Goal: Task Accomplishment & Management: Complete application form

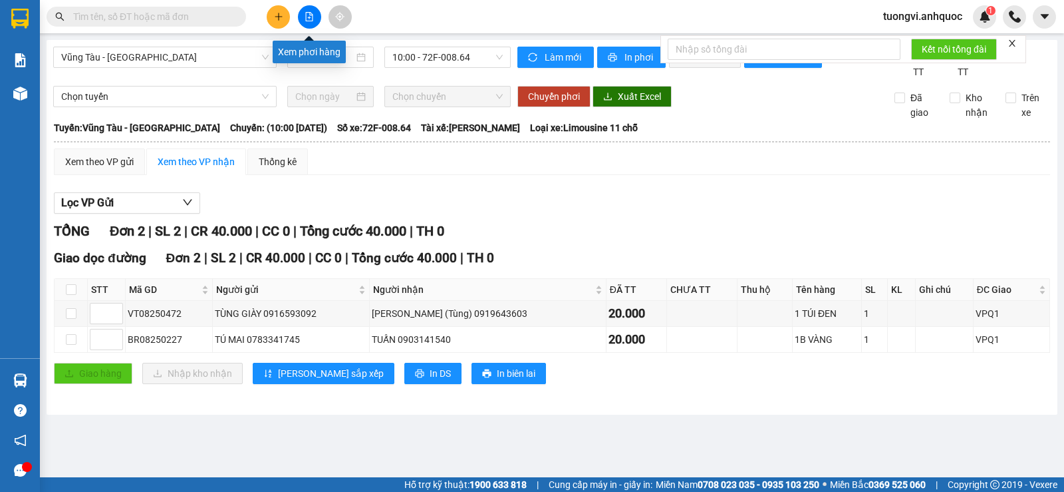
click at [279, 17] on icon "plus" at bounding box center [278, 16] width 9 height 9
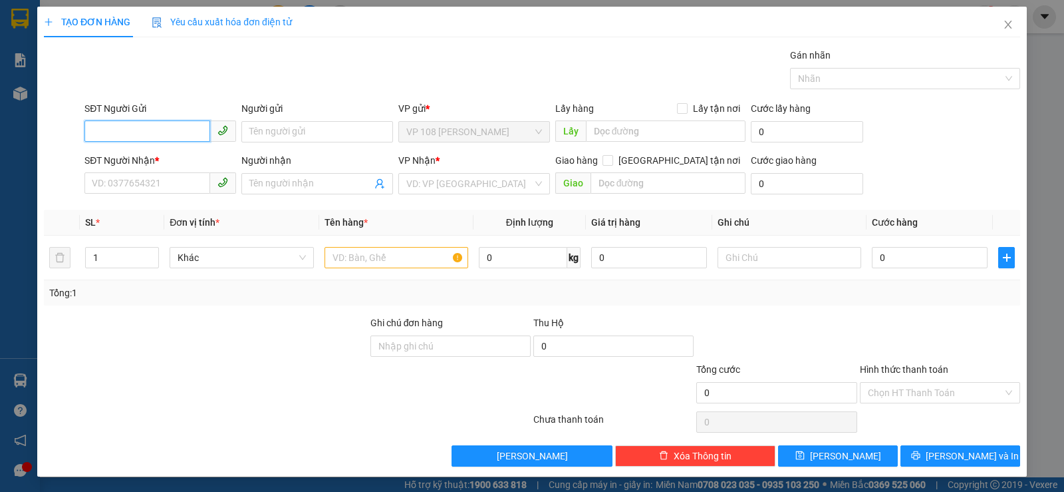
click at [164, 132] on input "SĐT Người Gửi" at bounding box center [147, 130] width 126 height 21
type input "0765830127"
click at [156, 166] on div "0765830127" at bounding box center [159, 158] width 150 height 21
type input "0976369325"
type input "MS [PERSON_NAME]"
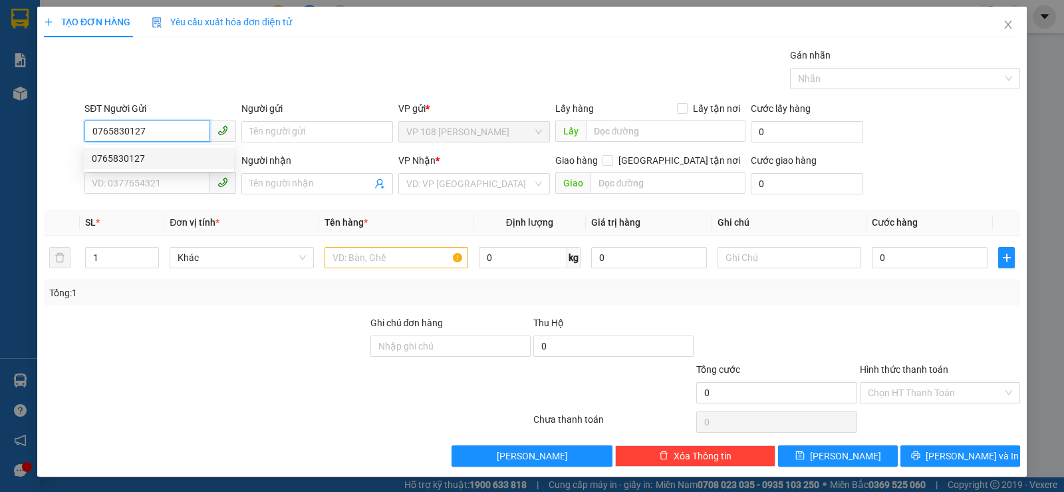
type input "[PERSON_NAME] [GEOGRAPHIC_DATA]"
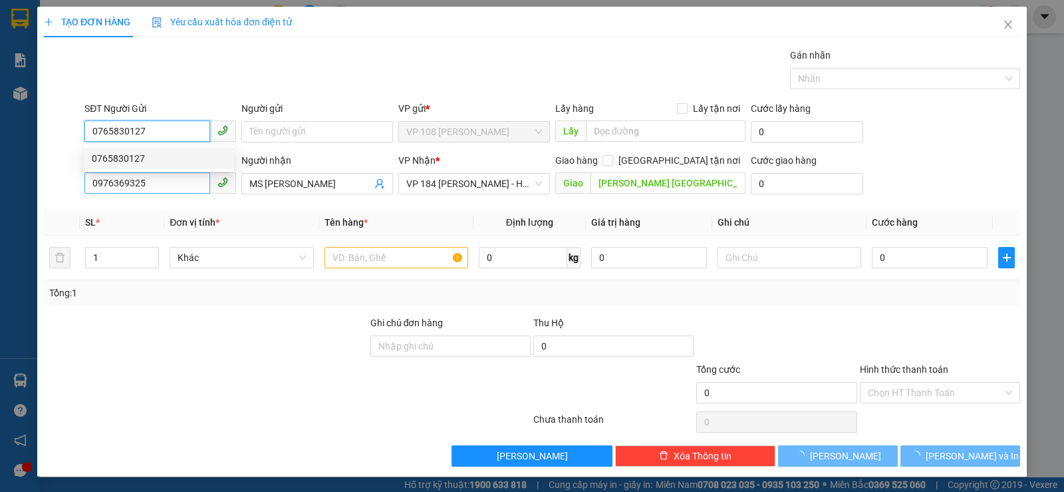
type input "20.000"
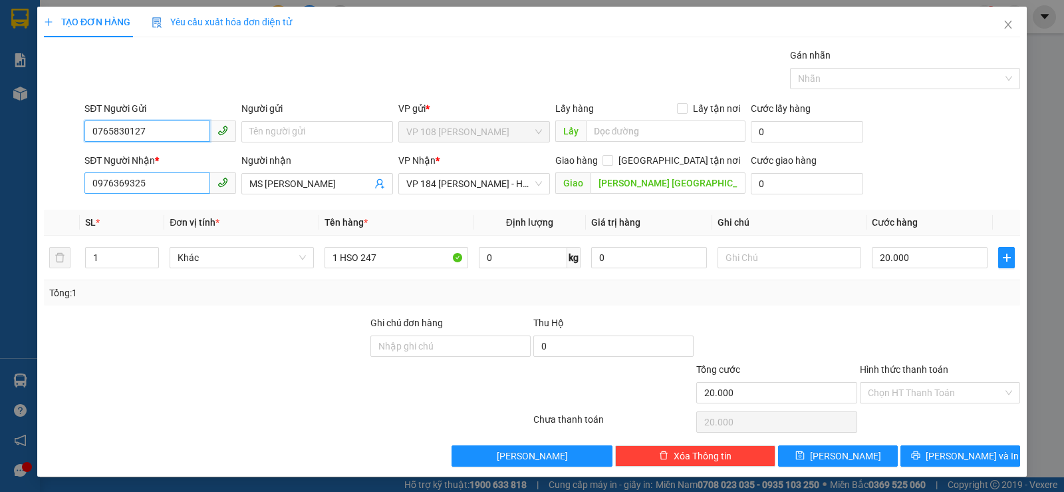
type input "0765830127"
click at [150, 182] on input "0976369325" at bounding box center [147, 182] width 126 height 21
click at [112, 184] on input "0982996602" at bounding box center [147, 182] width 126 height 21
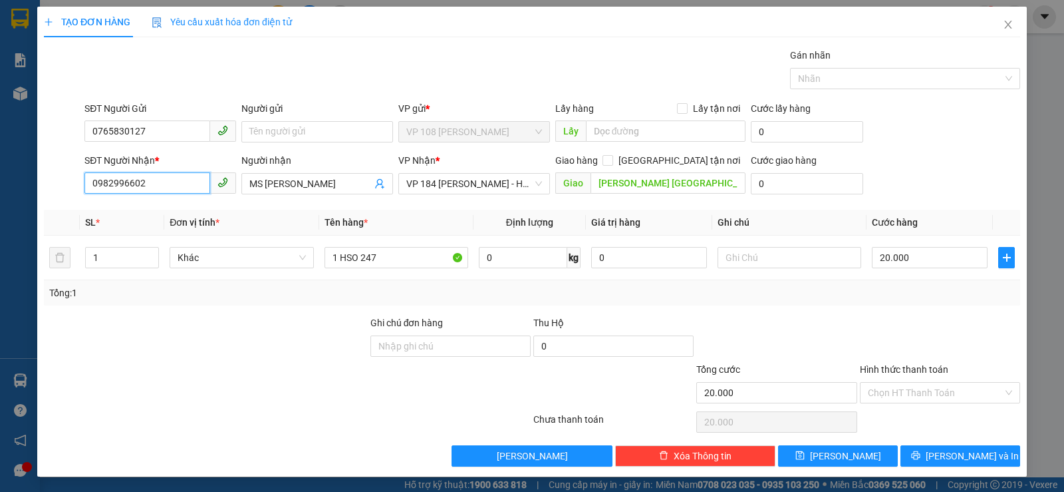
click at [112, 184] on input "0982996602" at bounding box center [147, 182] width 126 height 21
click at [111, 183] on input "0982996602" at bounding box center [147, 182] width 126 height 21
type input "0982996602"
click at [279, 188] on input "MS [PERSON_NAME]" at bounding box center [310, 183] width 122 height 15
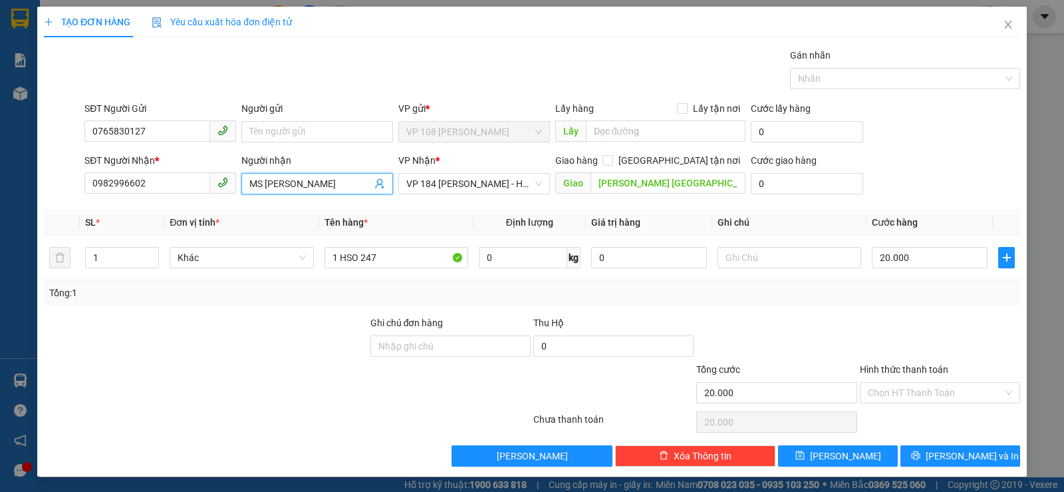
click at [279, 188] on input "MS [PERSON_NAME]" at bounding box center [310, 183] width 122 height 15
click at [457, 178] on span "VP 184 [PERSON_NAME] - HCM" at bounding box center [474, 184] width 136 height 20
type input "C QUYÊN"
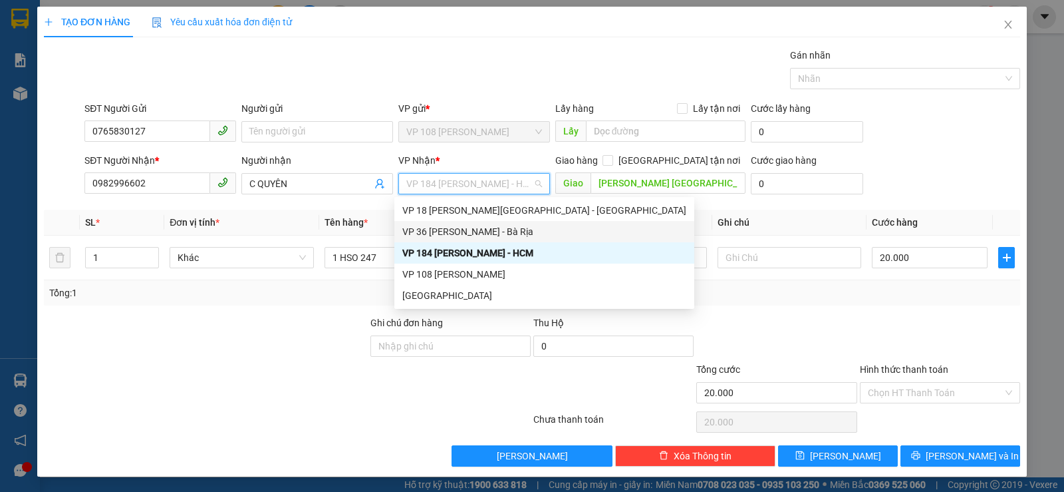
click at [465, 231] on div "VP 36 [PERSON_NAME] - Bà Rịa" at bounding box center [544, 231] width 284 height 15
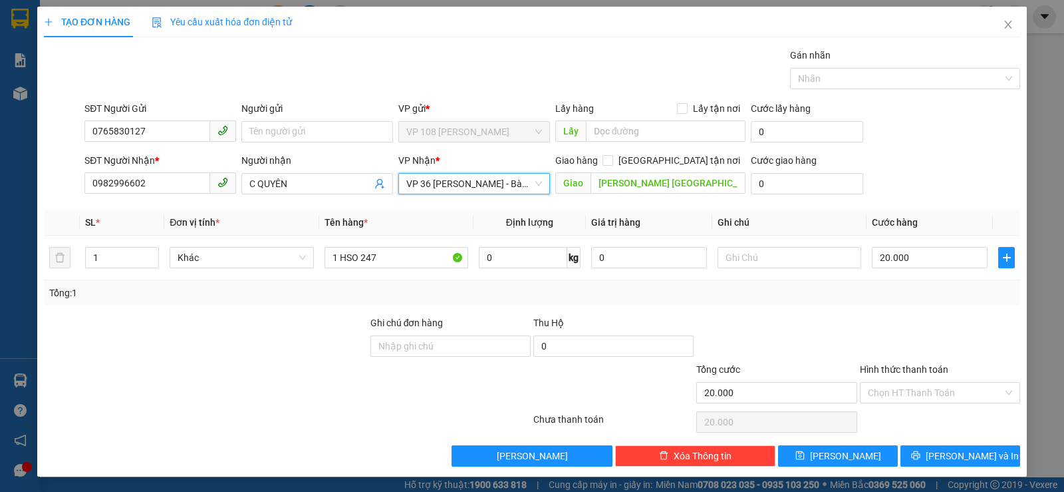
click at [653, 210] on th "Giá trị hàng" at bounding box center [649, 223] width 126 height 26
click at [663, 192] on input "[PERSON_NAME] [GEOGRAPHIC_DATA]" at bounding box center [669, 182] width 156 height 21
click at [663, 190] on input "[PERSON_NAME] [GEOGRAPHIC_DATA]" at bounding box center [669, 182] width 156 height 21
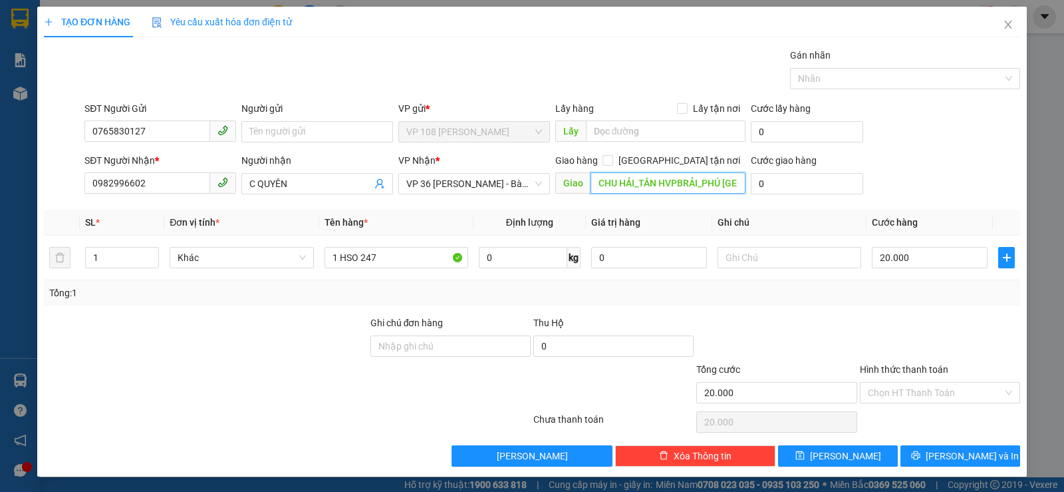
click at [664, 185] on input "CHU HẢI_TÂN HVPBRẢI_PHÚ [GEOGRAPHIC_DATA]" at bounding box center [669, 182] width 156 height 21
type input "VPBR"
click at [416, 241] on td "1 HSO 247" at bounding box center [396, 257] width 154 height 45
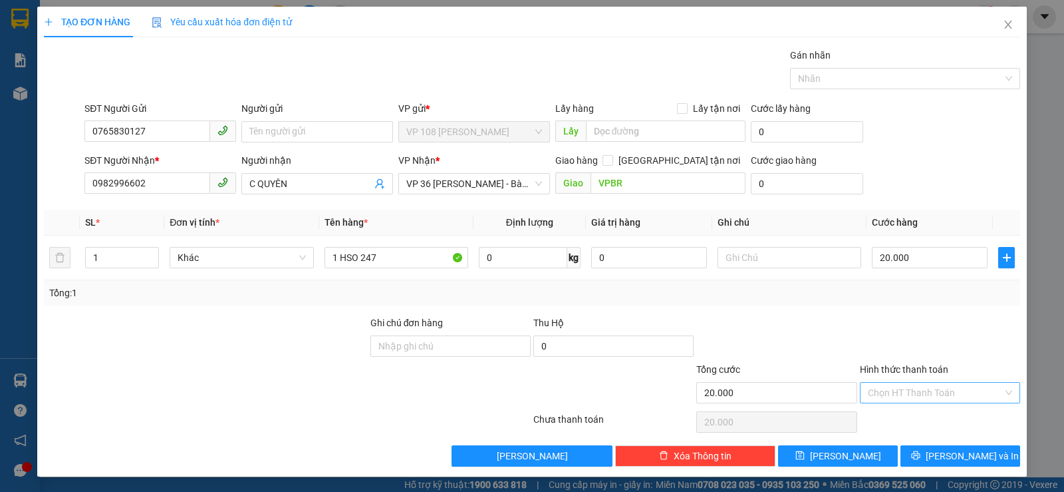
click at [903, 398] on input "Hình thức thanh toán" at bounding box center [935, 392] width 135 height 20
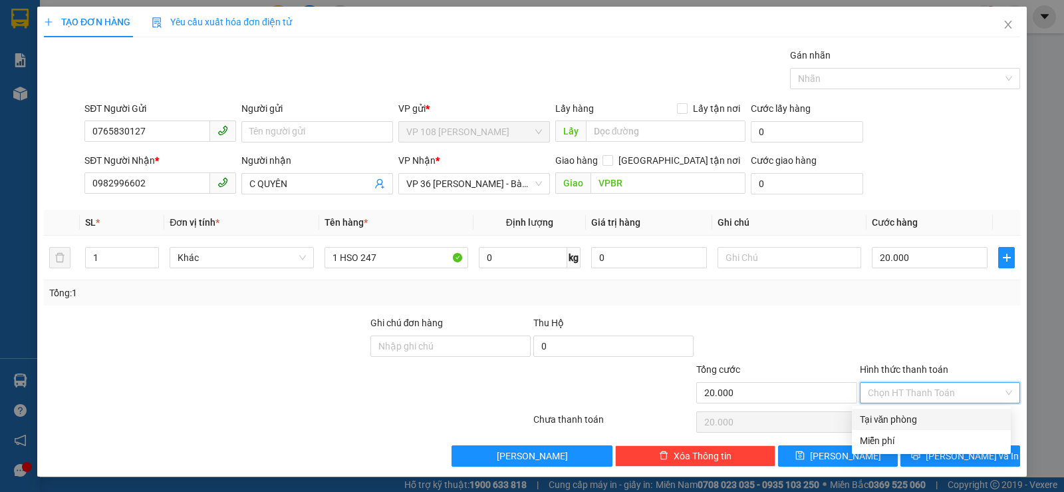
click at [901, 412] on div "Tại văn phòng" at bounding box center [931, 419] width 143 height 15
type input "0"
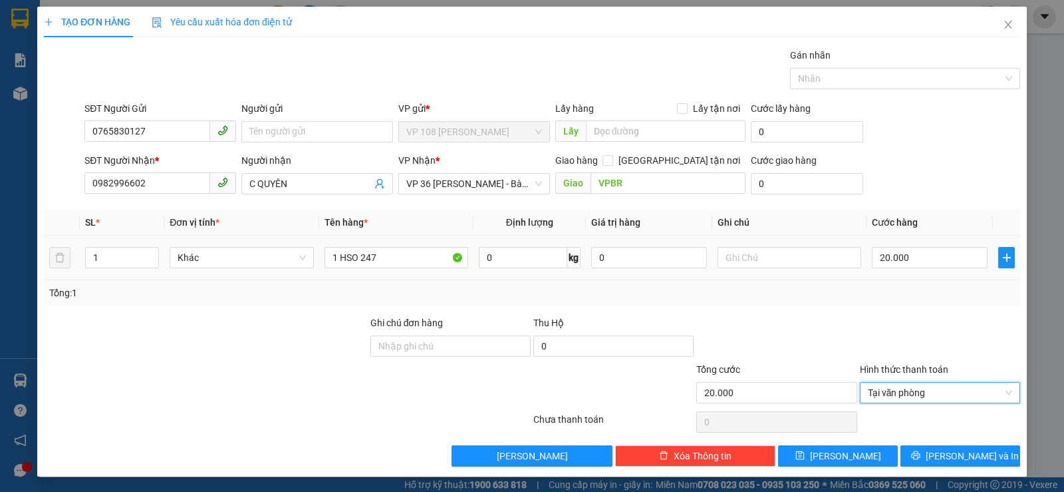
click at [750, 243] on td at bounding box center [789, 257] width 154 height 45
click at [750, 258] on input "text" at bounding box center [790, 257] width 144 height 21
type input "CK SCB 15/8"
click at [946, 449] on span "[PERSON_NAME] và In" at bounding box center [972, 455] width 93 height 15
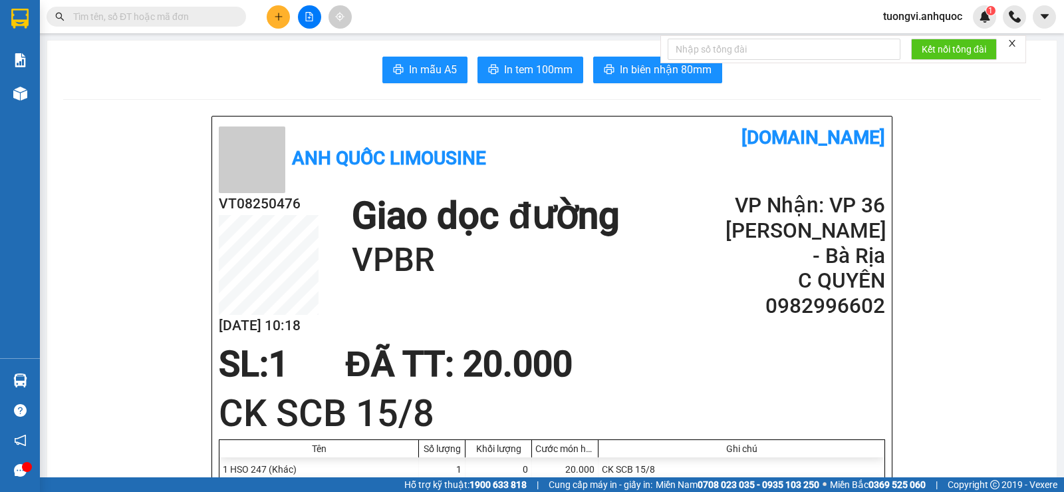
click at [540, 80] on button "In tem 100mm" at bounding box center [531, 70] width 106 height 27
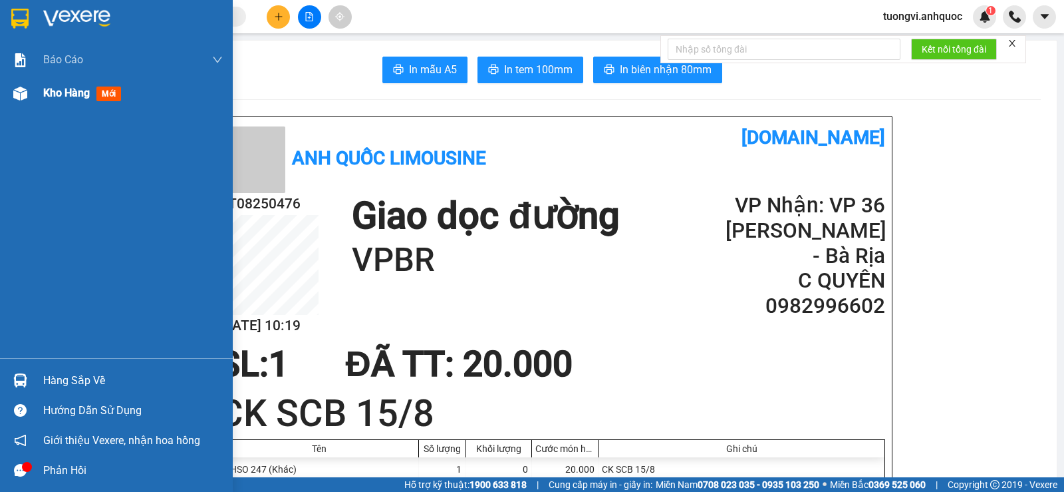
click at [69, 105] on div "Kho hàng mới" at bounding box center [133, 92] width 180 height 33
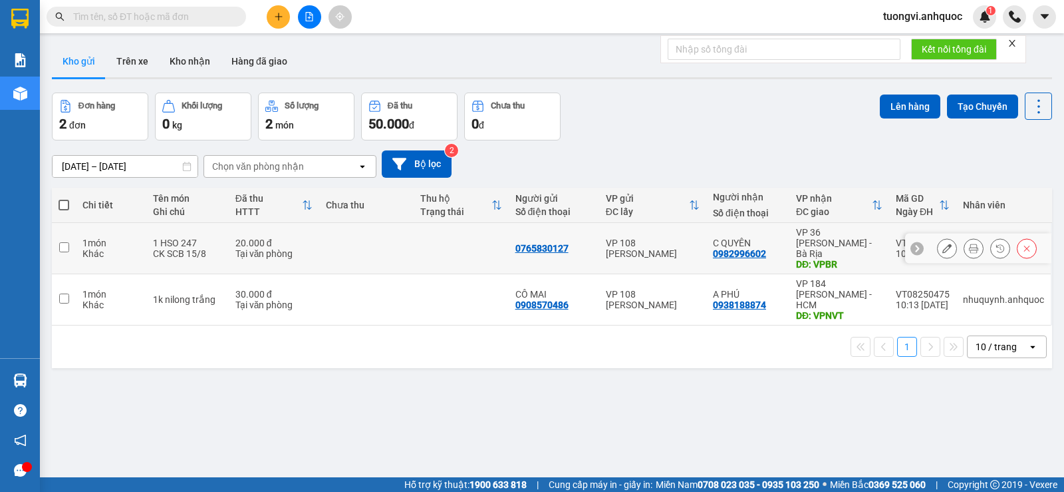
click at [826, 239] on div "VP 36 [PERSON_NAME] - Bà Rịa" at bounding box center [839, 243] width 86 height 32
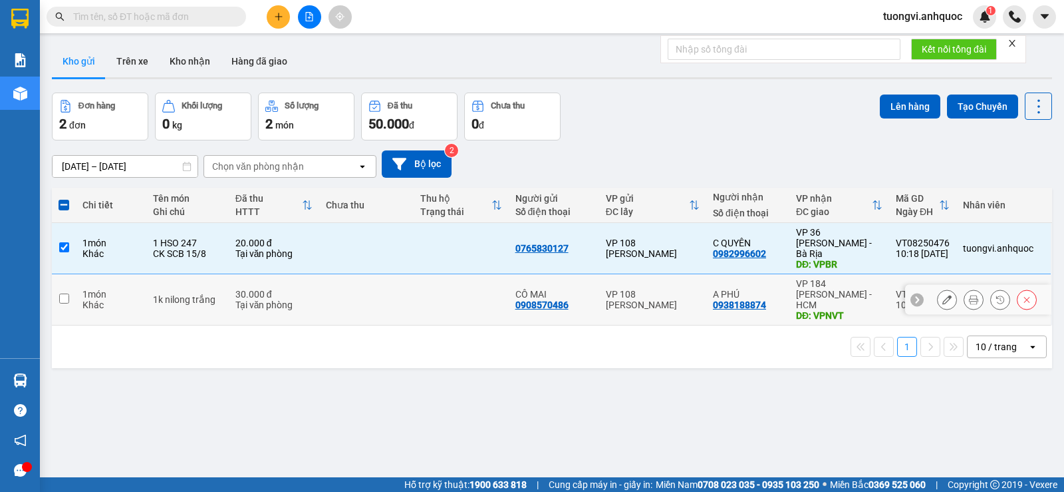
drag, startPoint x: 851, startPoint y: 296, endPoint x: 876, endPoint y: 188, distance: 111.2
click at [853, 310] on div "DĐ: VPNVT" at bounding box center [839, 315] width 86 height 11
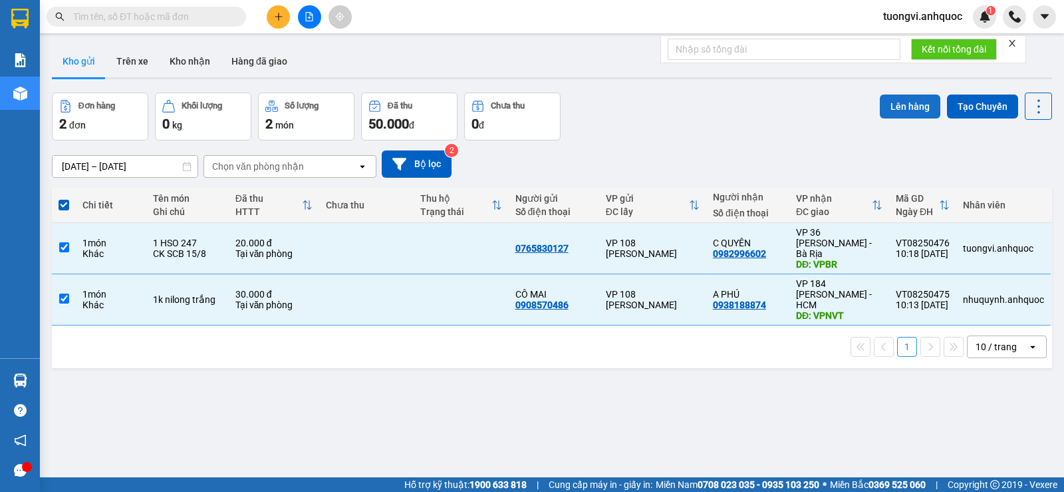
click at [885, 102] on button "Lên hàng" at bounding box center [910, 106] width 61 height 24
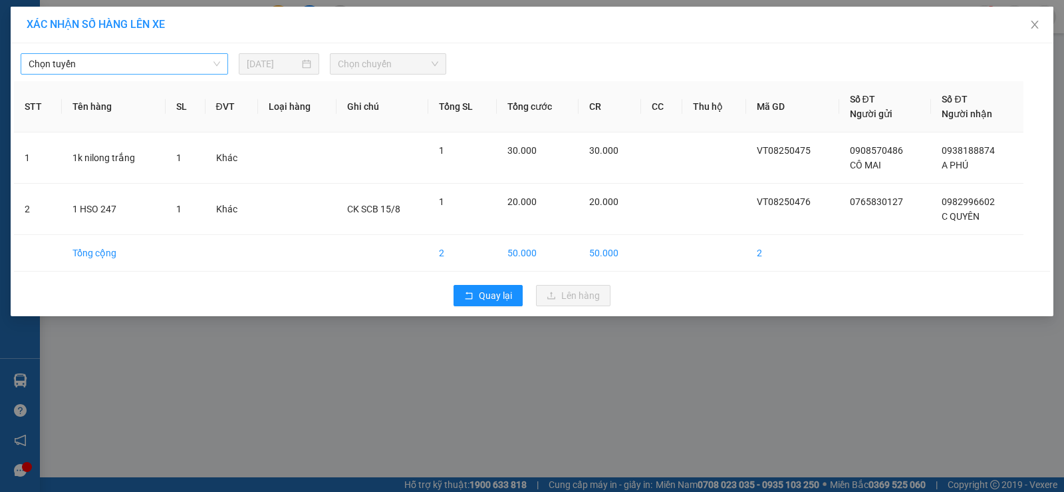
click at [204, 55] on span "Chọn tuyến" at bounding box center [125, 64] width 192 height 20
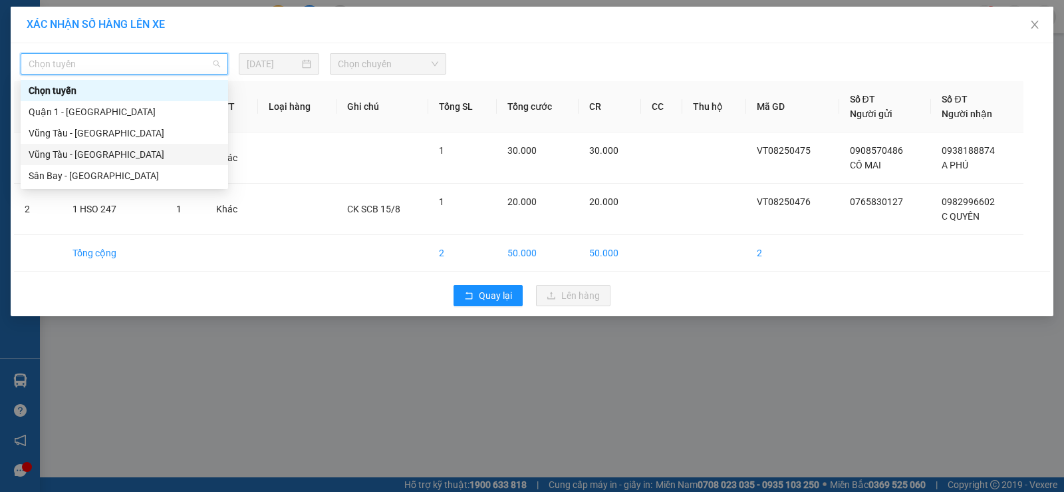
click at [146, 155] on div "Vũng Tàu - [GEOGRAPHIC_DATA]" at bounding box center [125, 154] width 192 height 15
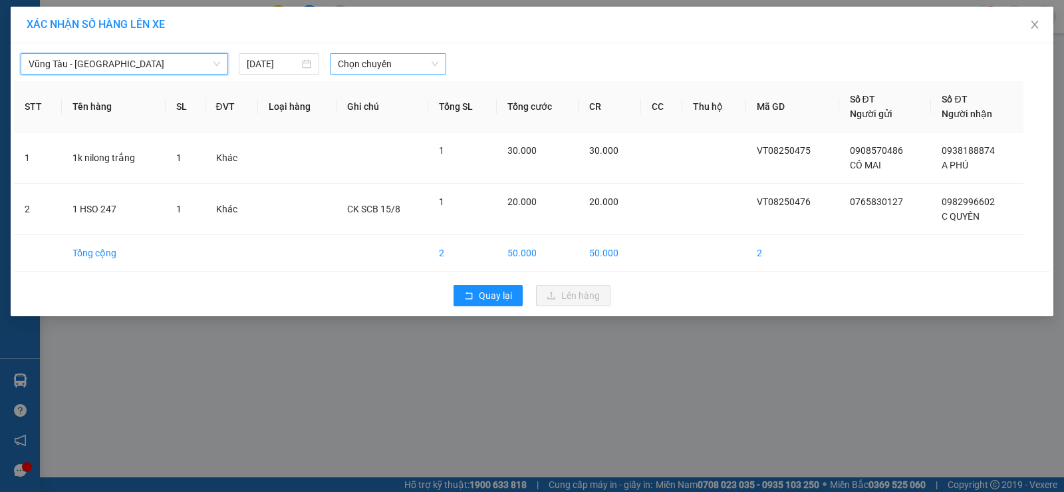
click at [349, 73] on span "Chọn chuyến" at bounding box center [388, 64] width 100 height 20
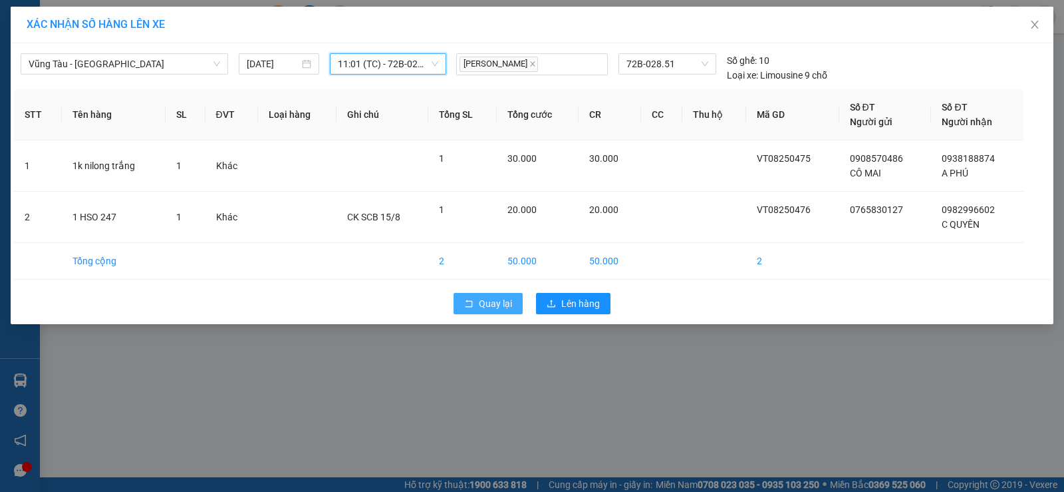
click at [487, 308] on span "Quay lại" at bounding box center [495, 303] width 33 height 15
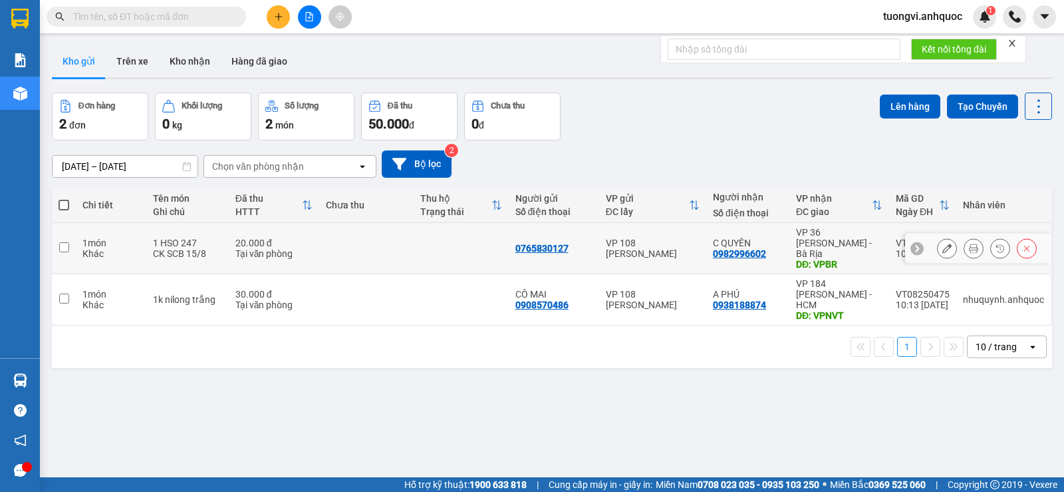
click at [668, 239] on div "VP 108 [PERSON_NAME]" at bounding box center [653, 247] width 94 height 21
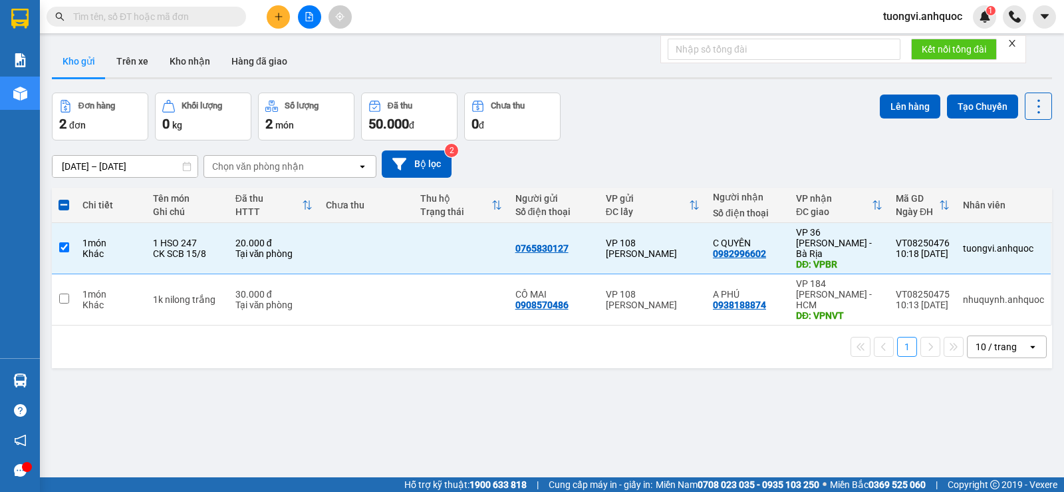
click at [891, 119] on div "Lên hàng Tạo Chuyến" at bounding box center [966, 105] width 172 height 27
click at [883, 106] on button "Lên hàng" at bounding box center [910, 106] width 61 height 24
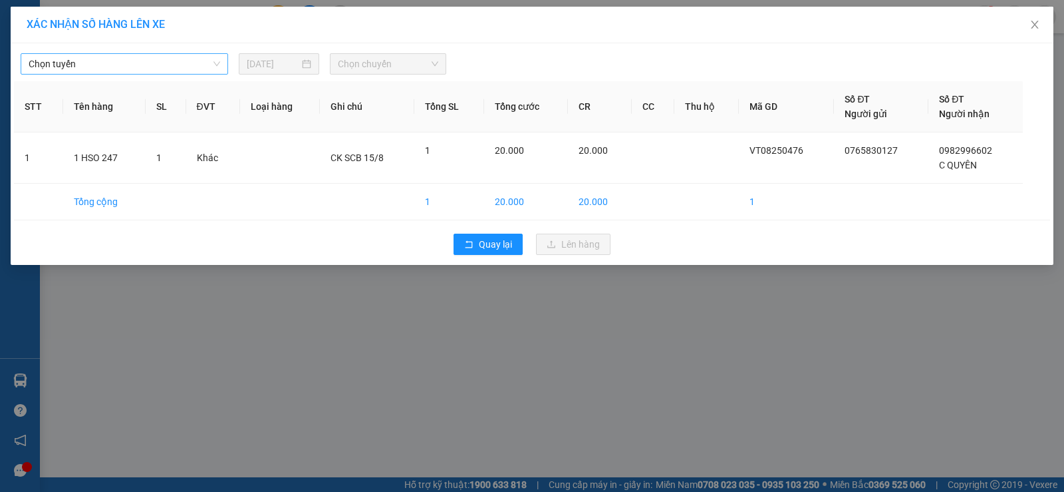
click at [173, 68] on span "Chọn tuyến" at bounding box center [125, 64] width 192 height 20
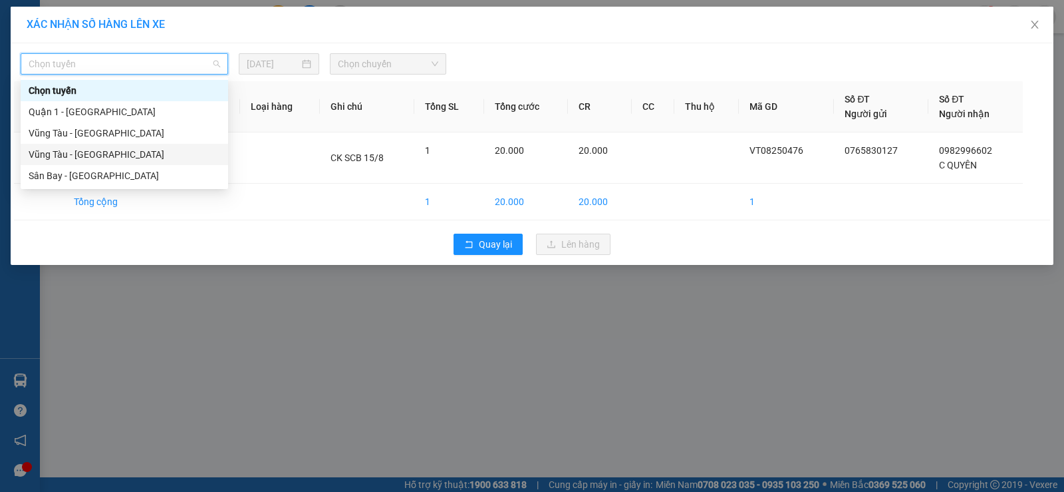
click at [135, 156] on div "Vũng Tàu - [GEOGRAPHIC_DATA]" at bounding box center [125, 154] width 192 height 15
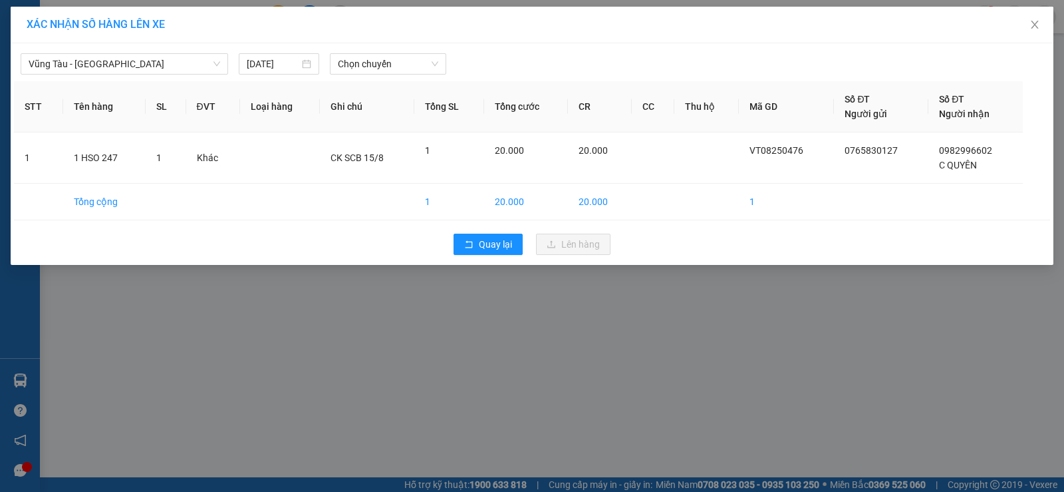
drag, startPoint x: 351, startPoint y: 80, endPoint x: 356, endPoint y: 67, distance: 14.1
click at [352, 78] on div "Vũng Tàu - [GEOGRAPHIC_DATA] [DATE] Chọn chuyến STT Tên hàng SL ĐVT Loại hàng G…" at bounding box center [532, 154] width 1043 height 222
click at [356, 67] on span "Chọn chuyến" at bounding box center [388, 64] width 100 height 20
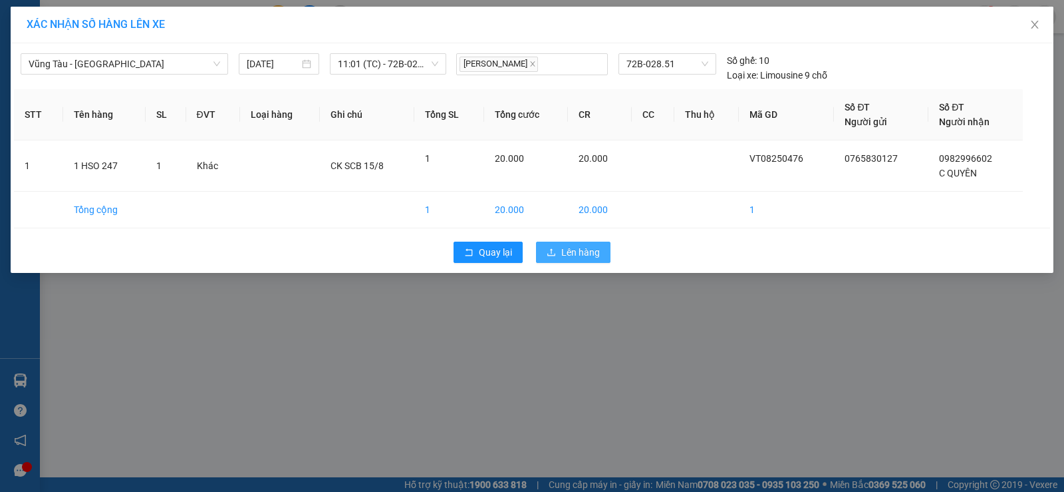
click at [560, 244] on button "Lên hàng" at bounding box center [573, 251] width 75 height 21
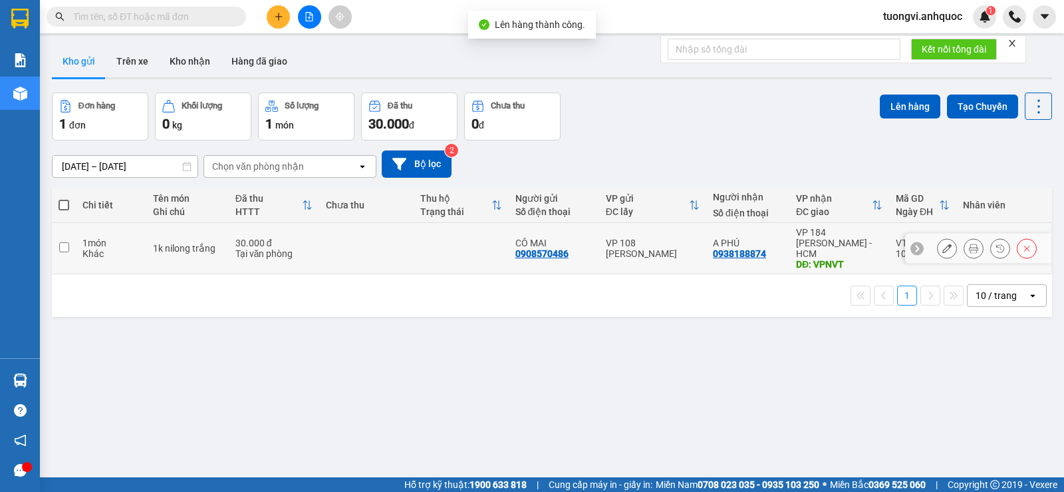
click at [624, 237] on div "VP 108 [PERSON_NAME]" at bounding box center [653, 247] width 94 height 21
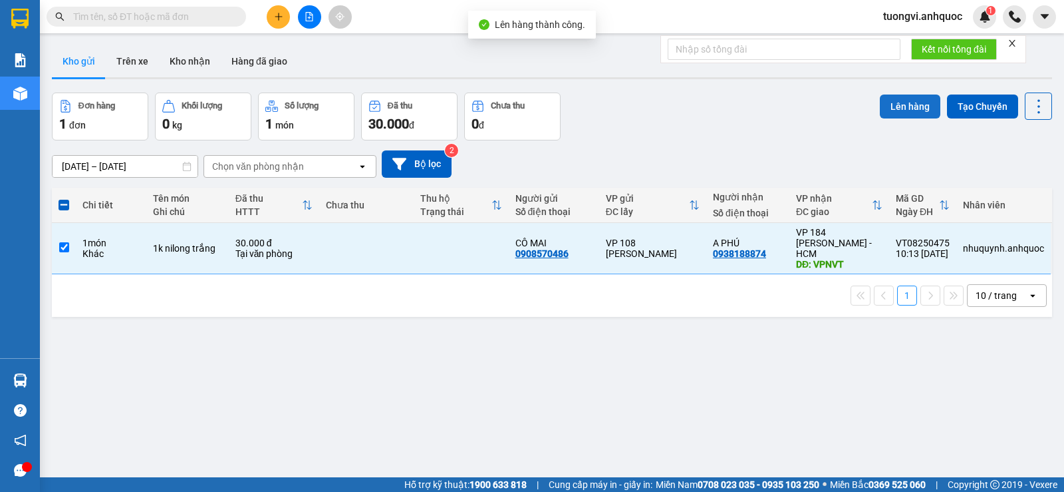
click at [880, 112] on button "Lên hàng" at bounding box center [910, 106] width 61 height 24
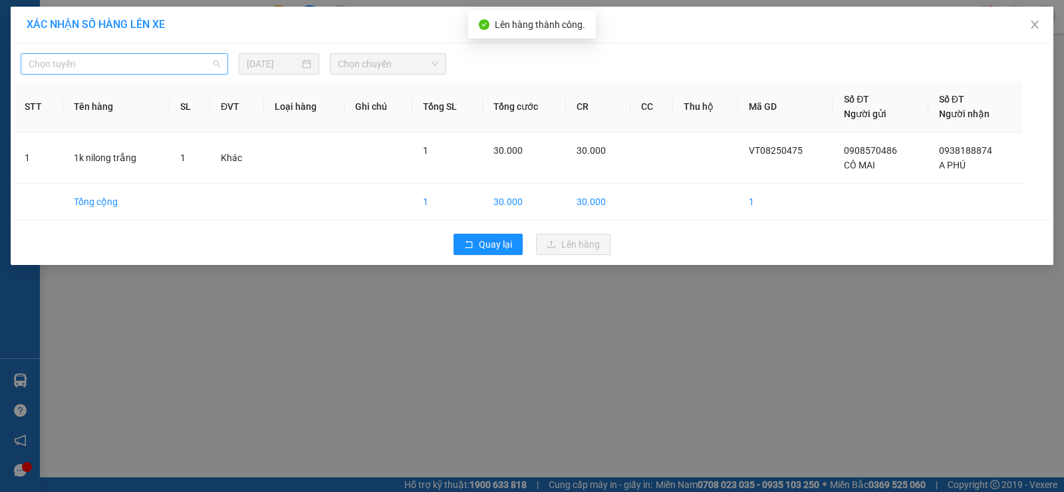
click at [140, 67] on span "Chọn tuyến" at bounding box center [125, 64] width 192 height 20
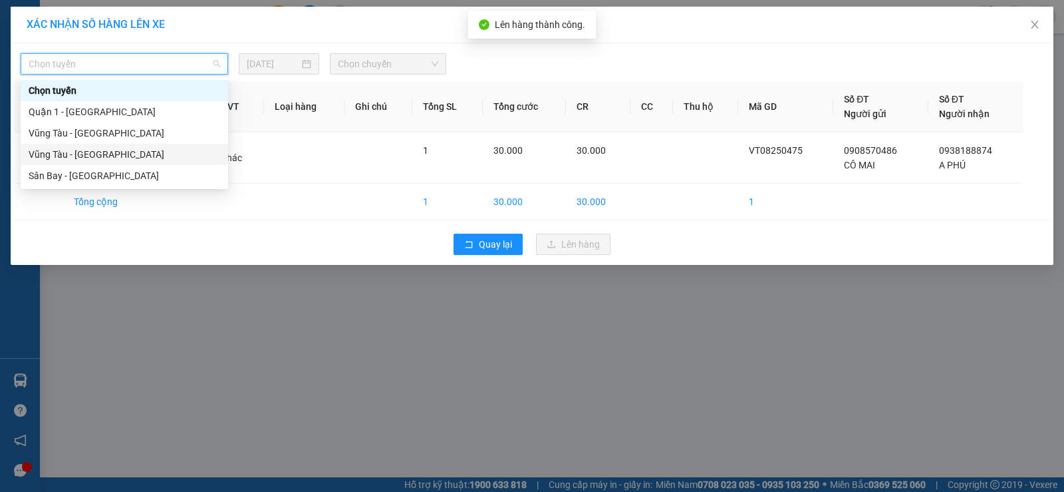
click at [116, 144] on div "Vũng Tàu - [GEOGRAPHIC_DATA]" at bounding box center [125, 154] width 208 height 21
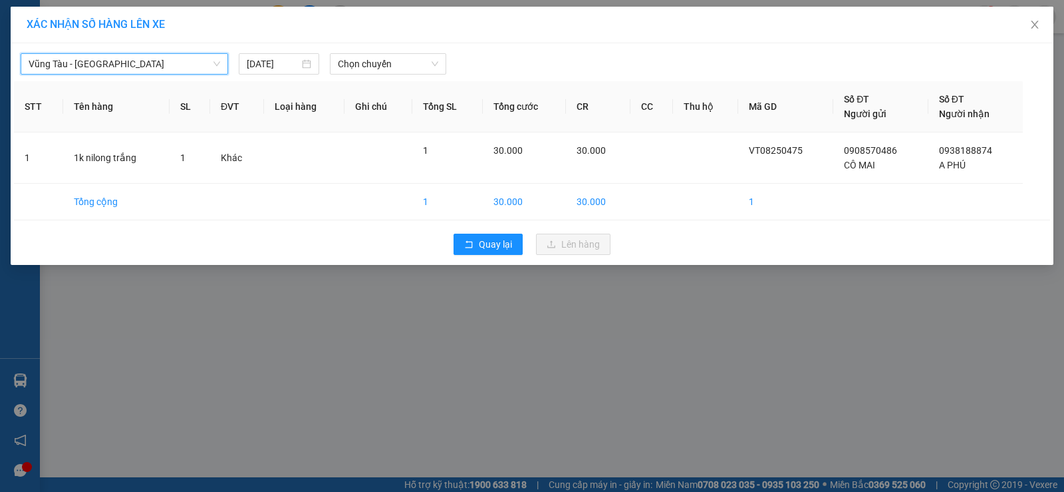
click at [344, 75] on div "Vũng Tàu - [GEOGRAPHIC_DATA] - [GEOGRAPHIC_DATA] [DATE] Chọn chuyến STT Tên hàn…" at bounding box center [532, 154] width 1043 height 222
click at [357, 67] on span "Chọn chuyến" at bounding box center [388, 64] width 100 height 20
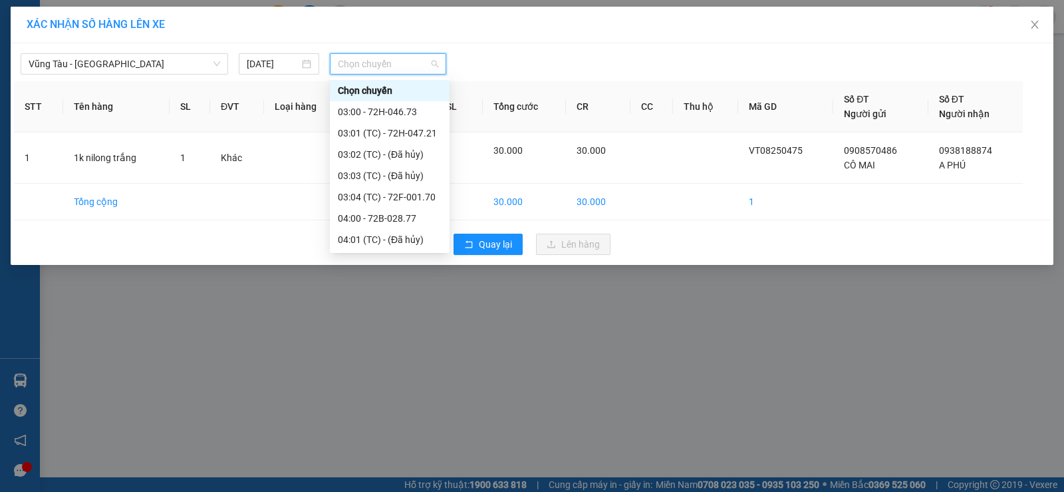
click at [395, 488] on div "11:00 - 72H-060.06" at bounding box center [390, 495] width 104 height 15
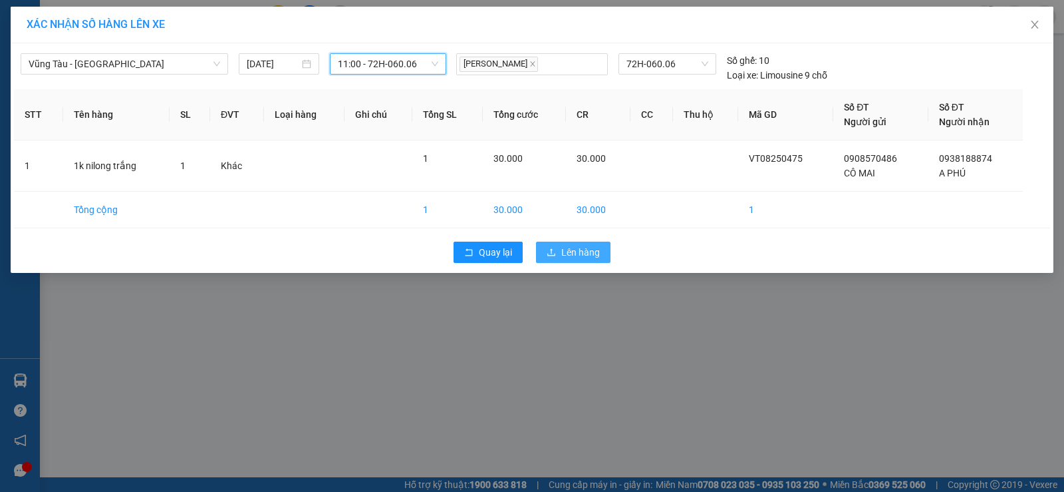
click at [564, 249] on span "Lên hàng" at bounding box center [580, 252] width 39 height 15
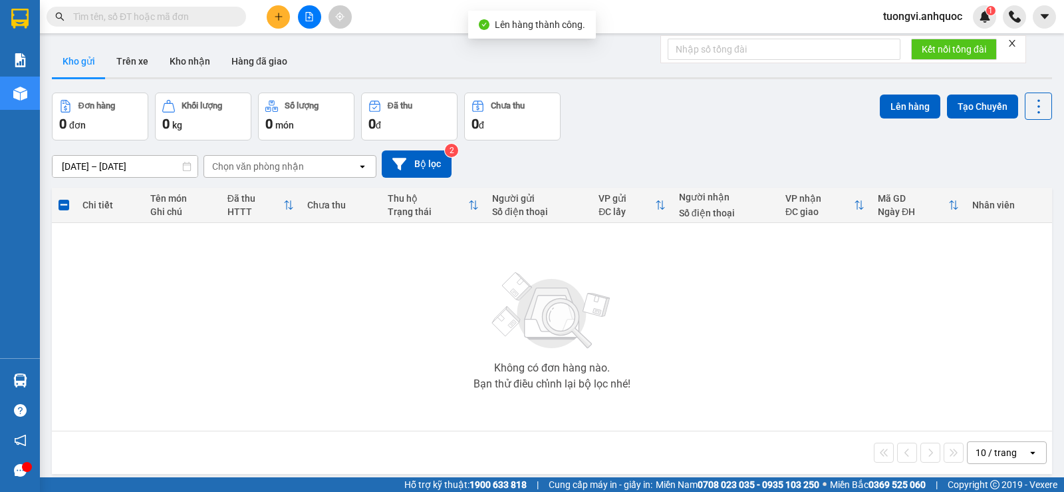
click at [273, 22] on button at bounding box center [278, 16] width 23 height 23
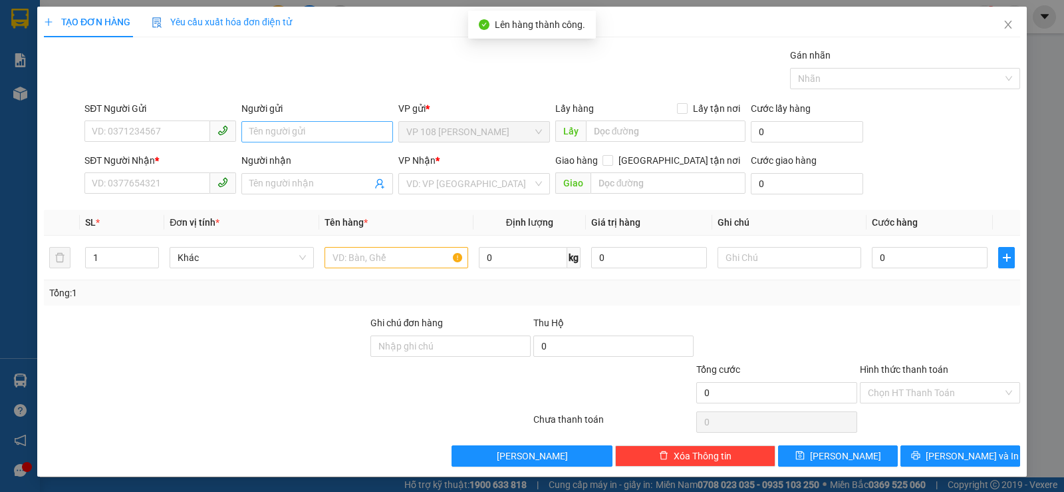
drag, startPoint x: 287, startPoint y: 145, endPoint x: 289, endPoint y: 132, distance: 13.5
click at [287, 142] on div "Người gửi Tên người gửi" at bounding box center [317, 124] width 152 height 47
click at [289, 132] on input "Người gửi" at bounding box center [317, 131] width 152 height 21
type input "C DIỄM"
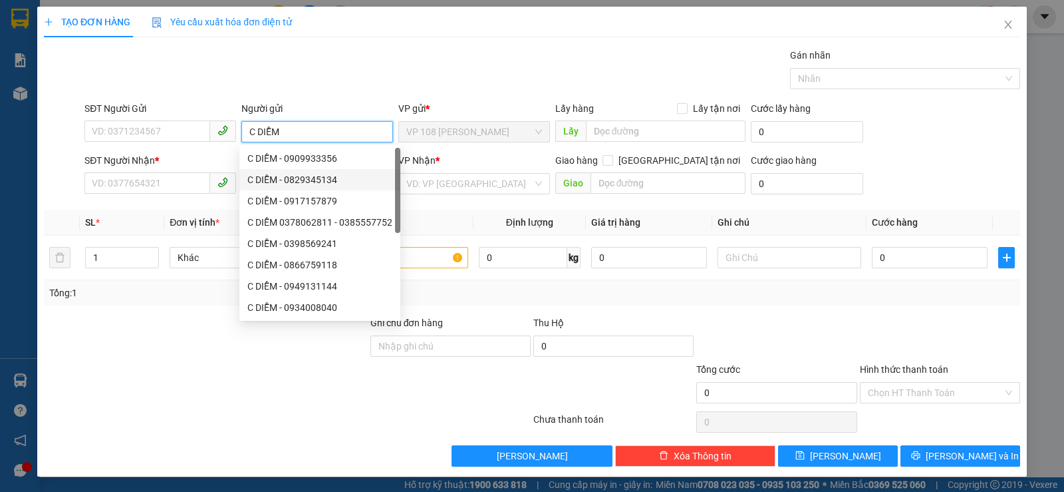
click at [303, 175] on div "C DIỄM - 0829345134" at bounding box center [319, 179] width 145 height 15
type input "0829345134"
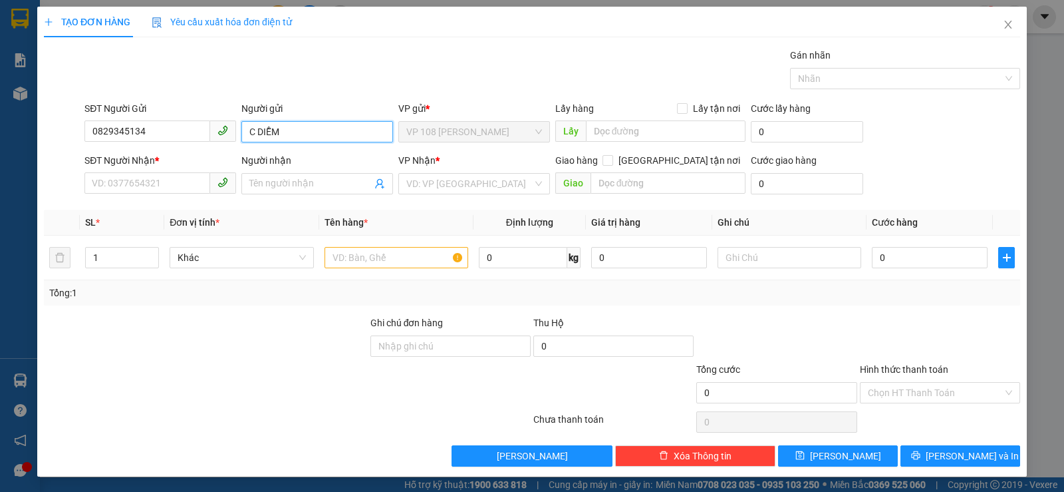
click at [293, 136] on input "C DIỄM" at bounding box center [317, 131] width 152 height 21
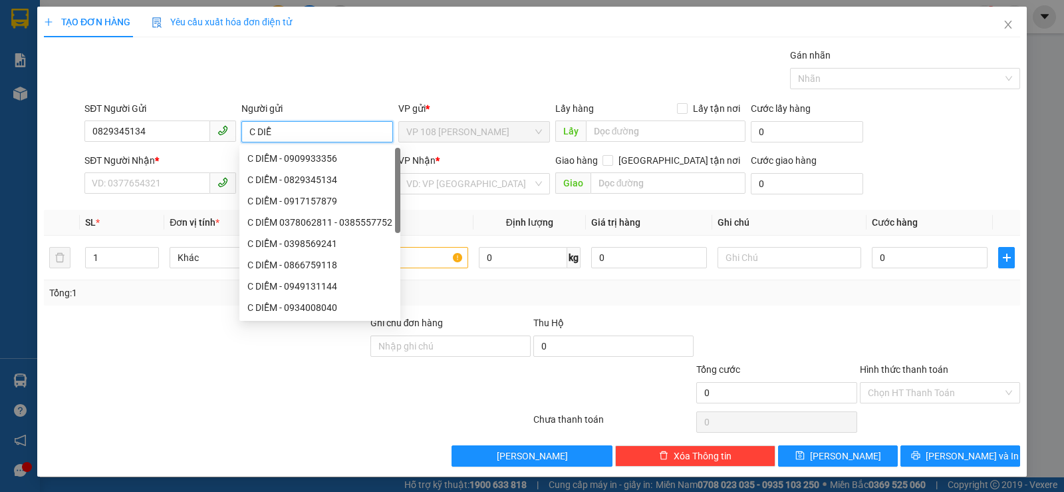
type input "C DIỄM"
click at [313, 278] on div "C DIỄM - 0949131144" at bounding box center [319, 285] width 161 height 21
type input "0949131144"
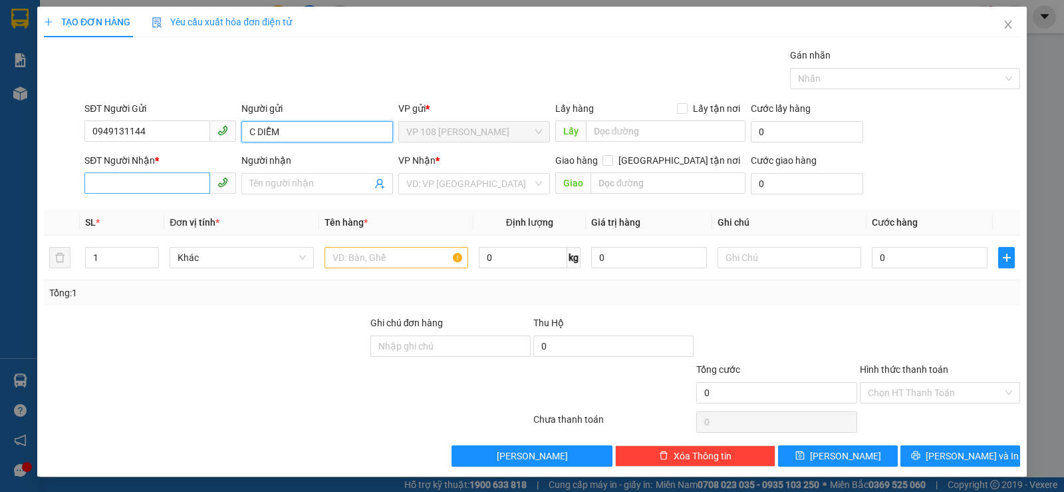
type input "C DIỄM"
click at [150, 176] on input "SĐT Người Nhận *" at bounding box center [147, 182] width 126 height 21
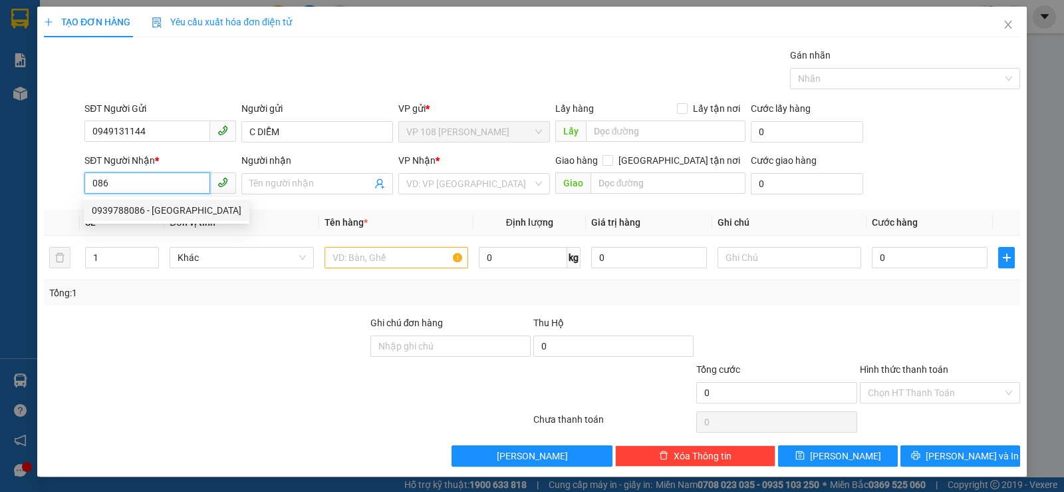
click at [155, 209] on div "0939788086 - [GEOGRAPHIC_DATA]" at bounding box center [167, 210] width 150 height 15
type input "0939788086"
type input "[PERSON_NAME]"
type input "VPQ1"
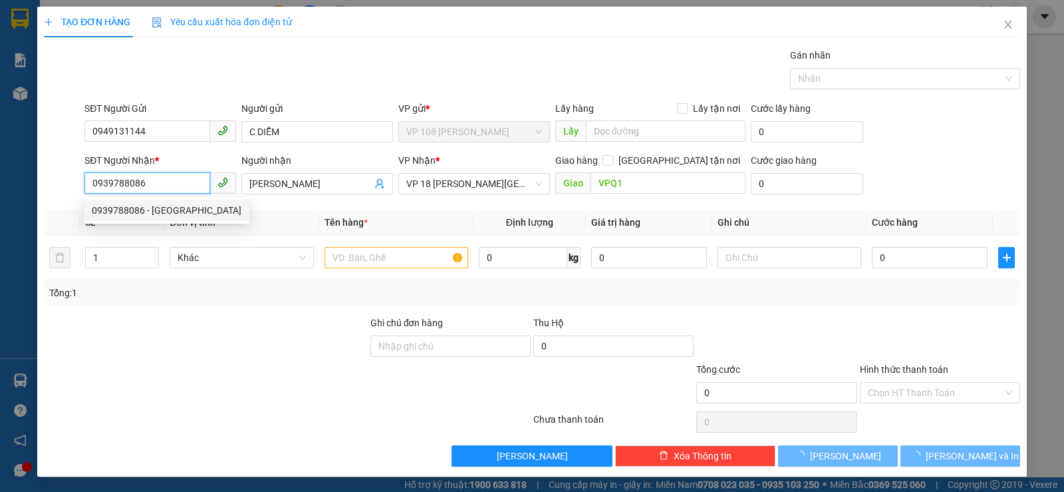
type input "20.000"
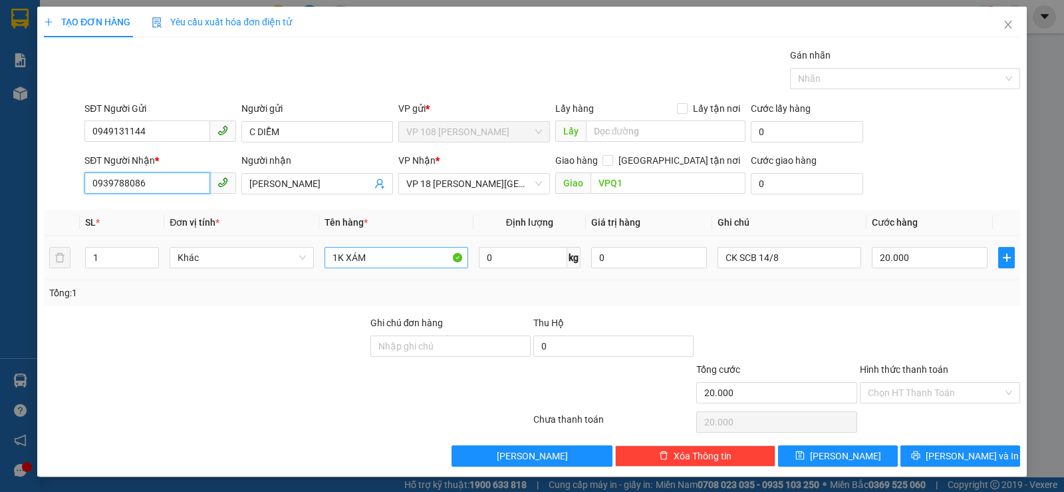
type input "0939788086"
click at [416, 260] on input "1K XÁM" at bounding box center [397, 257] width 144 height 21
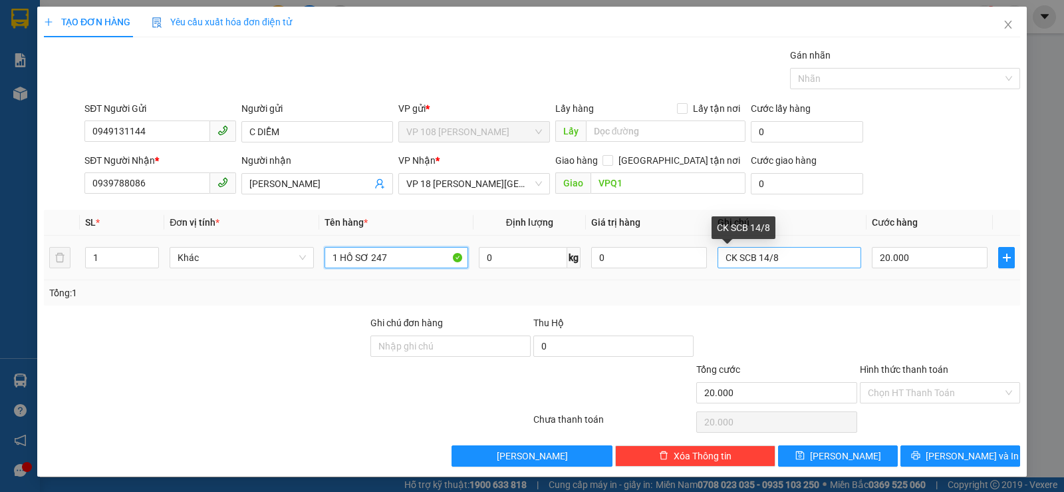
type input "1 HỒ SƠ 247"
click at [737, 255] on input "CK SCB 14/8" at bounding box center [790, 257] width 144 height 21
click at [741, 257] on input "CK SCB 14/8" at bounding box center [790, 257] width 144 height 21
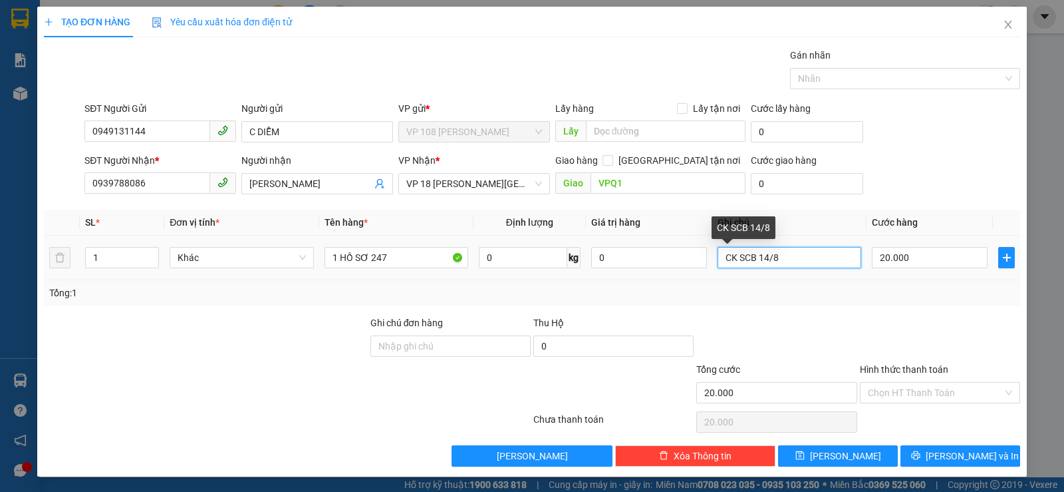
click at [766, 257] on input "CK SCB 14/8" at bounding box center [790, 257] width 144 height 21
click at [762, 257] on input "CK SCB 14/8" at bounding box center [790, 257] width 144 height 21
type input "CK SCB 15/8"
click at [817, 328] on div at bounding box center [776, 338] width 163 height 47
drag, startPoint x: 937, startPoint y: 376, endPoint x: 935, endPoint y: 385, distance: 8.9
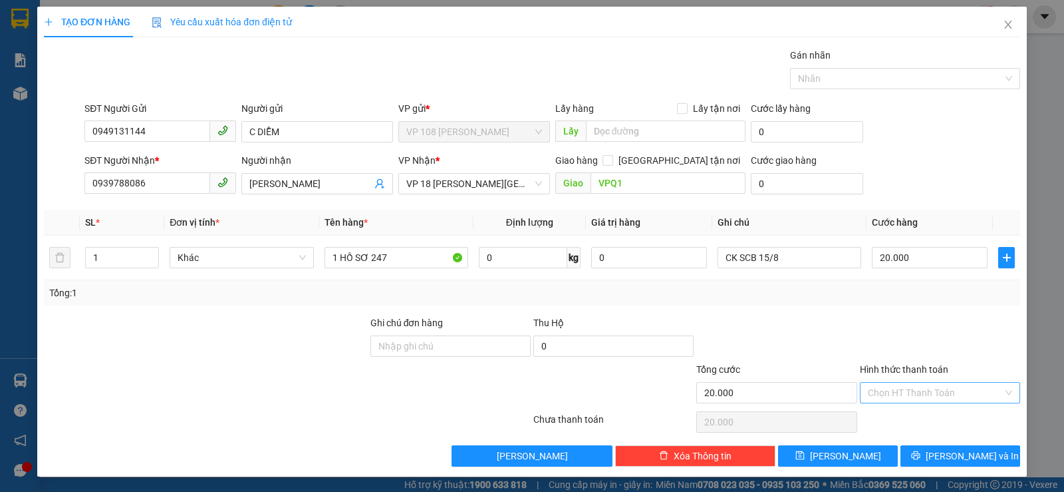
click at [937, 378] on div "Hình thức thanh toán" at bounding box center [940, 372] width 160 height 20
click at [935, 385] on input "Hình thức thanh toán" at bounding box center [935, 392] width 135 height 20
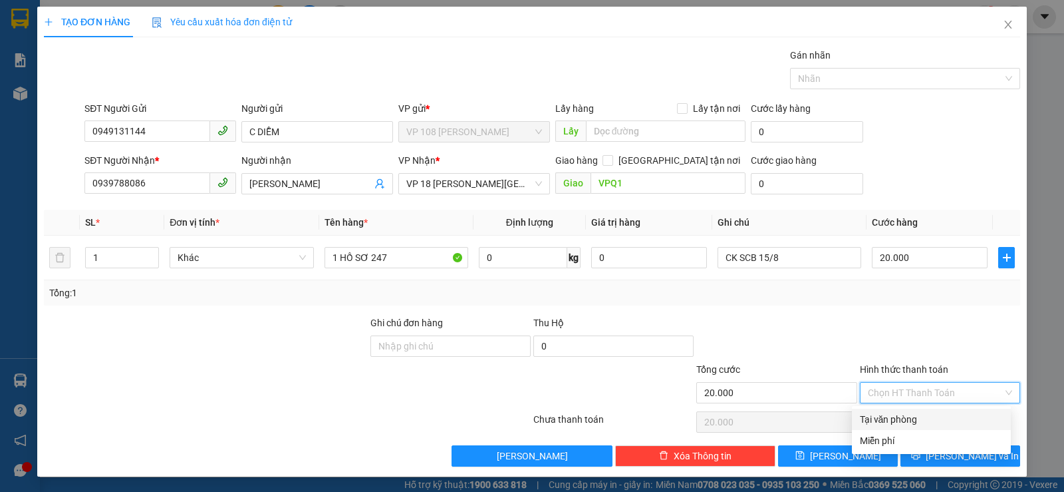
click at [924, 414] on div "Tại văn phòng" at bounding box center [931, 419] width 143 height 15
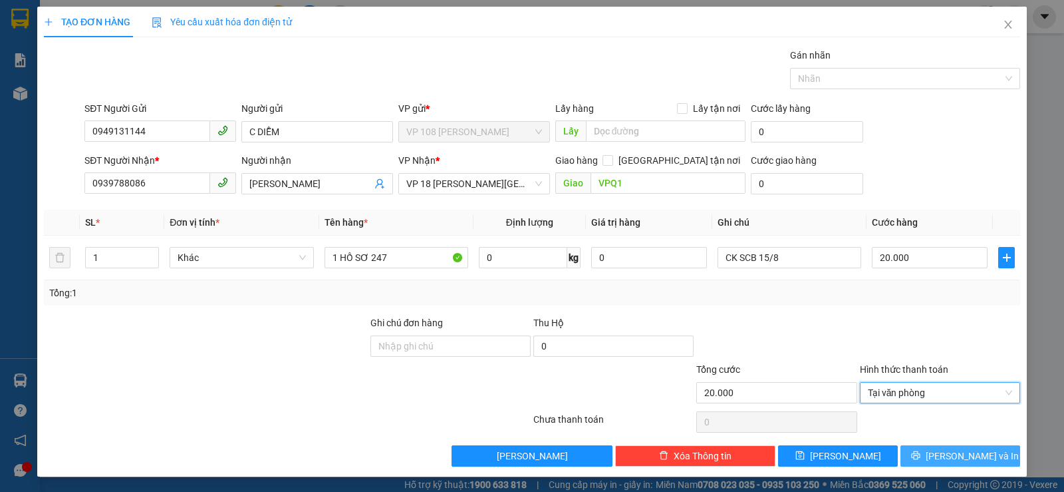
click at [921, 452] on icon "printer" at bounding box center [915, 454] width 9 height 9
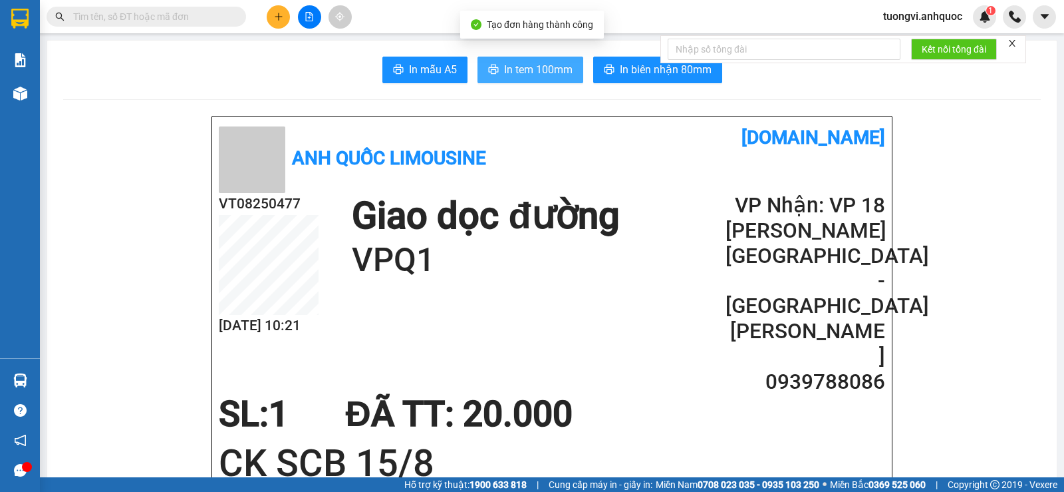
click at [531, 67] on span "In tem 100mm" at bounding box center [538, 69] width 69 height 17
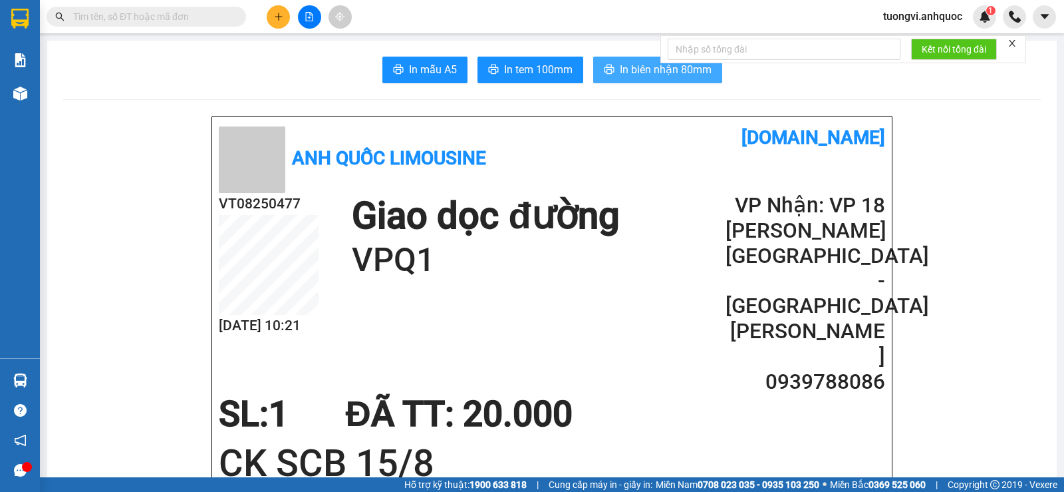
click at [666, 77] on span "In biên nhận 80mm" at bounding box center [666, 69] width 92 height 17
drag, startPoint x: 48, startPoint y: 108, endPoint x: 4, endPoint y: 94, distance: 45.9
click at [37, 108] on section "Kết quả tìm kiếm ( 0 ) Bộ lọc No Data tuongvi.anhquoc 1 Báo cáo Báo cáo dòng ti…" at bounding box center [532, 246] width 1064 height 492
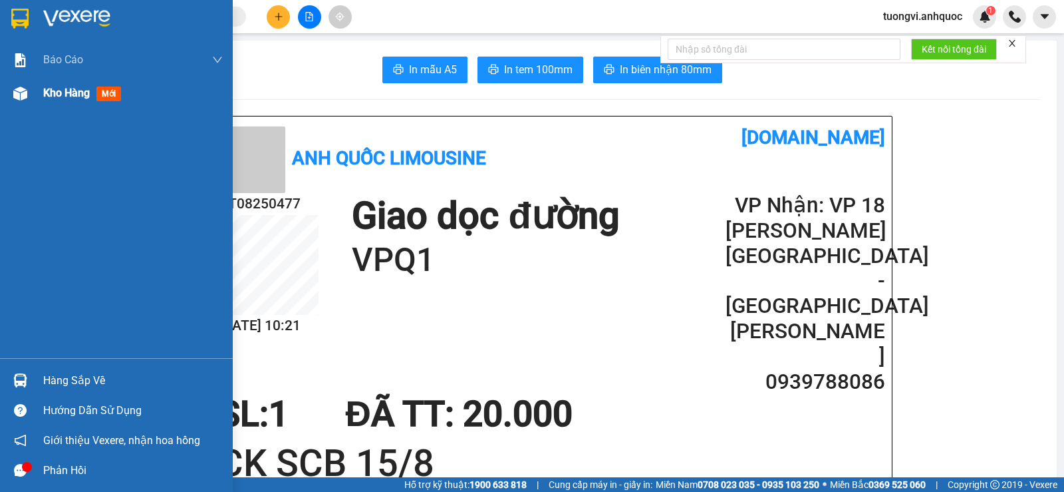
drag, startPoint x: 4, startPoint y: 94, endPoint x: 53, endPoint y: 92, distance: 48.6
click at [4, 94] on div "Kho hàng mới" at bounding box center [116, 92] width 233 height 33
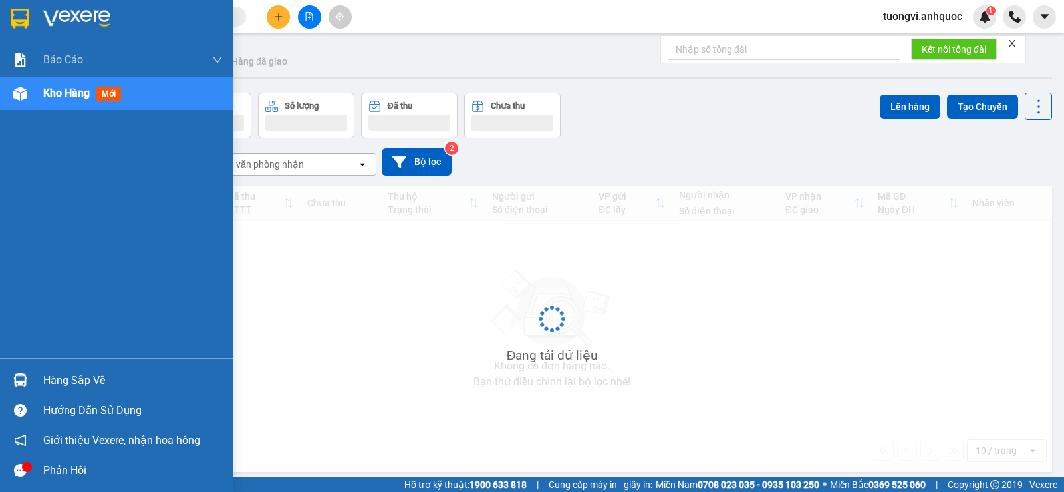
click at [53, 92] on span "Kho hàng" at bounding box center [66, 92] width 47 height 13
click at [54, 92] on span "Kho hàng" at bounding box center [66, 92] width 47 height 13
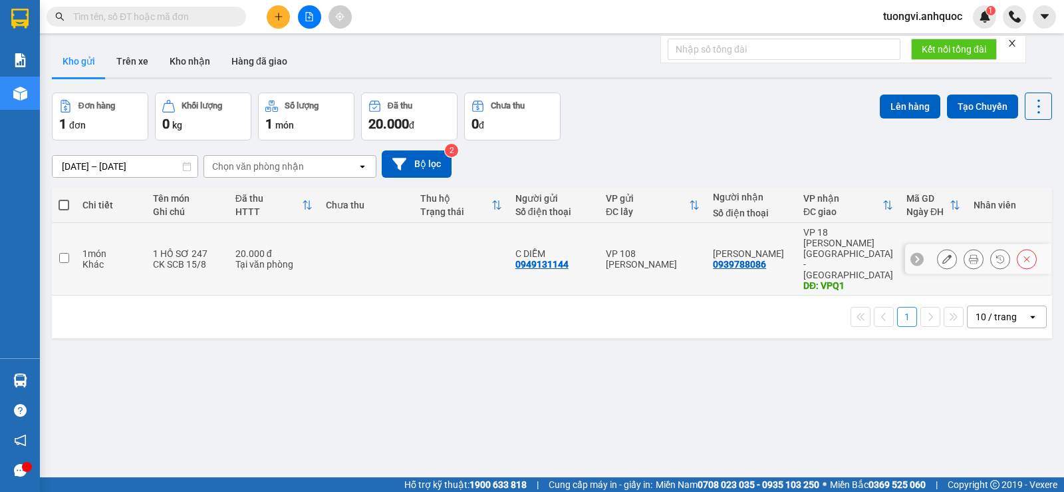
click at [472, 242] on td at bounding box center [461, 259] width 94 height 73
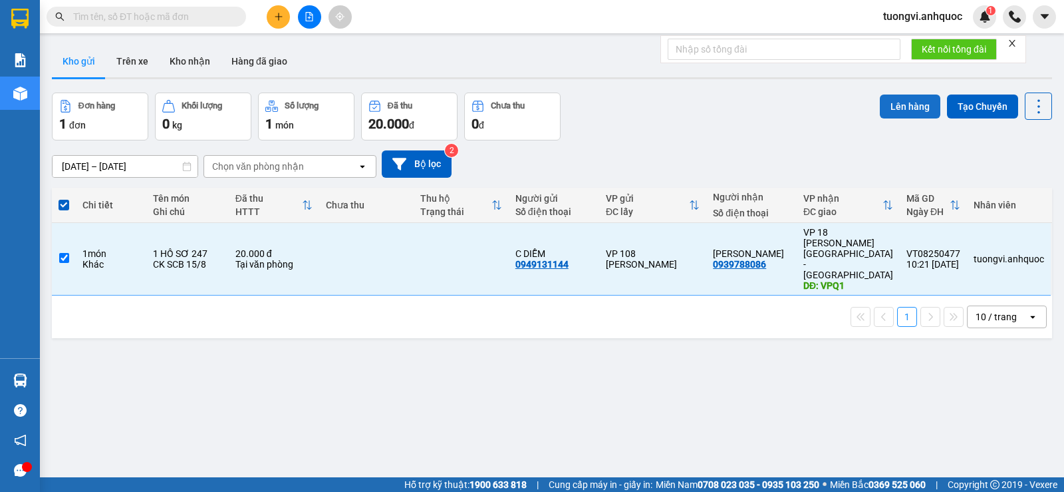
click at [909, 96] on button "Lên hàng" at bounding box center [910, 106] width 61 height 24
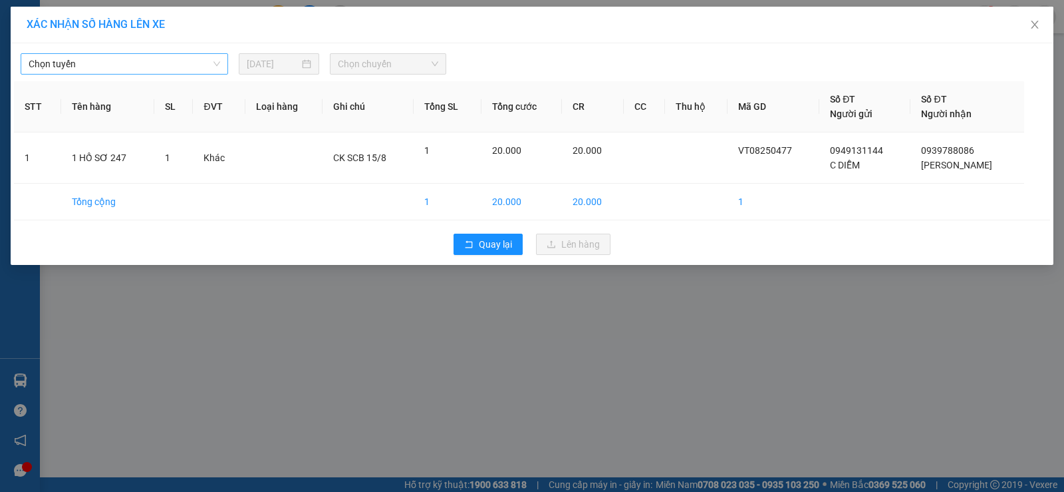
click at [151, 67] on span "Chọn tuyến" at bounding box center [125, 64] width 192 height 20
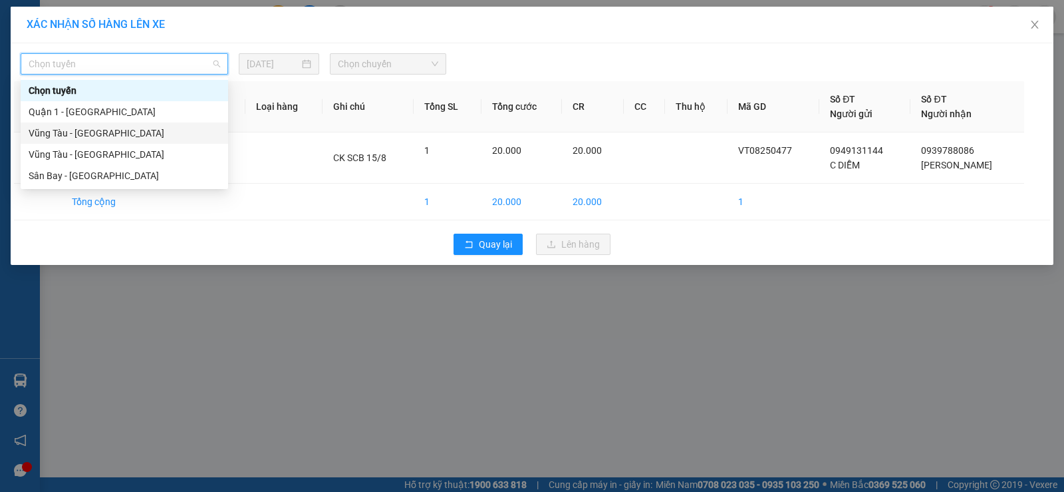
drag, startPoint x: 131, startPoint y: 131, endPoint x: 456, endPoint y: 79, distance: 328.7
click at [138, 132] on div "Vũng Tàu - [GEOGRAPHIC_DATA]" at bounding box center [125, 133] width 192 height 15
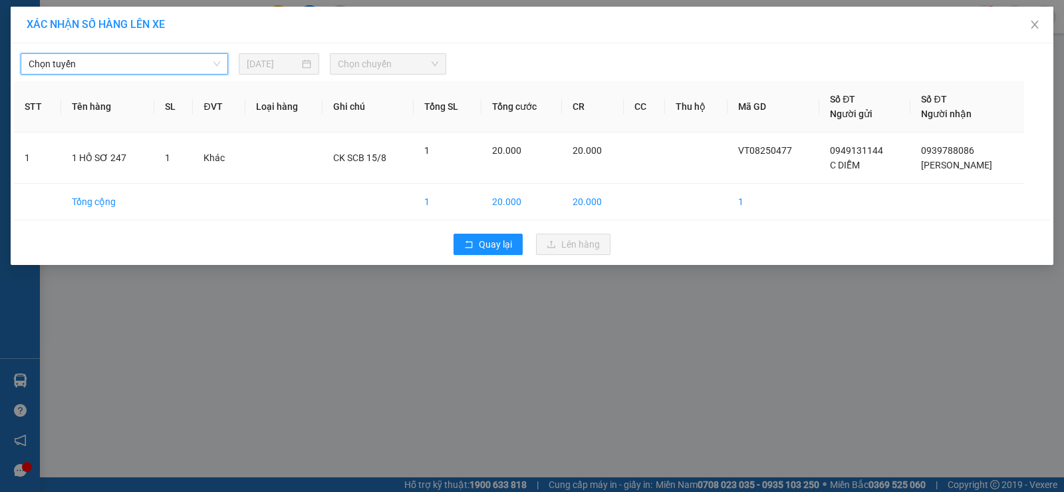
drag, startPoint x: 432, startPoint y: 66, endPoint x: 423, endPoint y: 118, distance: 52.7
click at [432, 67] on span "Chọn chuyến" at bounding box center [388, 64] width 100 height 20
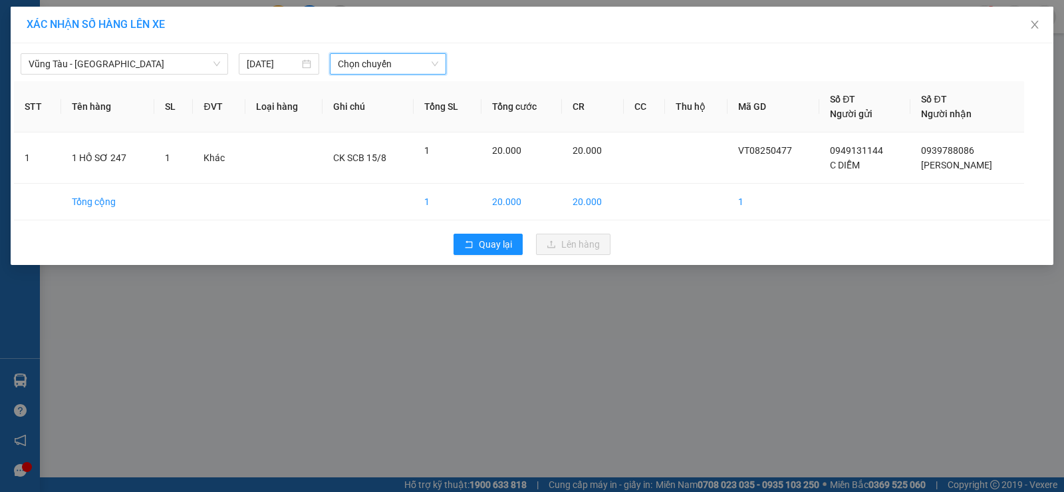
click at [393, 73] on span "Chọn chuyến" at bounding box center [388, 64] width 100 height 20
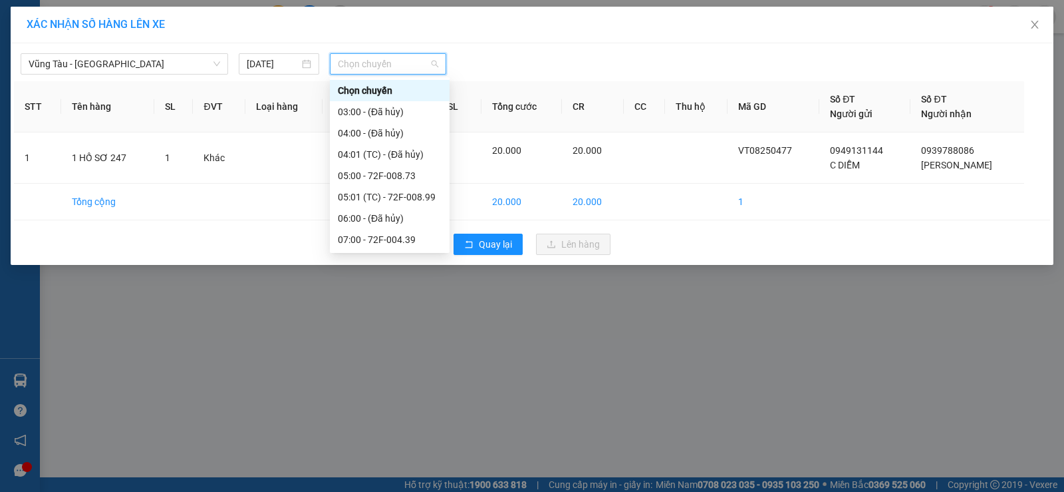
click at [408, 317] on div "11:00 - 72F-001.57" at bounding box center [390, 324] width 104 height 15
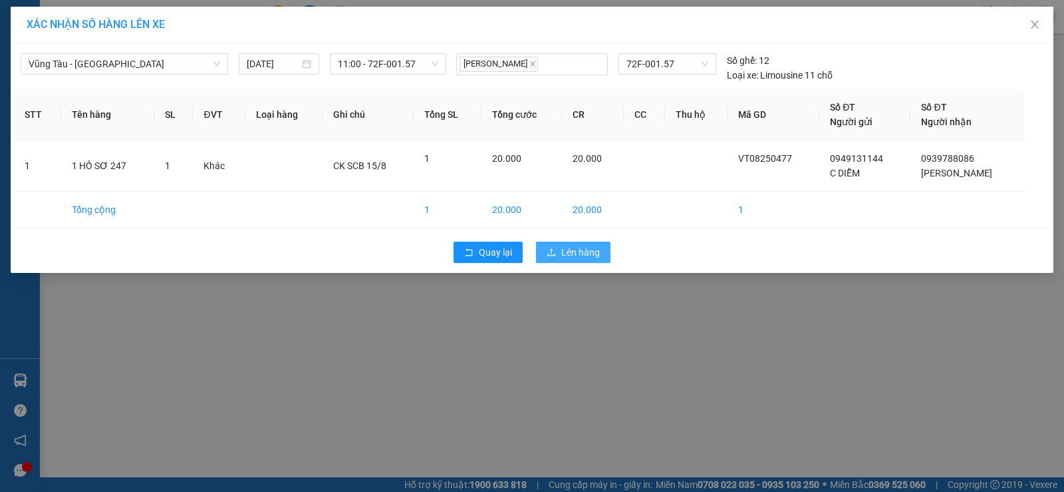
click at [577, 255] on span "Lên hàng" at bounding box center [580, 252] width 39 height 15
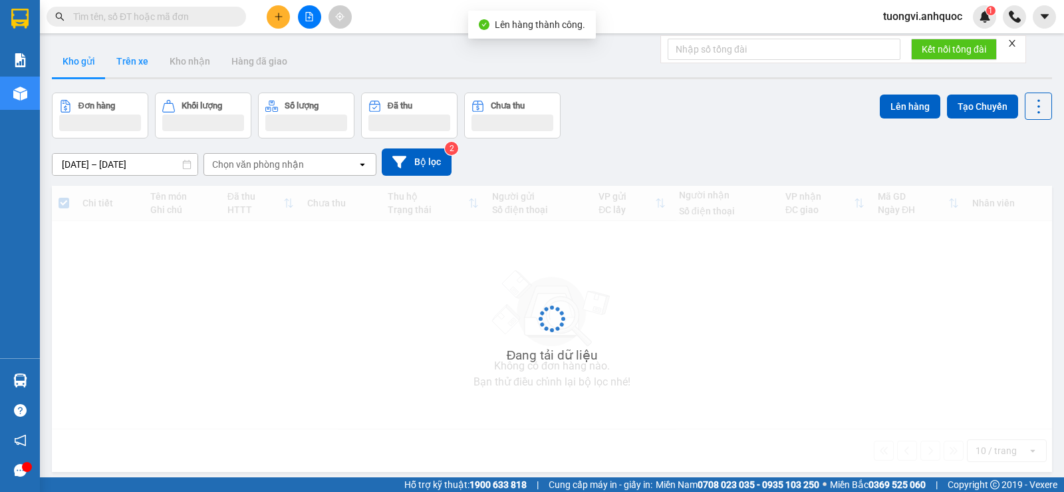
click at [141, 60] on button "Trên xe" at bounding box center [132, 61] width 53 height 32
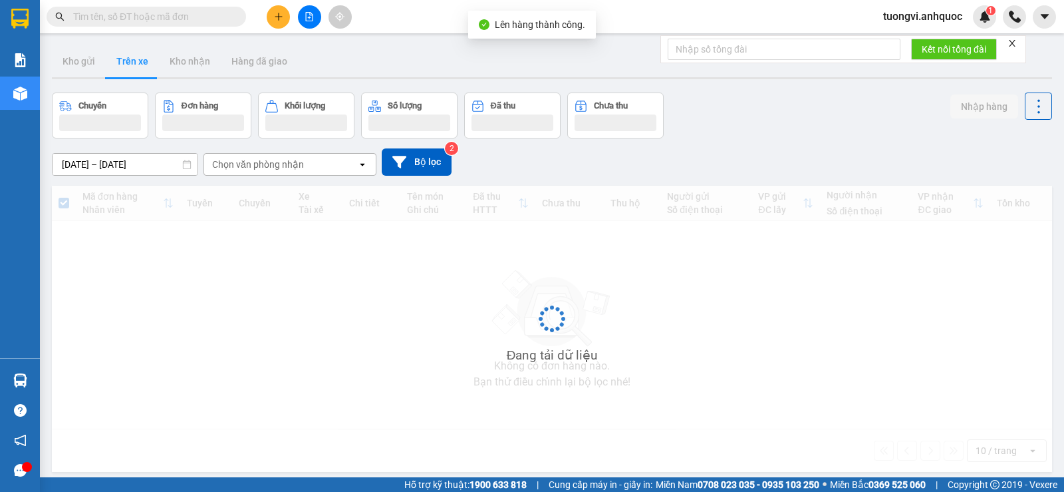
click at [141, 60] on button "Trên xe" at bounding box center [132, 61] width 53 height 32
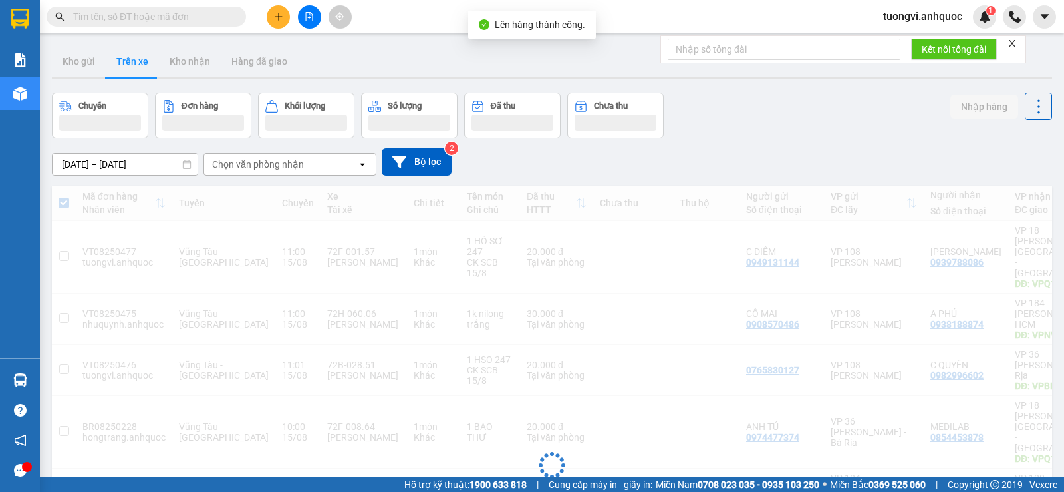
click at [140, 60] on button "Trên xe" at bounding box center [132, 61] width 53 height 32
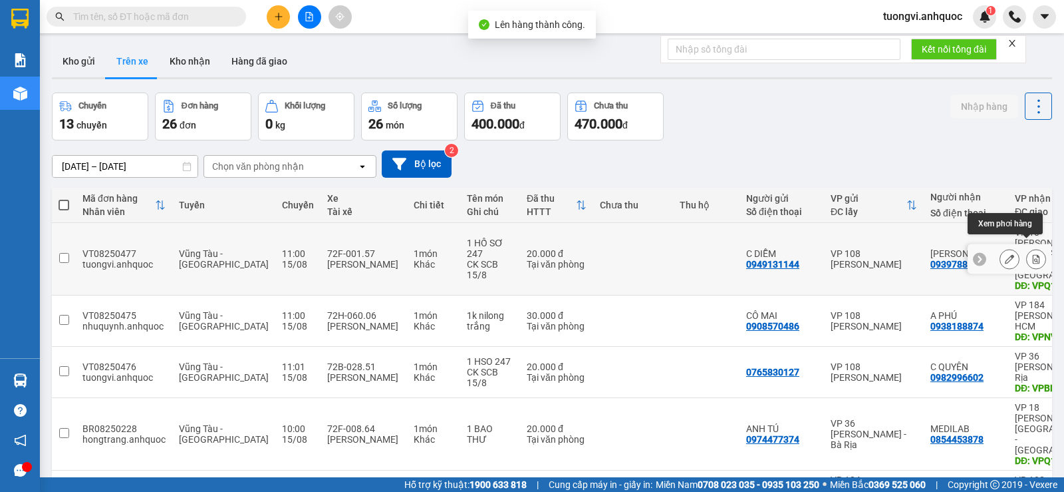
click at [1032, 254] on icon at bounding box center [1036, 258] width 9 height 9
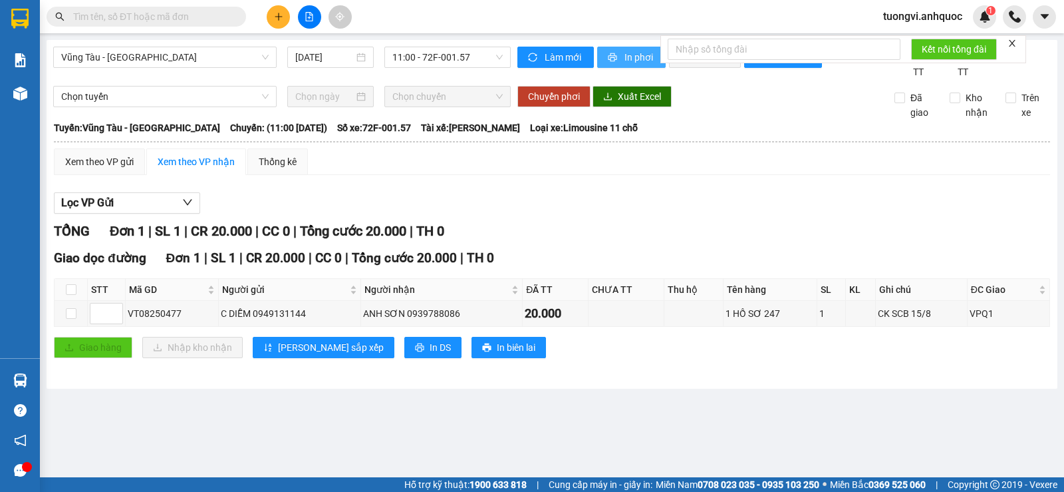
click at [627, 47] on button "In phơi" at bounding box center [631, 57] width 69 height 21
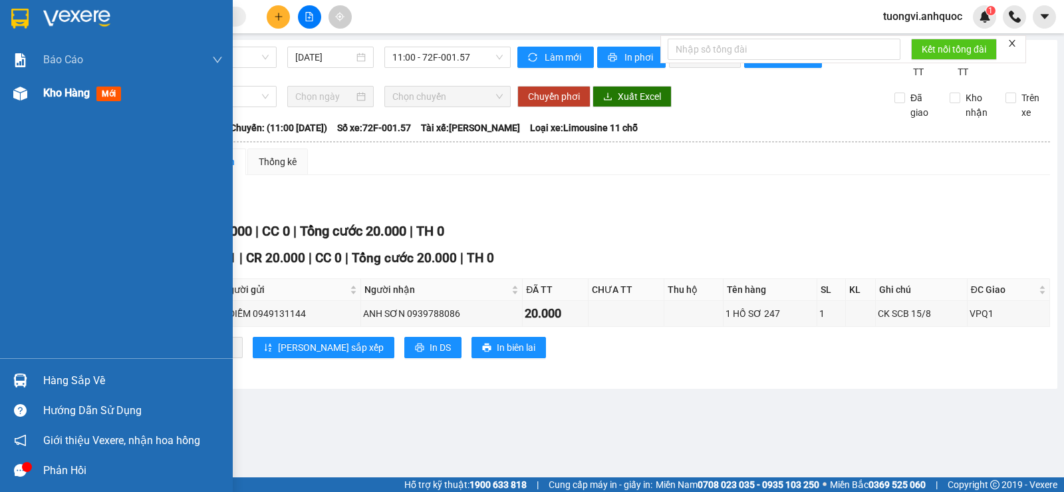
click at [10, 85] on div at bounding box center [20, 93] width 23 height 23
click at [65, 88] on span "Kho hàng" at bounding box center [66, 92] width 47 height 13
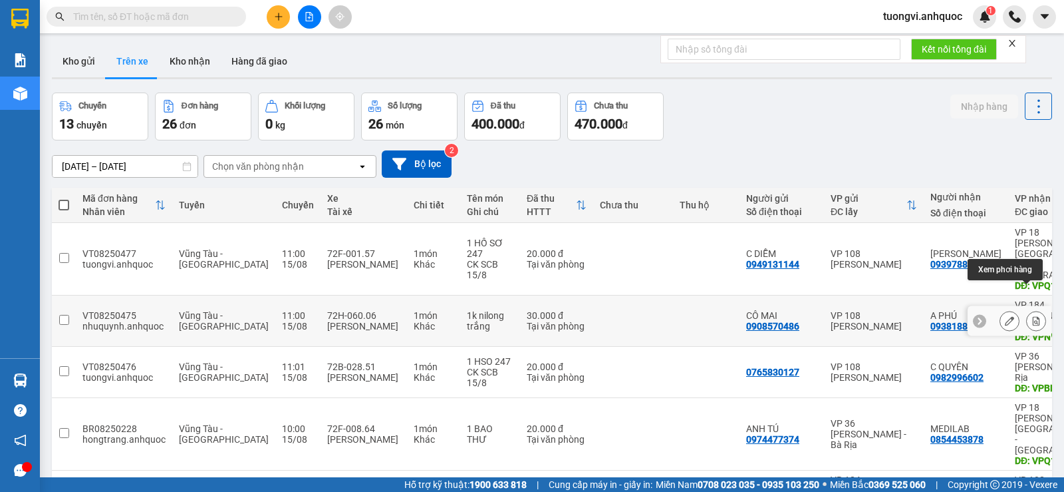
click at [1027, 309] on button at bounding box center [1036, 320] width 19 height 23
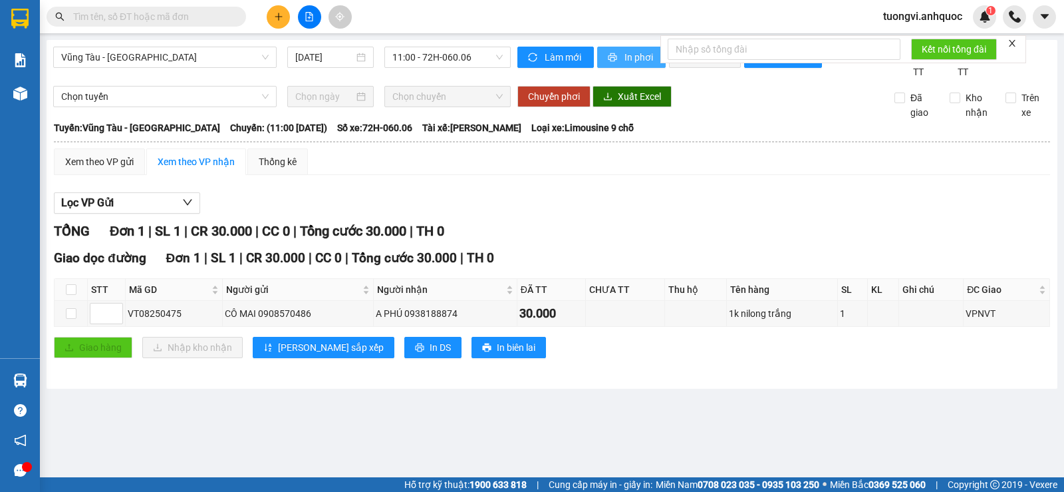
click at [621, 65] on button "In phơi" at bounding box center [631, 57] width 69 height 21
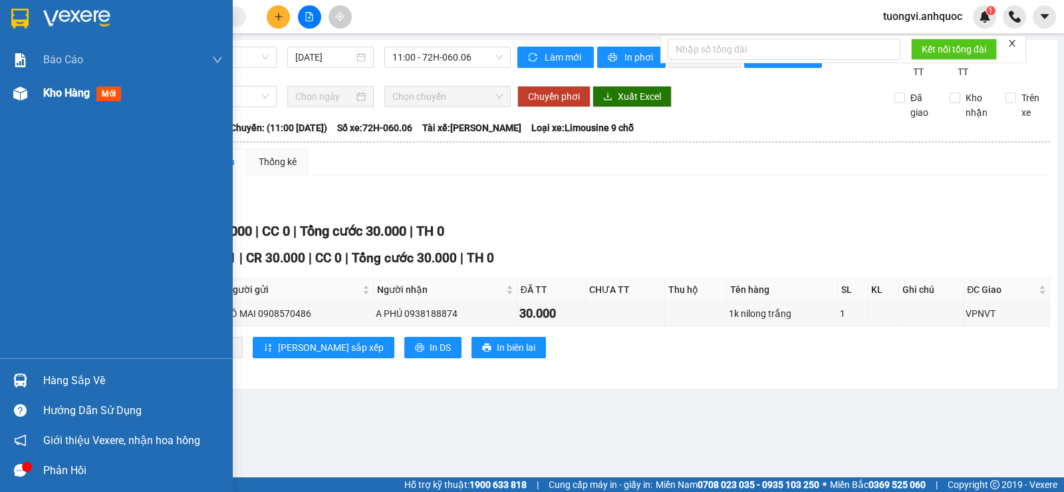
click at [33, 96] on div "Kho hàng mới" at bounding box center [116, 92] width 233 height 33
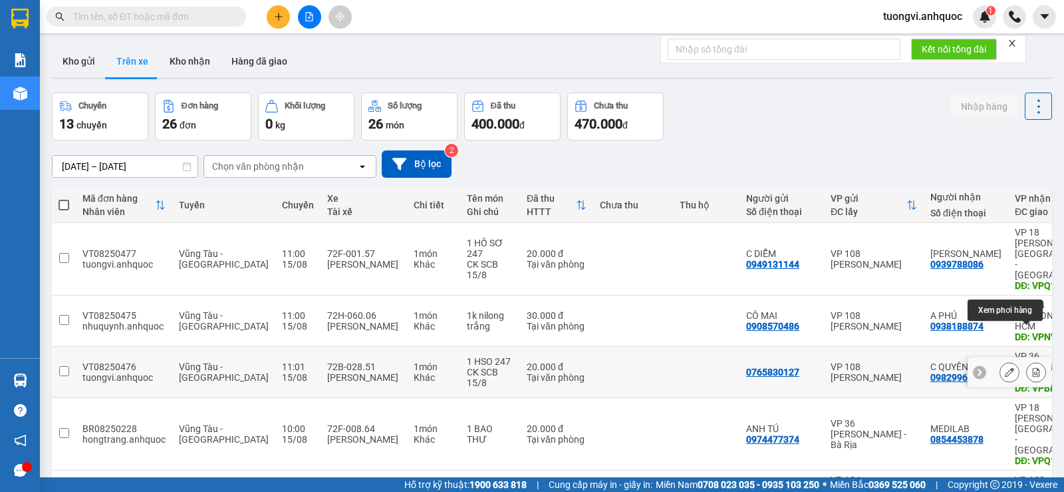
click at [1034, 361] on button at bounding box center [1036, 372] width 19 height 23
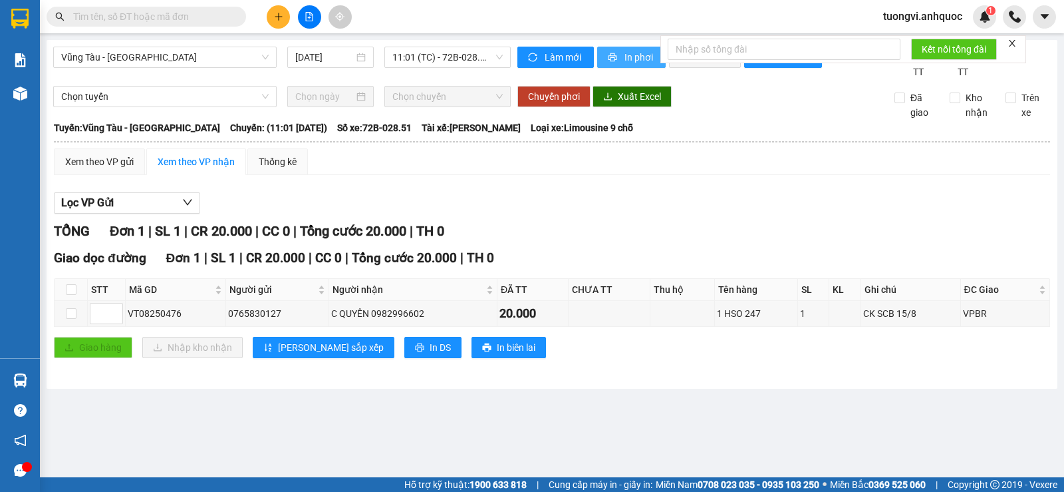
click at [629, 58] on span "In phơi" at bounding box center [640, 57] width 31 height 15
click at [627, 57] on span "In phơi" at bounding box center [640, 57] width 31 height 15
click at [272, 23] on button at bounding box center [278, 16] width 23 height 23
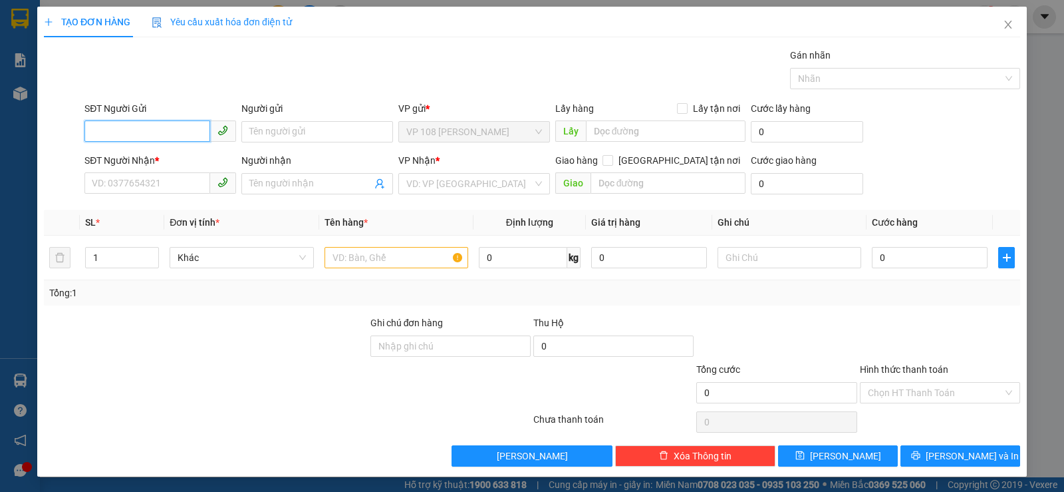
click at [150, 129] on input "SĐT Người Gửi" at bounding box center [147, 130] width 126 height 21
click at [164, 158] on div "0388246260 - [PERSON_NAME]" at bounding box center [159, 158] width 134 height 15
type input "0388246260"
type input "[PERSON_NAME]"
type input "0868067177"
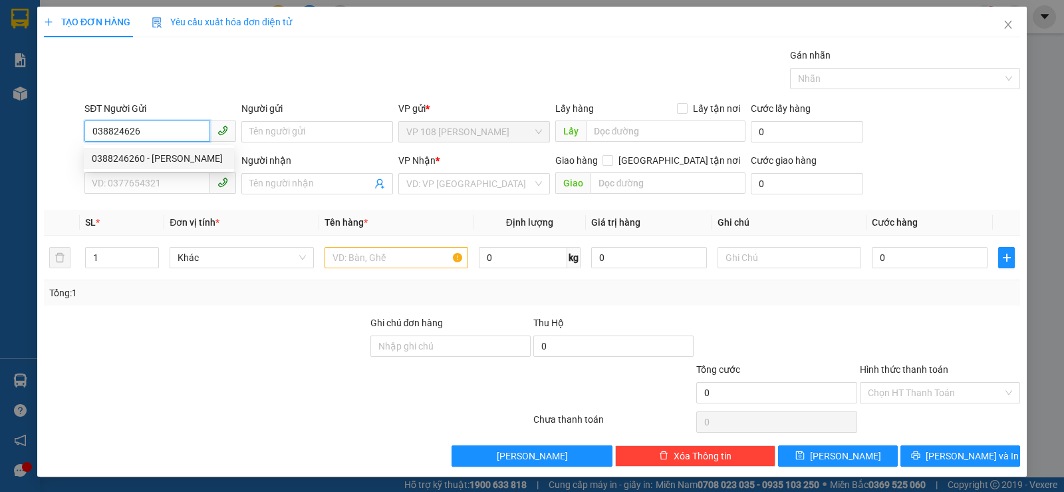
type input "CHỊ [PERSON_NAME]"
type input "VP184"
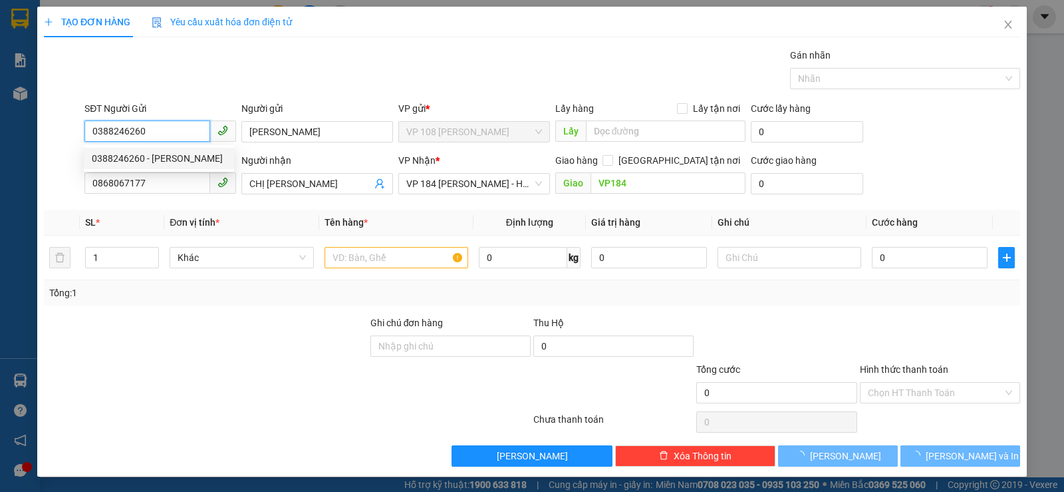
type input "20.000"
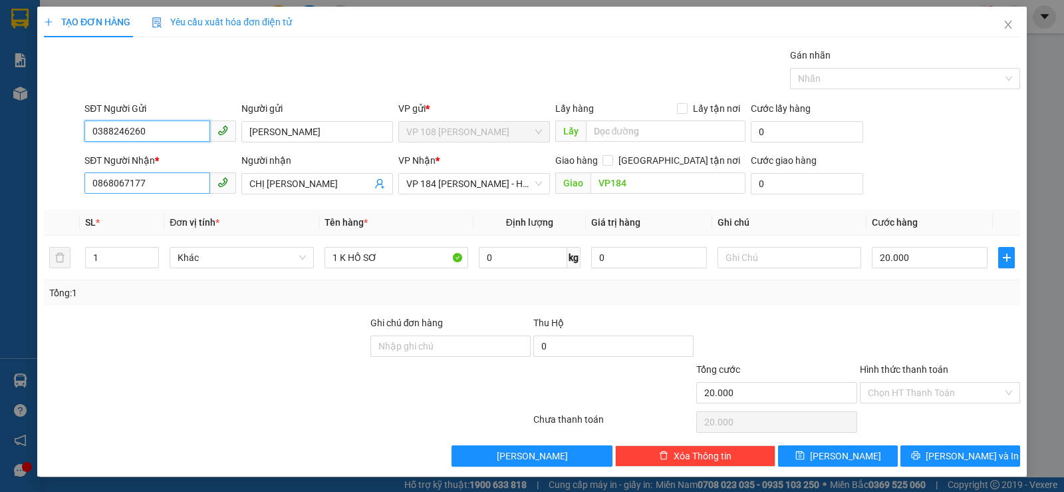
type input "0388246260"
click at [148, 183] on input "0868067177" at bounding box center [147, 182] width 126 height 21
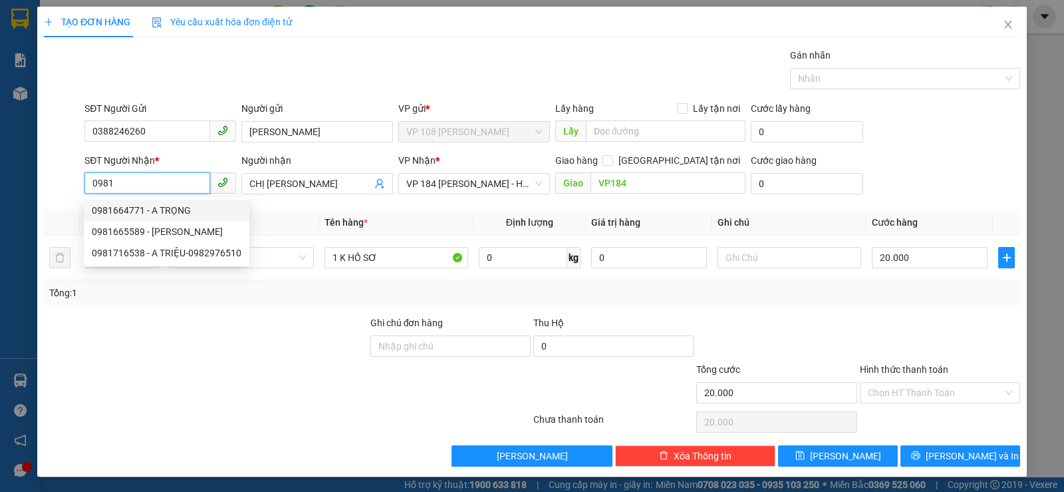
click at [144, 210] on div "0981664771 - A TRỌNG" at bounding box center [167, 210] width 150 height 15
type input "0981664771"
type input "A TRỌNG"
type input "TM 25/7 VP184 HẢO"
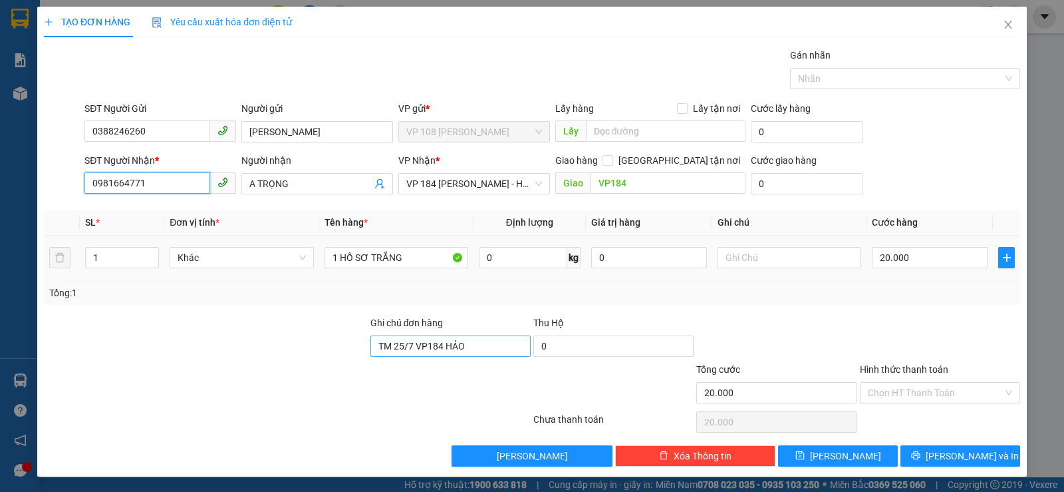
type input "0981664771"
click at [462, 341] on input "TM 25/7 VP184 HẢO" at bounding box center [451, 345] width 160 height 21
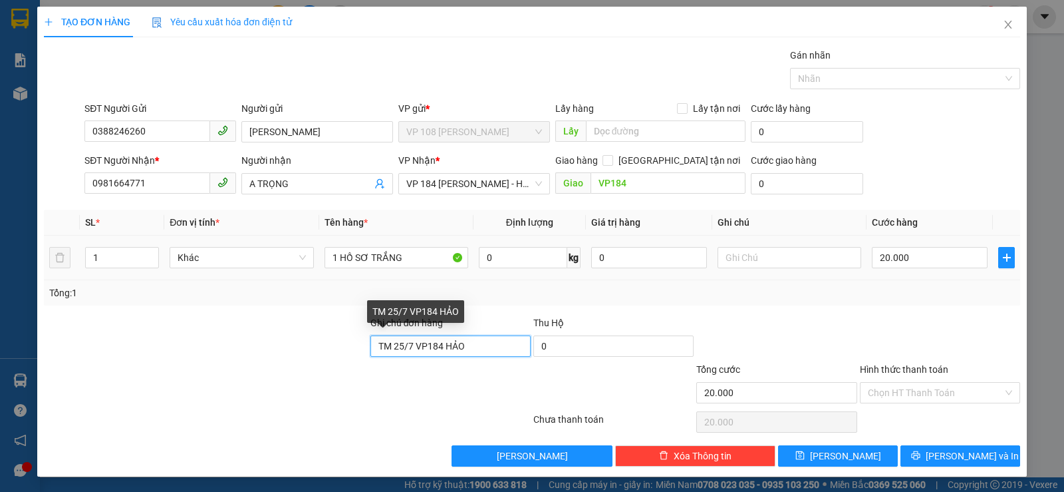
click at [462, 341] on input "TM 25/7 VP184 HẢO" at bounding box center [451, 345] width 160 height 21
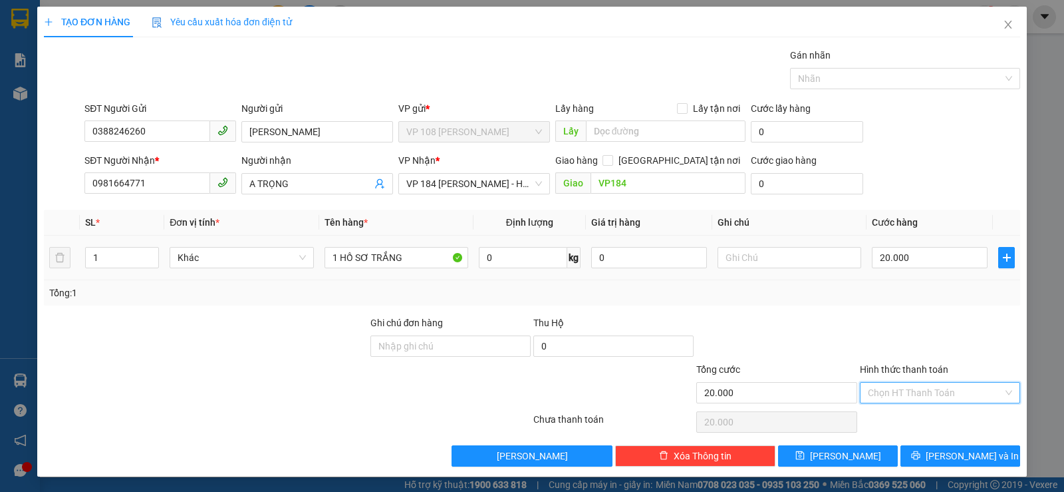
click at [932, 385] on input "Hình thức thanh toán" at bounding box center [935, 392] width 135 height 20
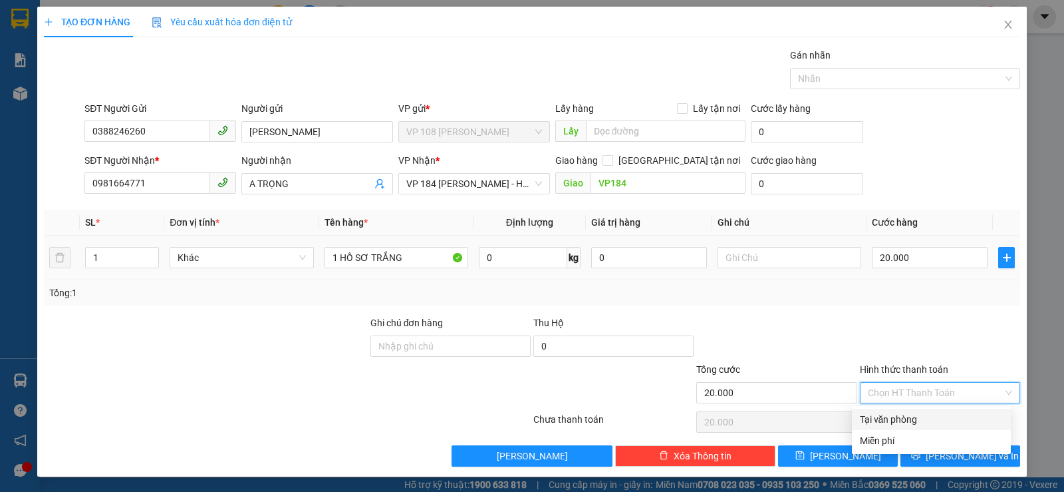
click at [928, 414] on div "Tại văn phòng" at bounding box center [931, 419] width 143 height 15
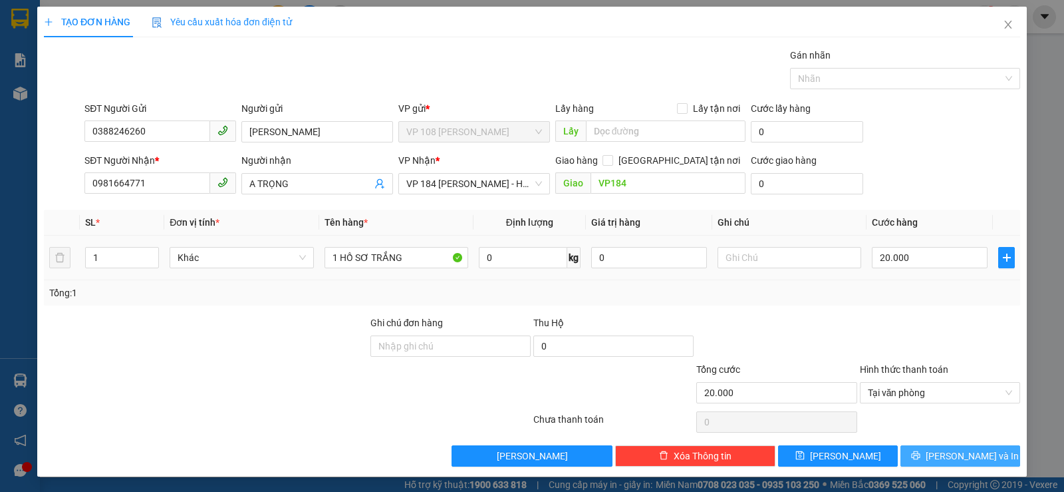
click at [941, 454] on span "[PERSON_NAME] và In" at bounding box center [972, 455] width 93 height 15
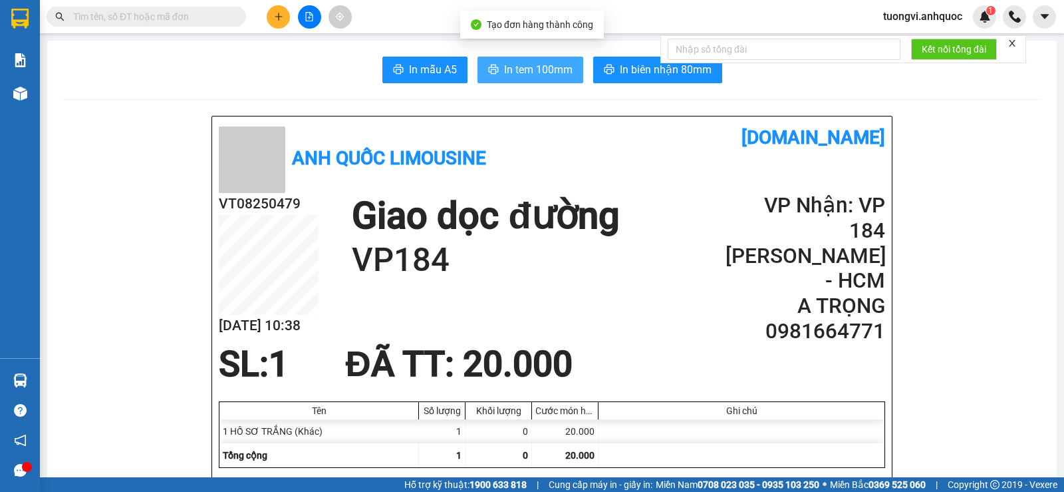
click at [518, 67] on span "In tem 100mm" at bounding box center [538, 69] width 69 height 17
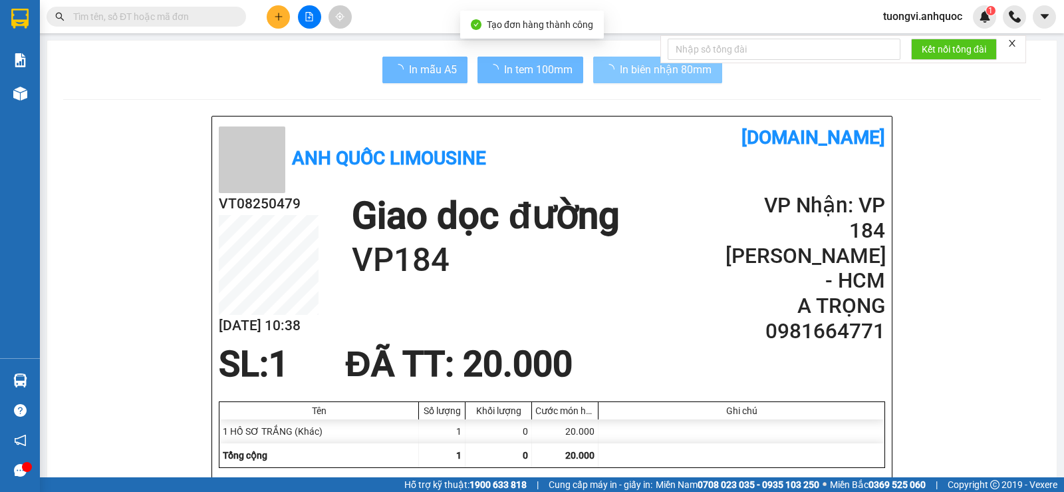
click at [622, 75] on span "In biên nhận 80mm" at bounding box center [666, 69] width 92 height 17
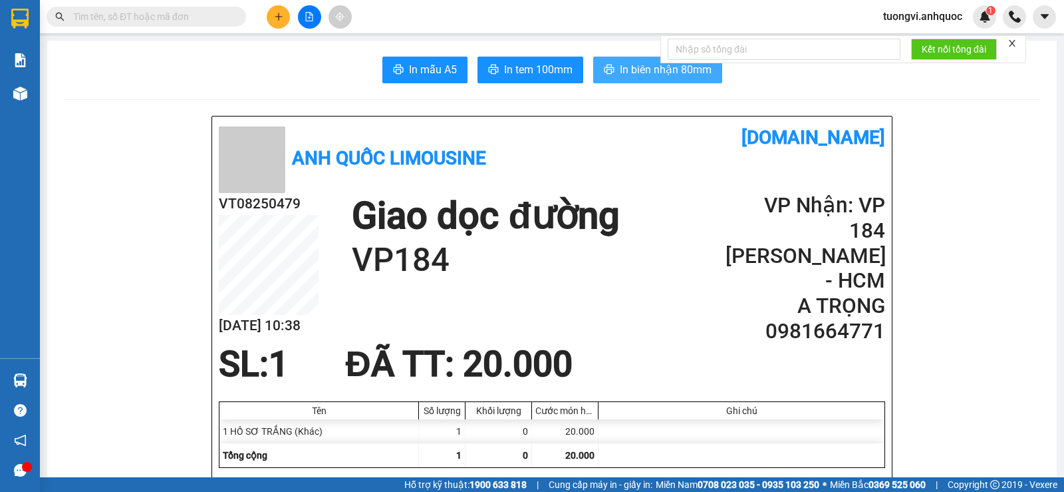
click at [622, 75] on span "In biên nhận 80mm" at bounding box center [666, 69] width 92 height 17
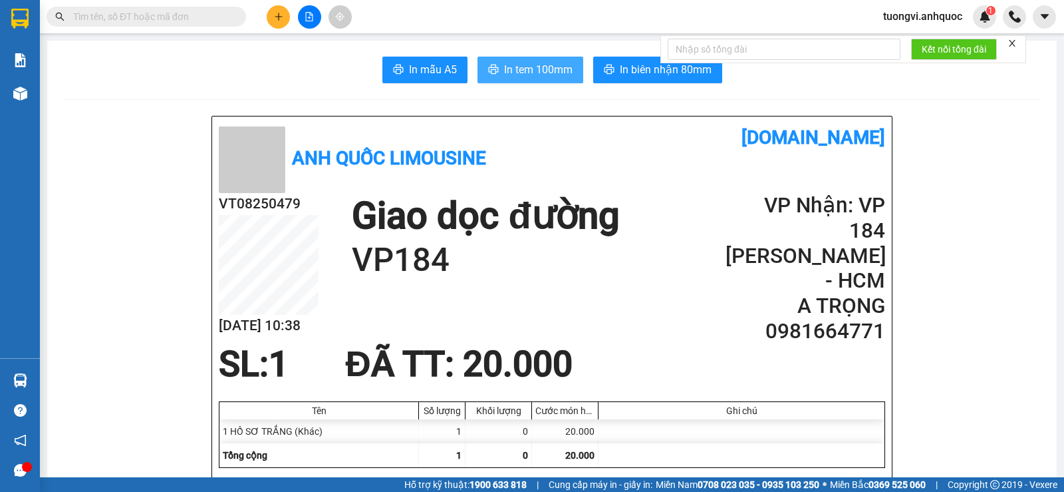
click at [555, 73] on span "In tem 100mm" at bounding box center [538, 69] width 69 height 17
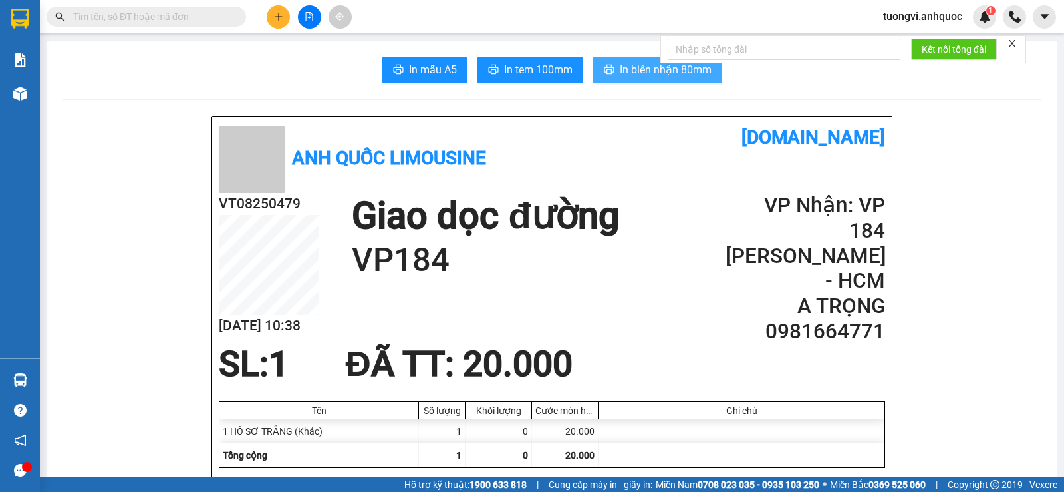
click at [639, 69] on span "In biên nhận 80mm" at bounding box center [666, 69] width 92 height 17
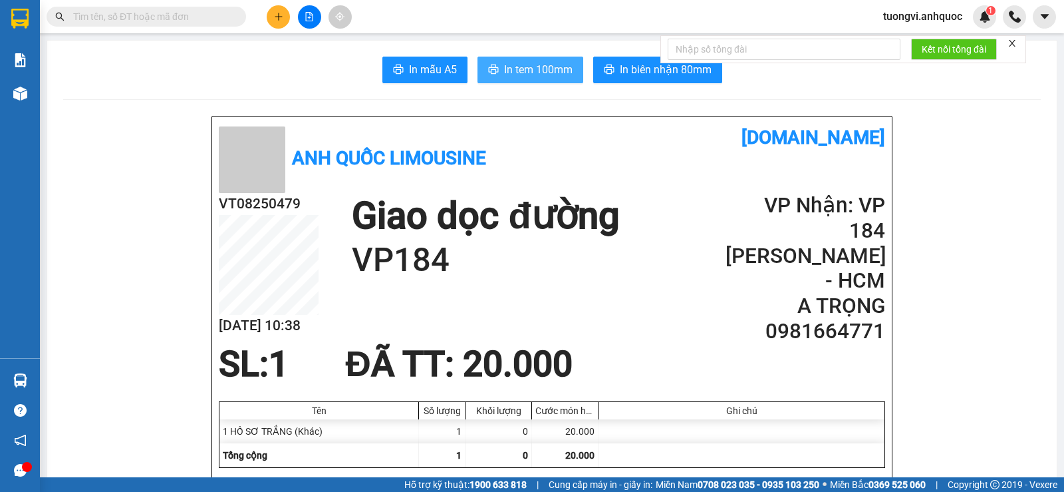
click at [527, 78] on span "In tem 100mm" at bounding box center [538, 69] width 69 height 17
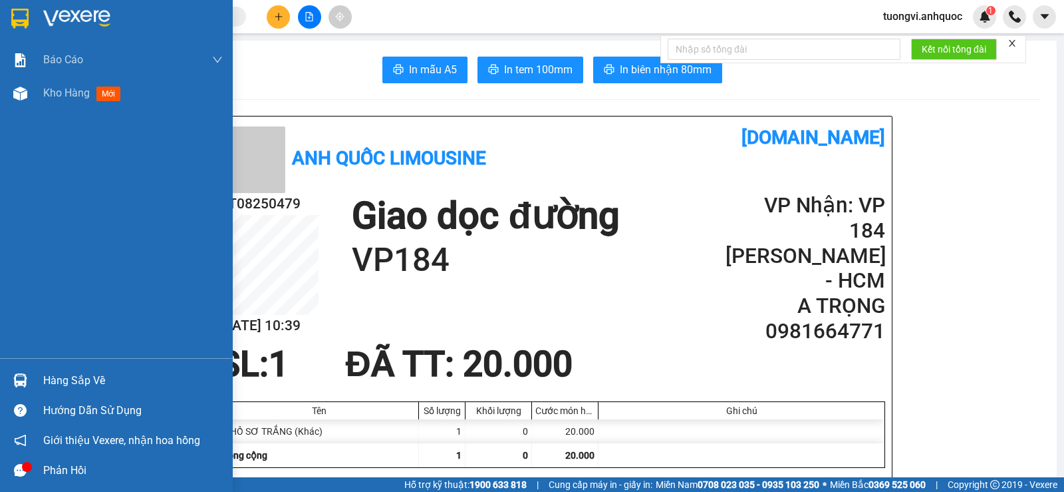
click at [67, 111] on div "Báo cáo Báo cáo dòng tiền (nhân viên) Doanh số tạo đơn theo VP gửi (nhân viên) …" at bounding box center [116, 200] width 233 height 315
click at [68, 107] on div "Kho hàng mới" at bounding box center [133, 92] width 180 height 33
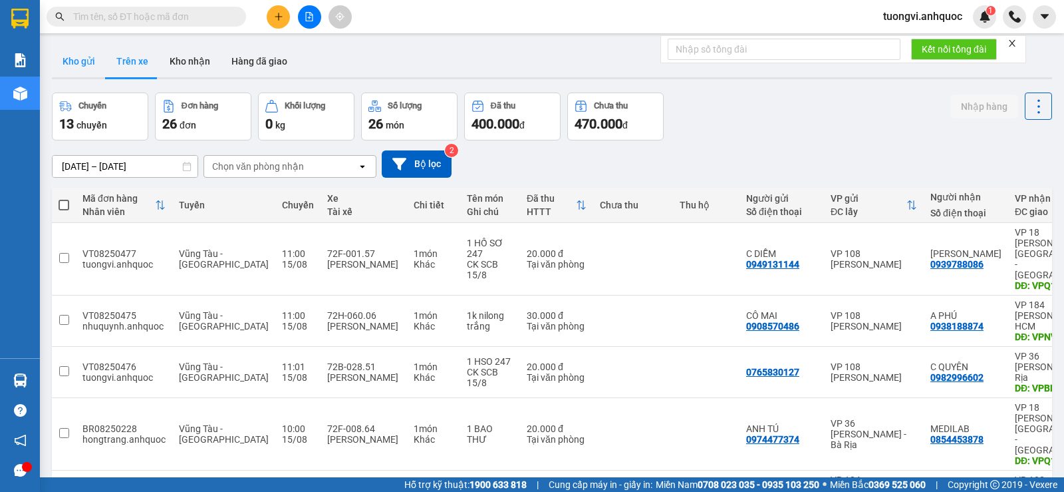
drag, startPoint x: 51, startPoint y: 52, endPoint x: 69, endPoint y: 52, distance: 18.0
click at [55, 52] on div "ver 1.8.138 Kho gửi Trên xe Kho nhận Hàng đã giao Chuyến 13 chuyến Đơn hàng 26 …" at bounding box center [552, 406] width 1011 height 732
click at [69, 52] on button "Kho gửi" at bounding box center [79, 61] width 54 height 32
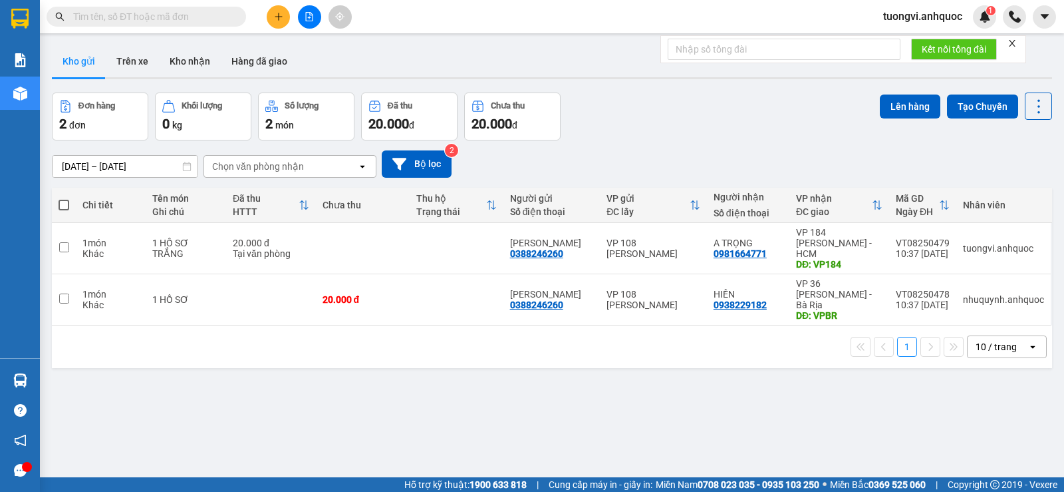
click at [280, 18] on icon "plus" at bounding box center [278, 16] width 9 height 9
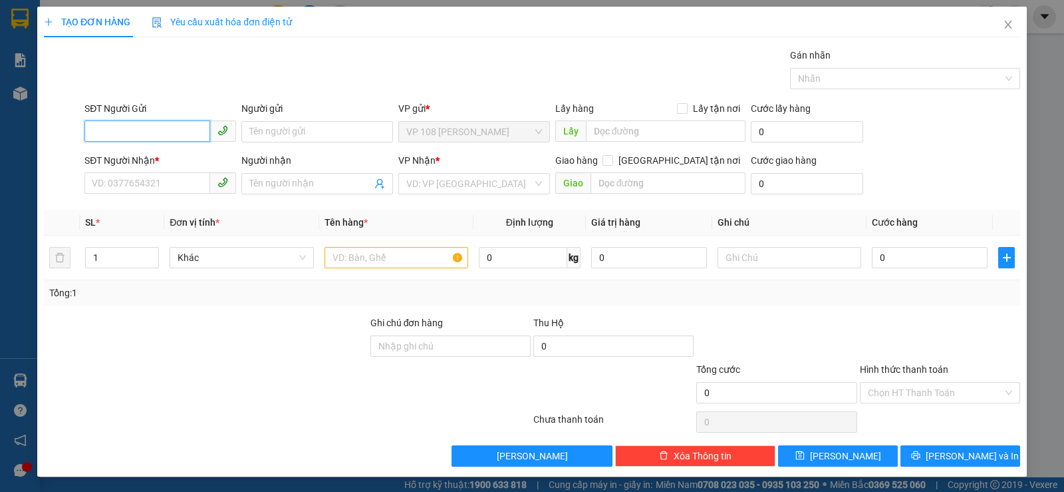
click at [170, 128] on input "SĐT Người Gửi" at bounding box center [147, 130] width 126 height 21
click at [169, 129] on input "SĐT Người Gửi" at bounding box center [147, 130] width 126 height 21
type input "0816545678"
click at [150, 156] on div "0816545678 - A VINH" at bounding box center [159, 158] width 134 height 15
type input "A VINH"
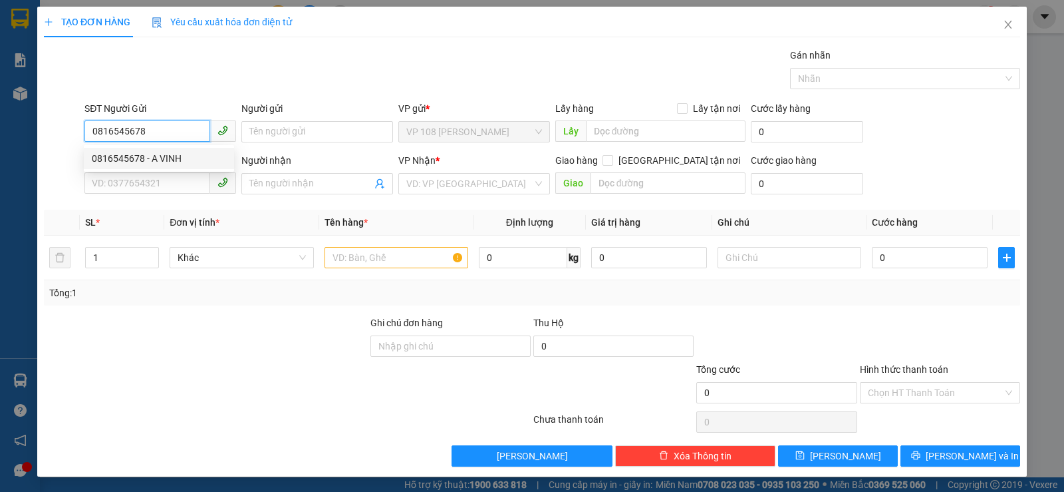
type input "0962049412"
type input "0765509586 A TOÀN"
type input "VPSG"
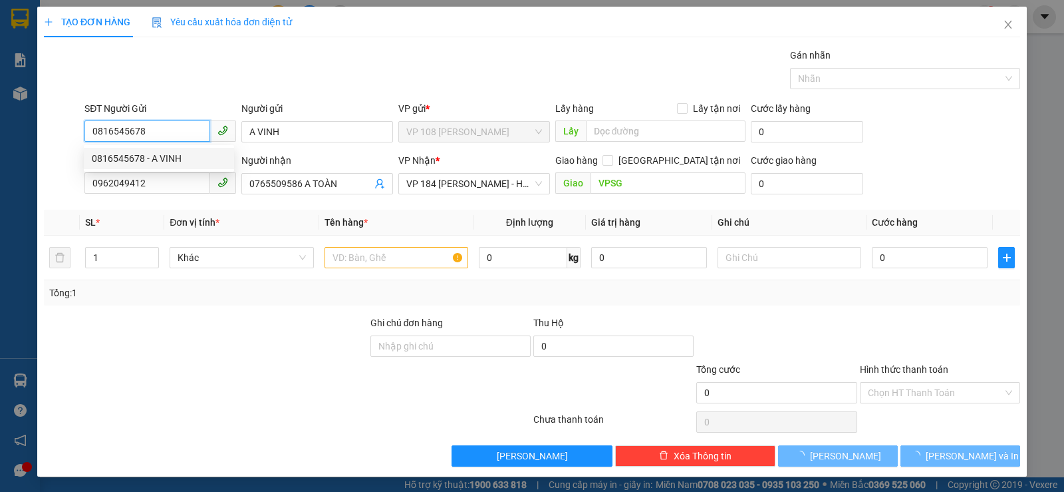
type input "30.000"
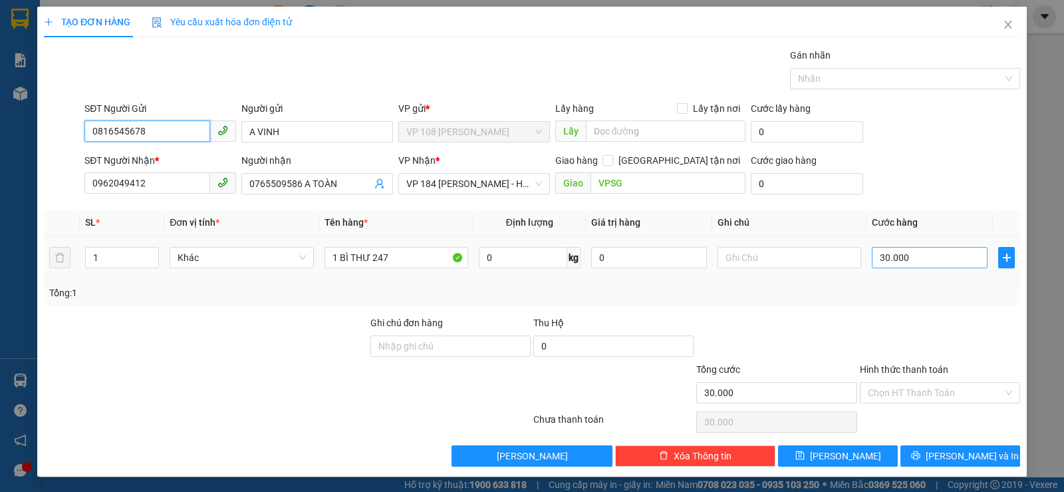
type input "0816545678"
click at [908, 259] on input "30.000" at bounding box center [930, 257] width 116 height 21
type input "2"
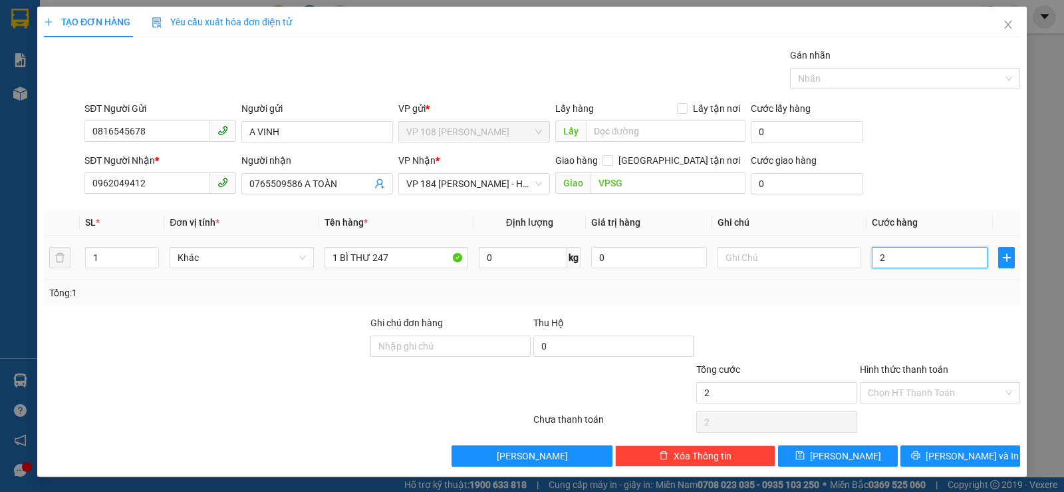
type input "20"
type input "200"
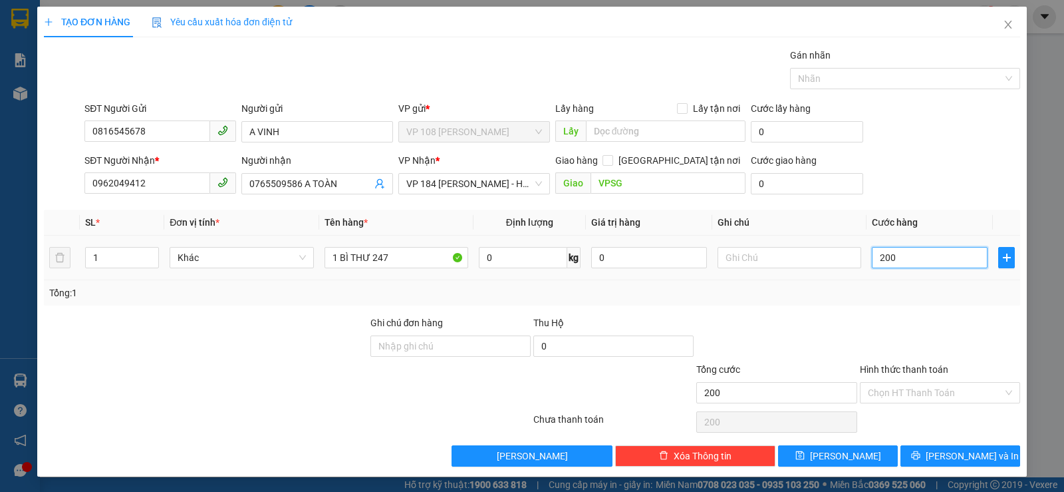
type input "2.000"
type input "20.000"
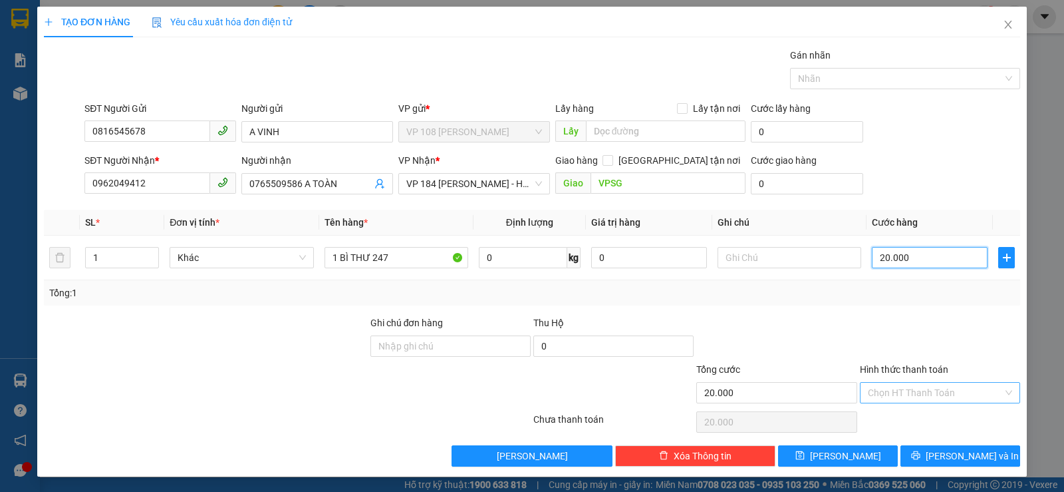
type input "20.000"
drag, startPoint x: 906, startPoint y: 391, endPoint x: 911, endPoint y: 400, distance: 10.7
click at [907, 392] on input "Hình thức thanh toán" at bounding box center [935, 392] width 135 height 20
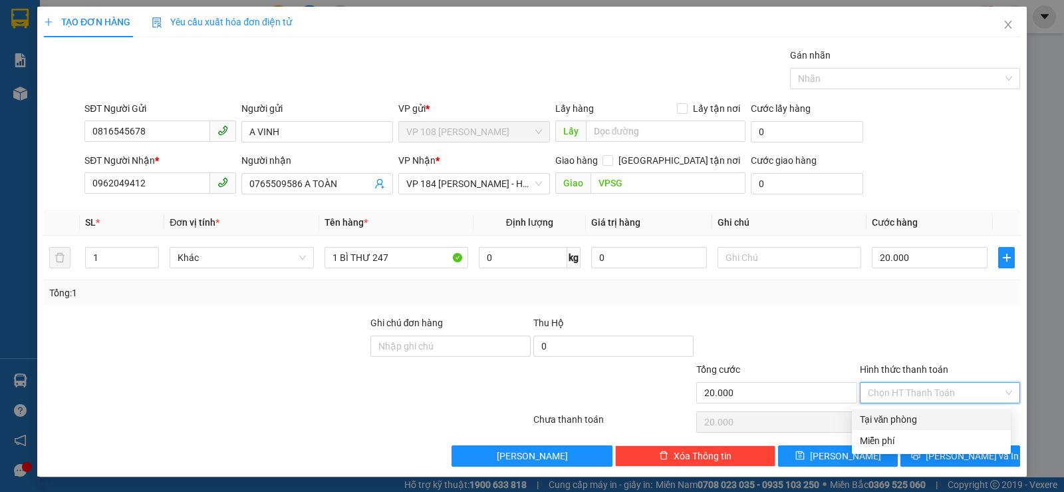
click at [917, 417] on div "Tại văn phòng" at bounding box center [931, 419] width 143 height 15
type input "0"
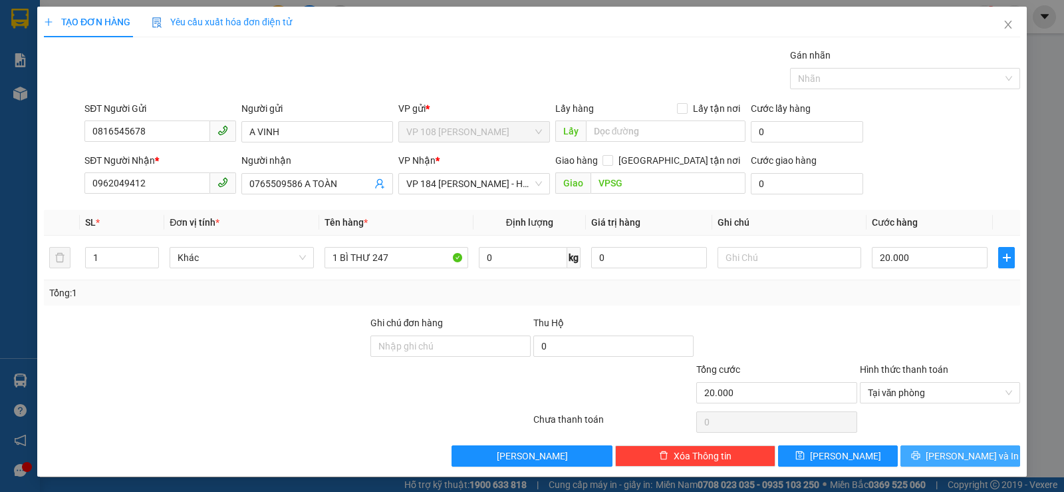
click at [994, 458] on button "[PERSON_NAME] và In" at bounding box center [961, 455] width 120 height 21
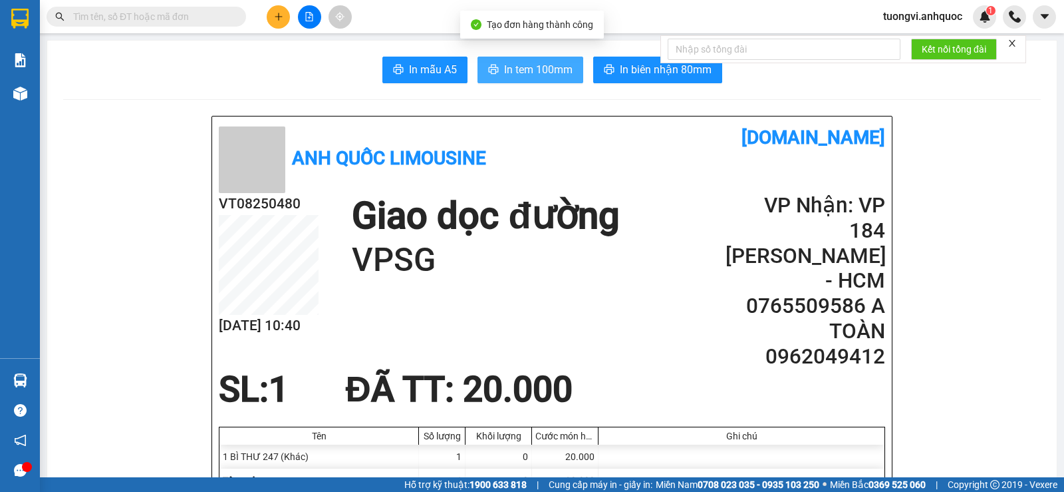
click at [504, 76] on span "In tem 100mm" at bounding box center [538, 69] width 69 height 17
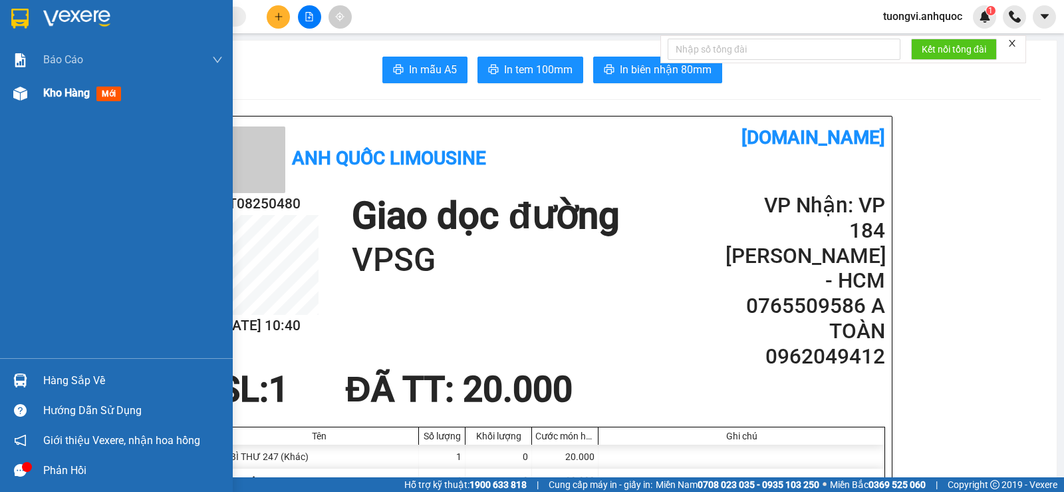
click at [32, 94] on div "Kho hàng mới" at bounding box center [116, 92] width 233 height 33
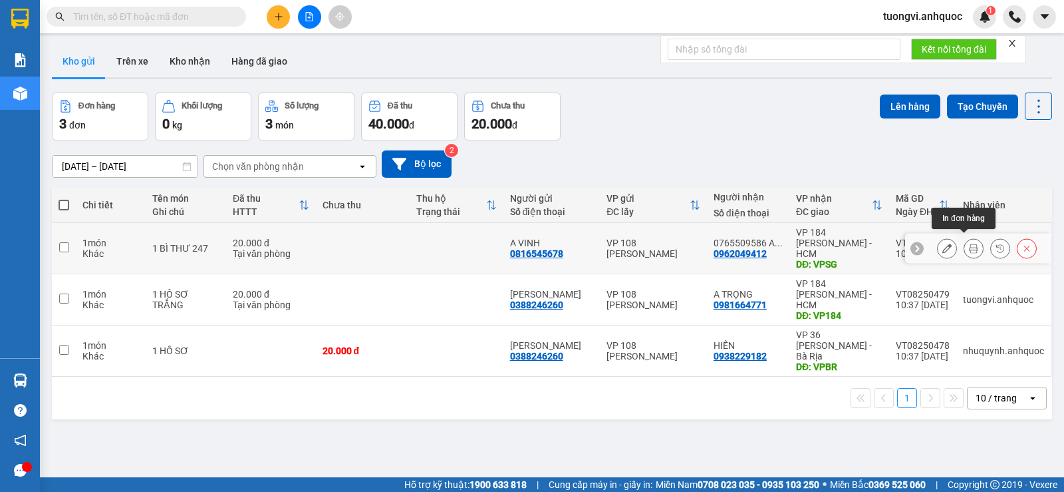
click at [969, 244] on icon at bounding box center [973, 247] width 9 height 9
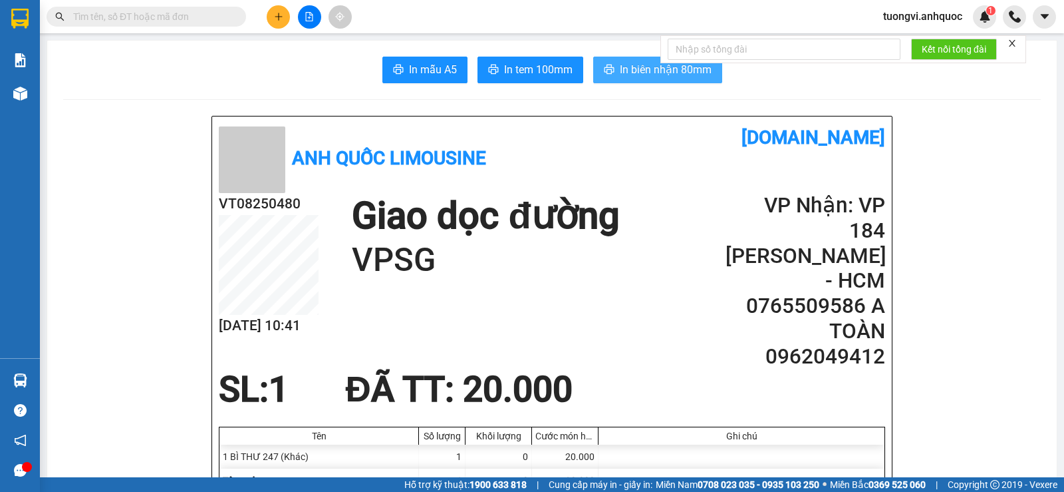
click at [620, 72] on span "In biên nhận 80mm" at bounding box center [666, 69] width 92 height 17
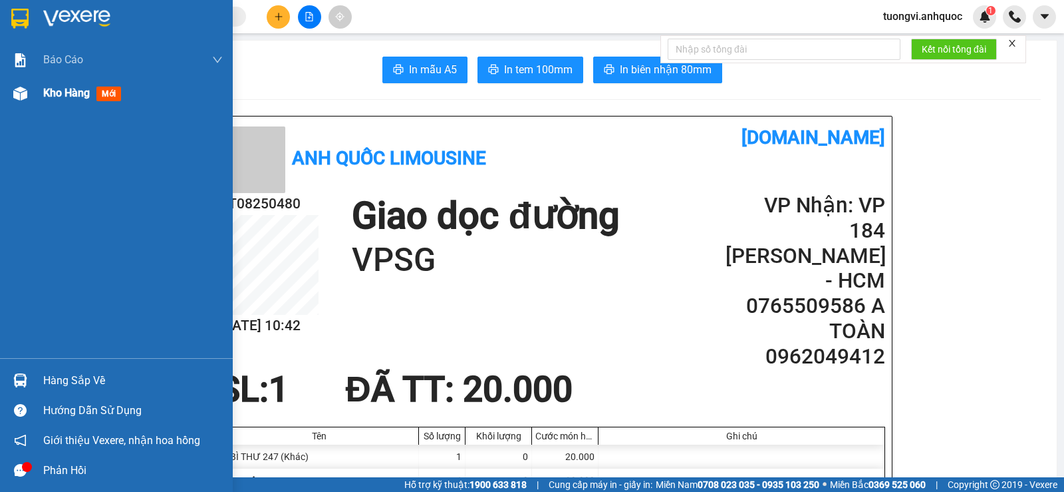
click at [44, 106] on div "Kho hàng mới" at bounding box center [133, 92] width 180 height 33
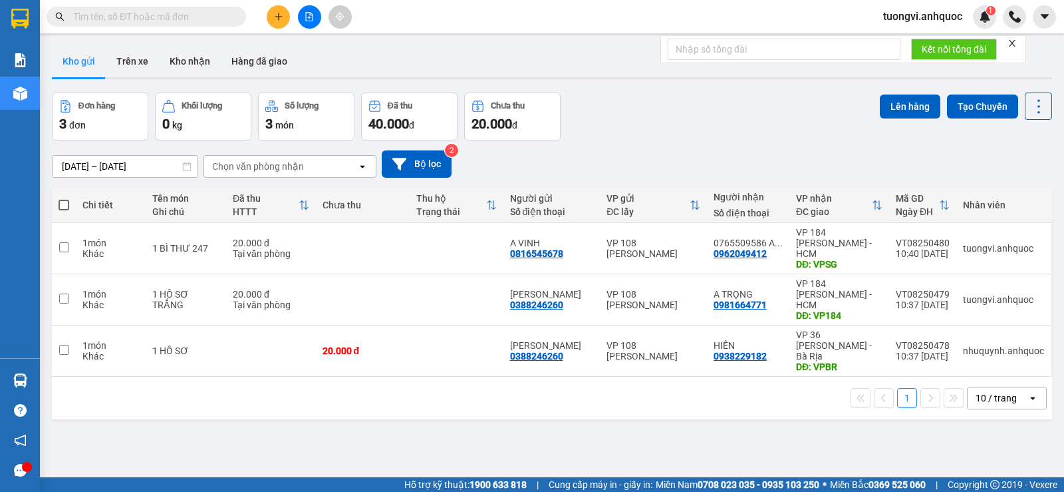
click at [289, 11] on button at bounding box center [278, 16] width 23 height 23
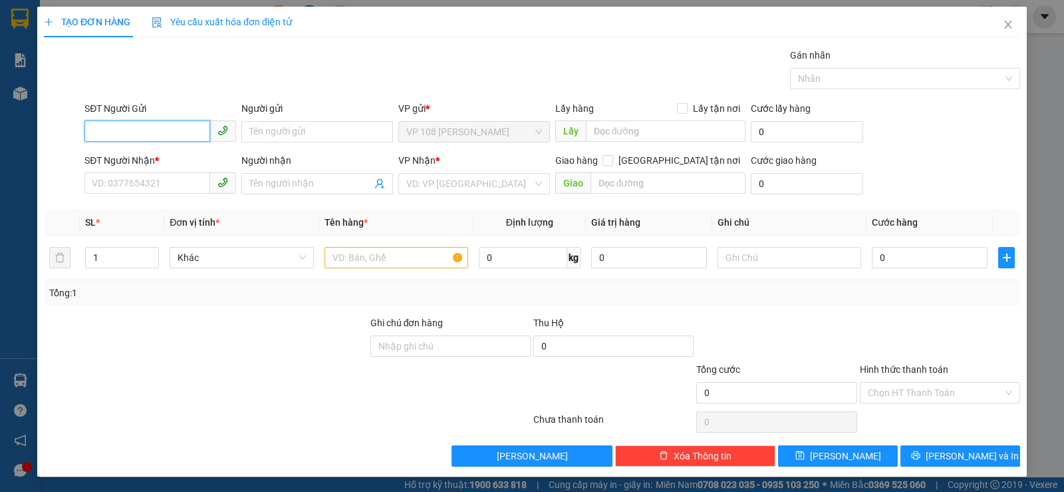
click at [180, 134] on input "SĐT Người Gửi" at bounding box center [147, 130] width 126 height 21
type input "0979967389"
click at [177, 162] on div "0979967389 - C TUYỀN" at bounding box center [159, 158] width 134 height 15
type input "C TUYỀN"
type input "0918016213"
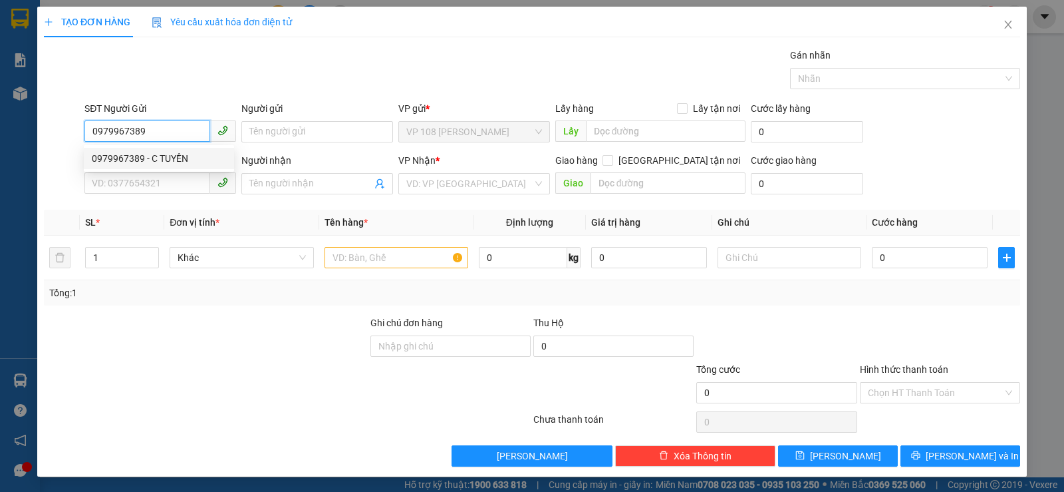
type input "C NỞ"
type input "VPQ1"
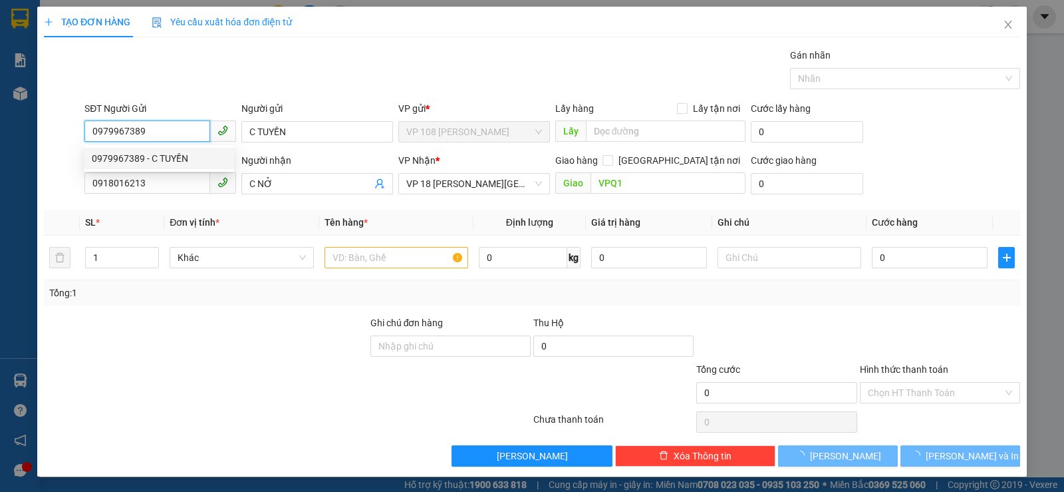
type input "30.000"
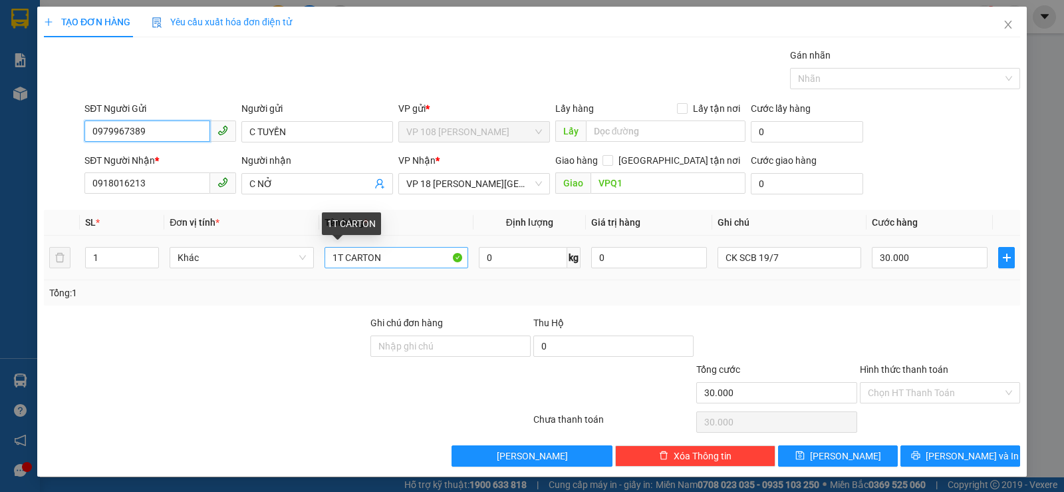
type input "0979967389"
click at [412, 256] on input "1T CARTON" at bounding box center [397, 257] width 144 height 21
click at [412, 256] on input "1 TÚI" at bounding box center [397, 257] width 144 height 21
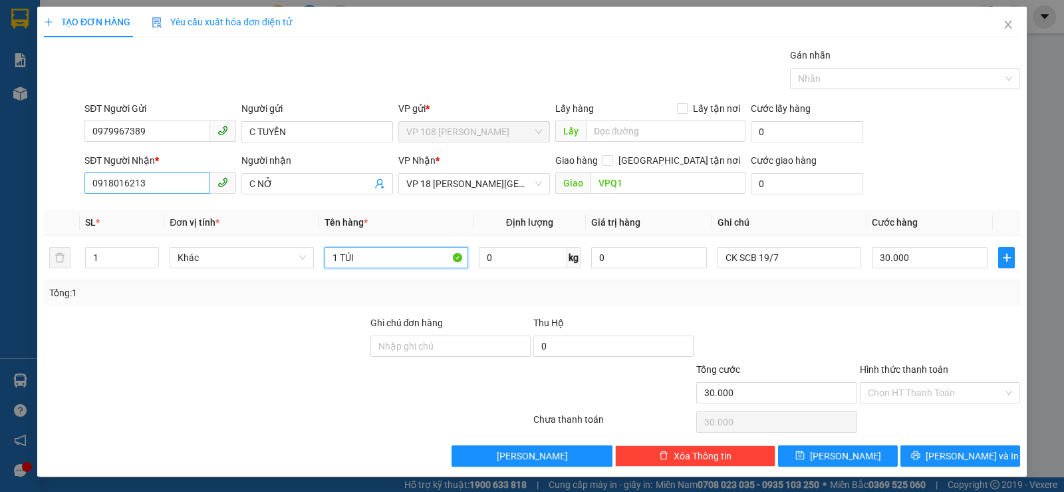
type input "1 TÚI"
click at [144, 181] on input "0918016213" at bounding box center [147, 182] width 126 height 21
click at [112, 180] on input "0989086939" at bounding box center [147, 182] width 126 height 21
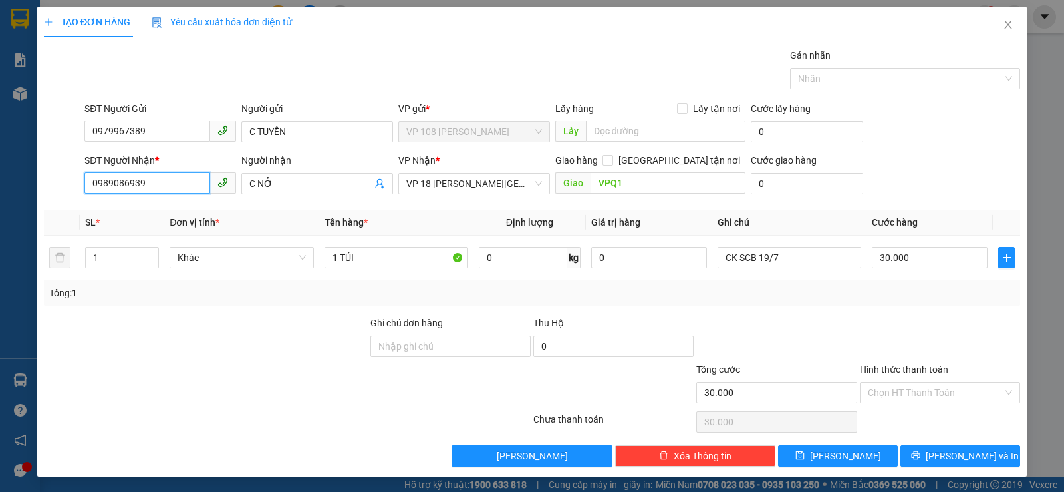
type input "0989086939"
click at [325, 164] on div "Người nhận" at bounding box center [317, 160] width 152 height 15
click at [325, 176] on input "C NỞ" at bounding box center [310, 183] width 122 height 15
click at [325, 173] on span "C NỞ" at bounding box center [317, 183] width 152 height 21
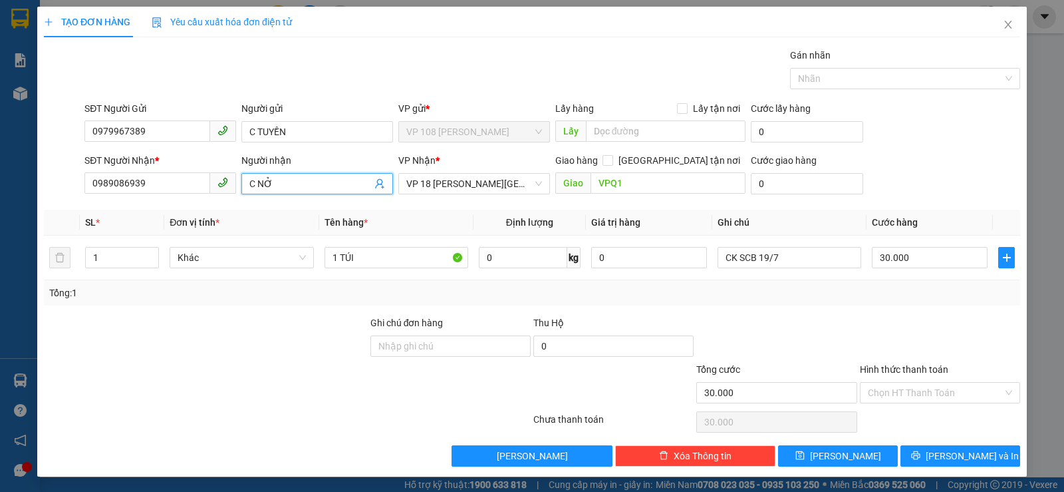
click at [322, 188] on input "C NỞ" at bounding box center [310, 183] width 122 height 15
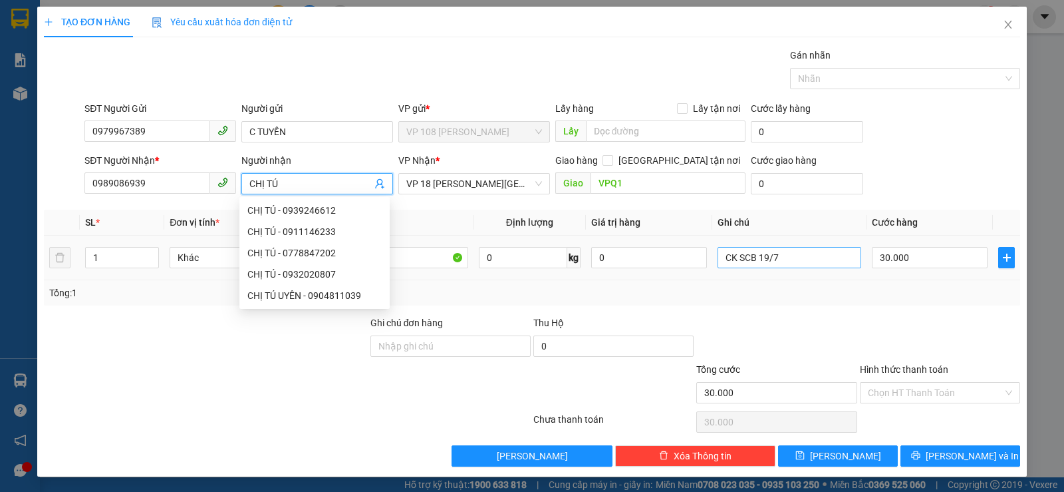
type input "CHỊ TÚ"
click at [732, 253] on input "CK SCB 19/7" at bounding box center [790, 257] width 144 height 21
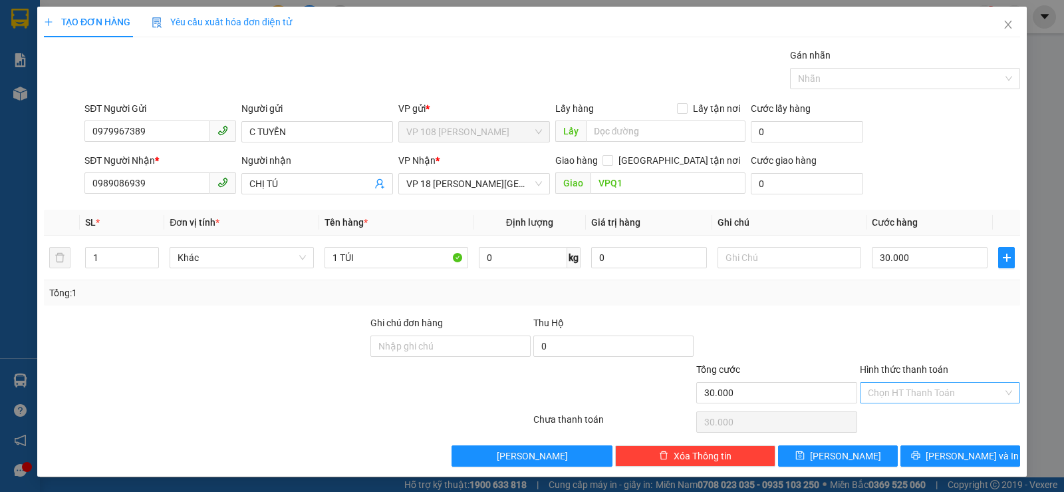
click at [907, 396] on input "Hình thức thanh toán" at bounding box center [935, 392] width 135 height 20
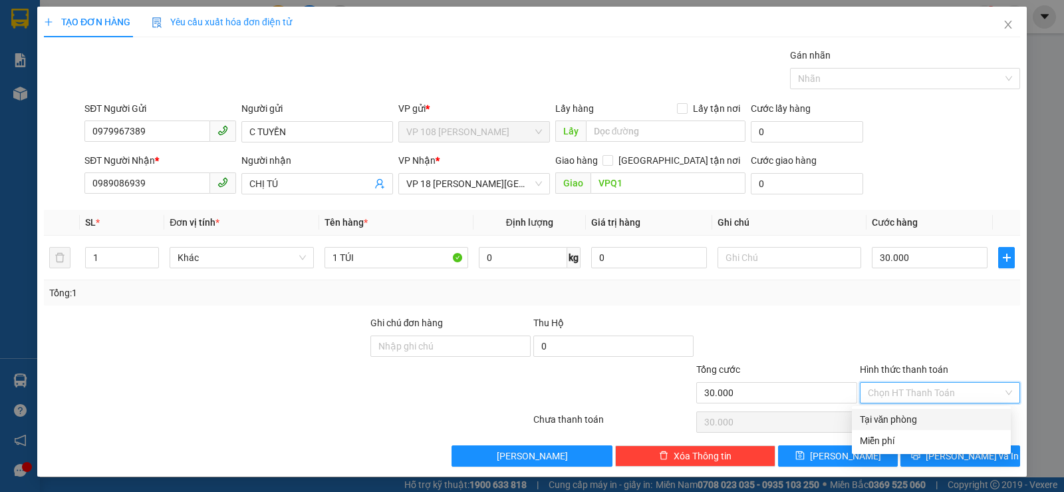
click at [906, 414] on div "Tại văn phòng" at bounding box center [931, 419] width 143 height 15
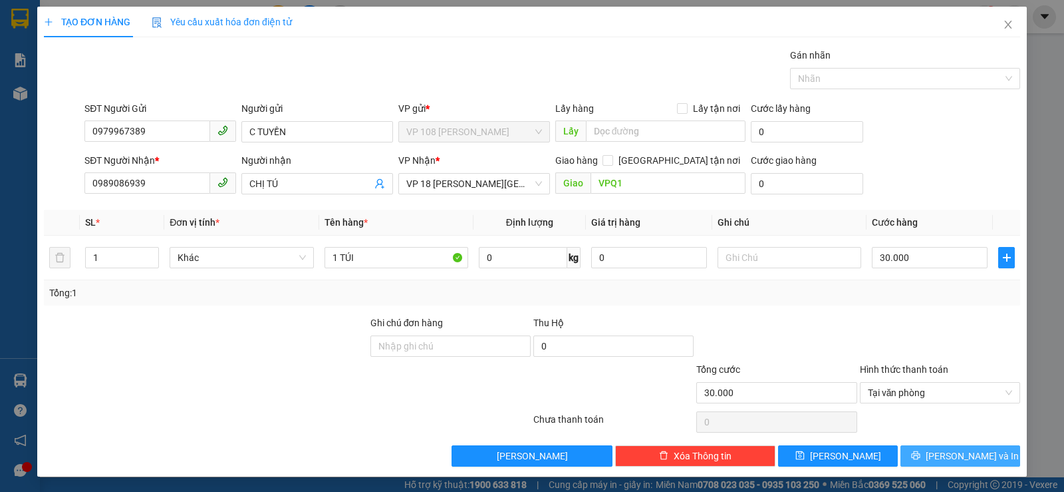
click at [922, 454] on button "[PERSON_NAME] và In" at bounding box center [961, 455] width 120 height 21
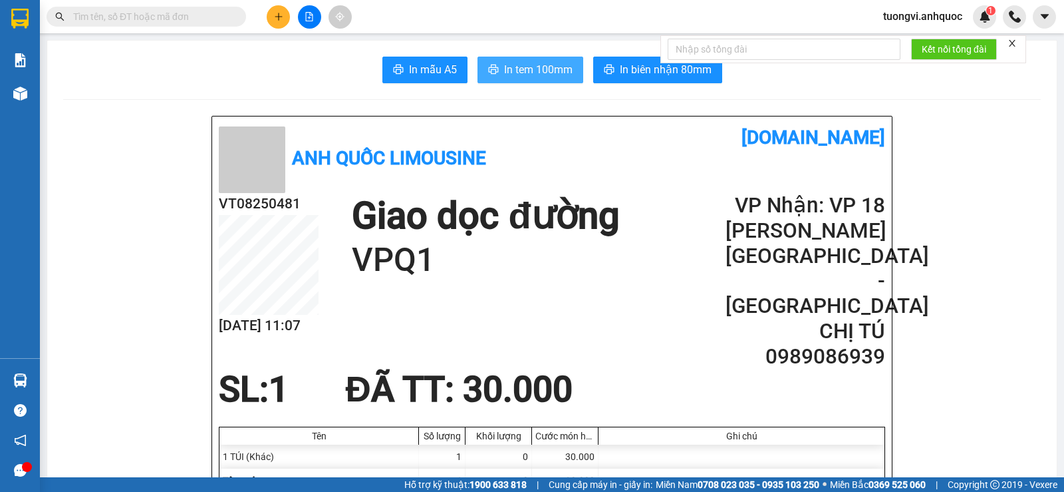
click at [528, 69] on span "In tem 100mm" at bounding box center [538, 69] width 69 height 17
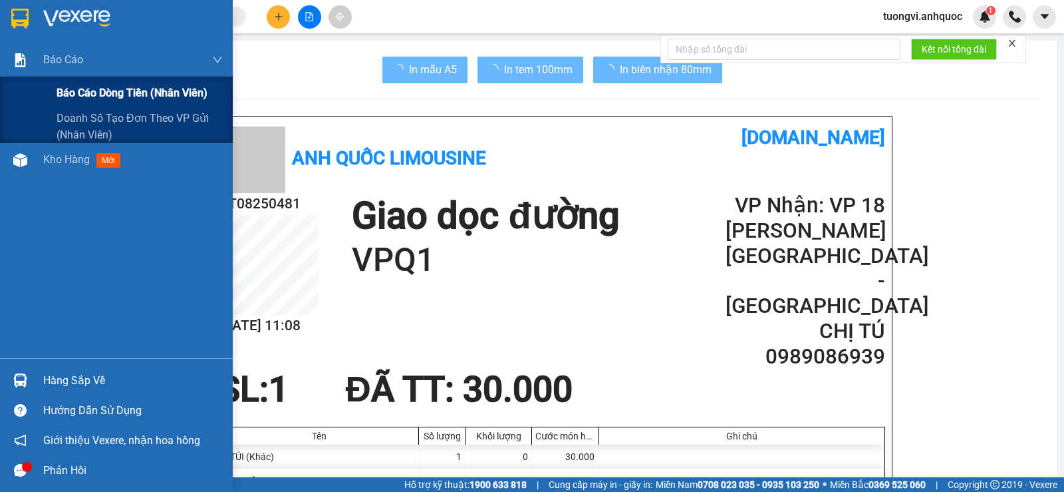
click at [16, 90] on div "Báo cáo dòng tiền (nhân viên)" at bounding box center [116, 92] width 233 height 33
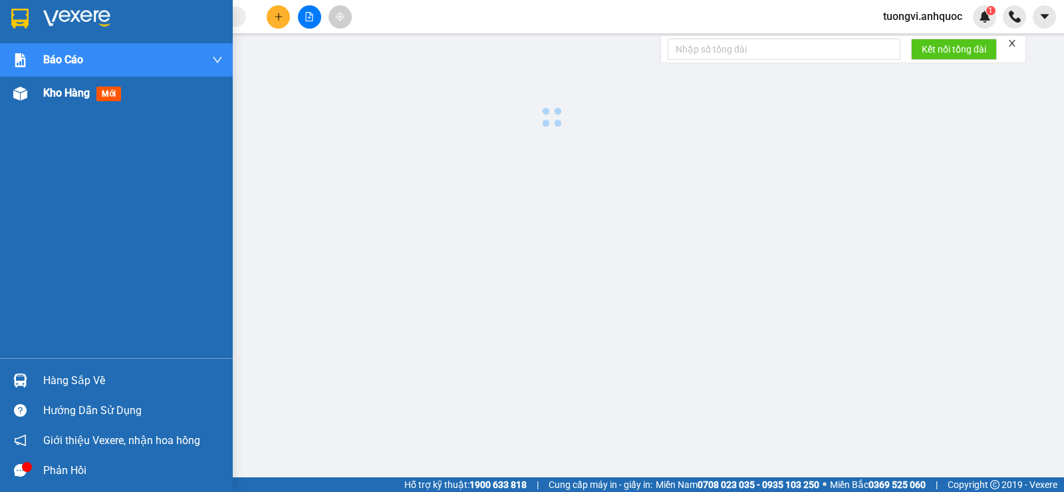
click at [51, 97] on span "Kho hàng" at bounding box center [66, 92] width 47 height 13
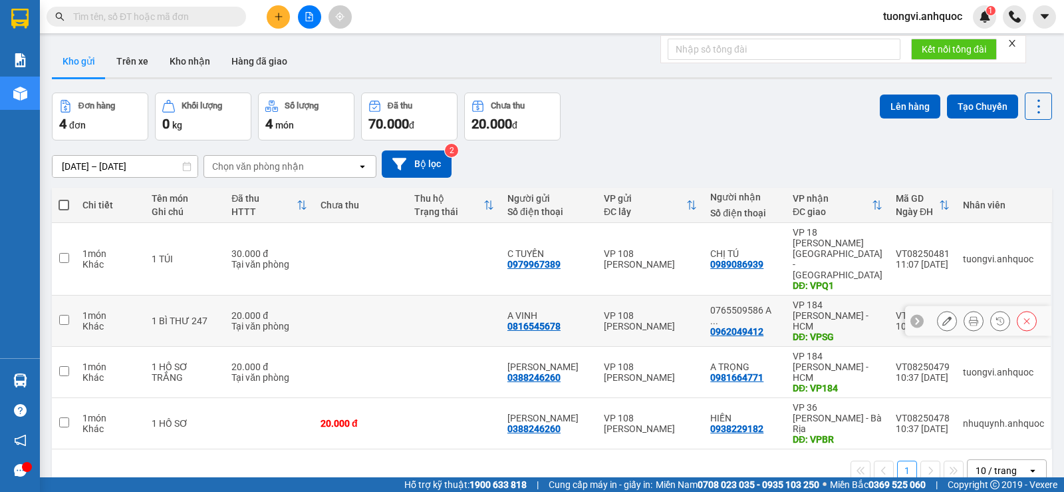
click at [938, 309] on button at bounding box center [947, 320] width 19 height 23
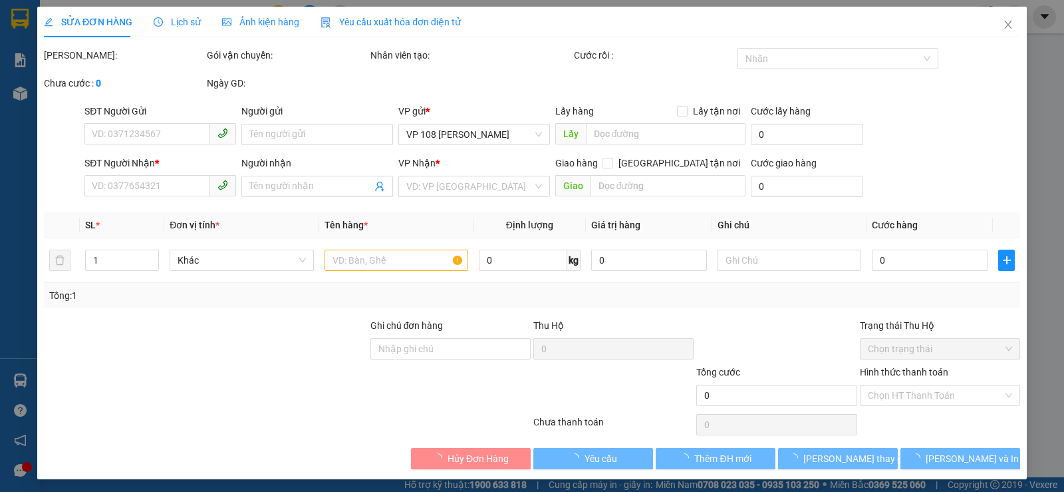
type input "0816545678"
type input "A VINH"
type input "0962049412"
type input "0765509586 A TOÀN"
type input "VPSG"
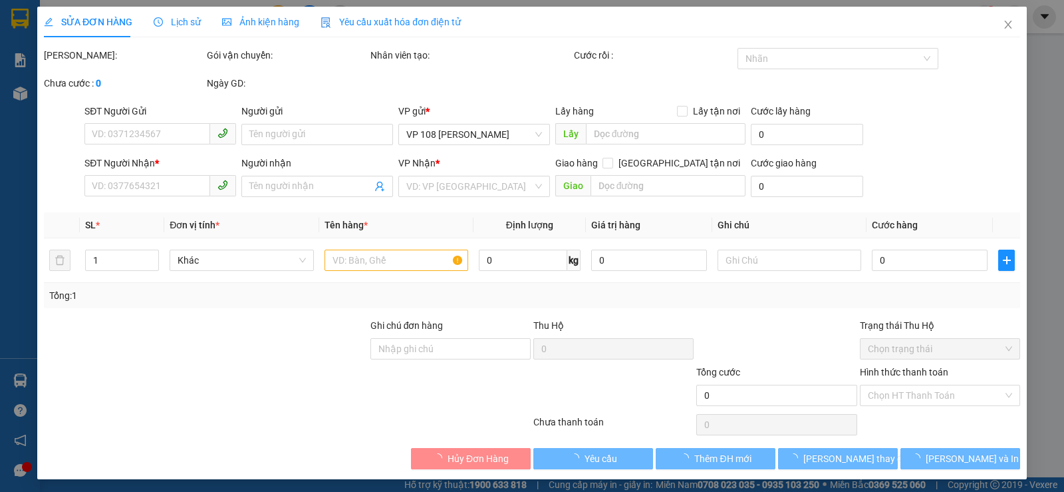
type input "20.000"
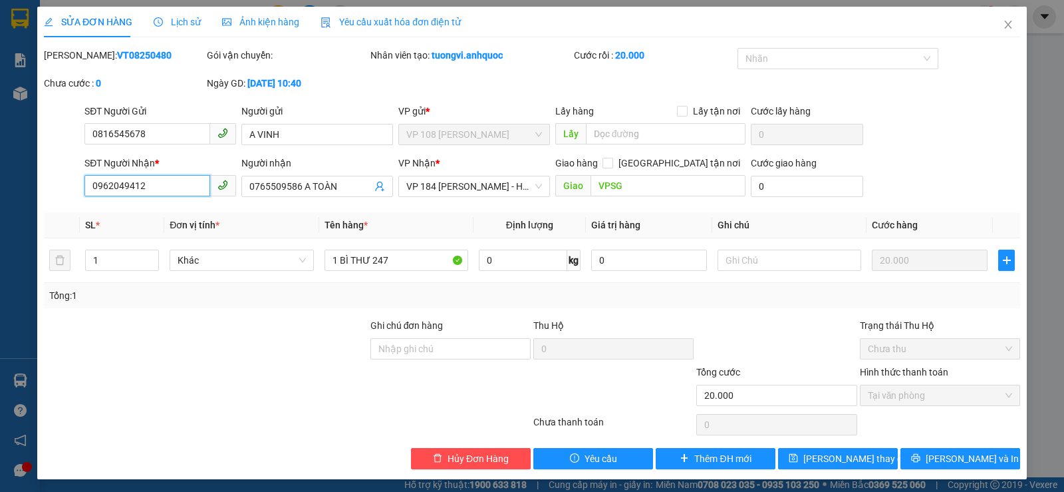
click at [188, 177] on input "0962049412" at bounding box center [147, 185] width 126 height 21
type input "0931003938"
click at [303, 184] on input "0765509586 A TOÀN" at bounding box center [310, 186] width 122 height 15
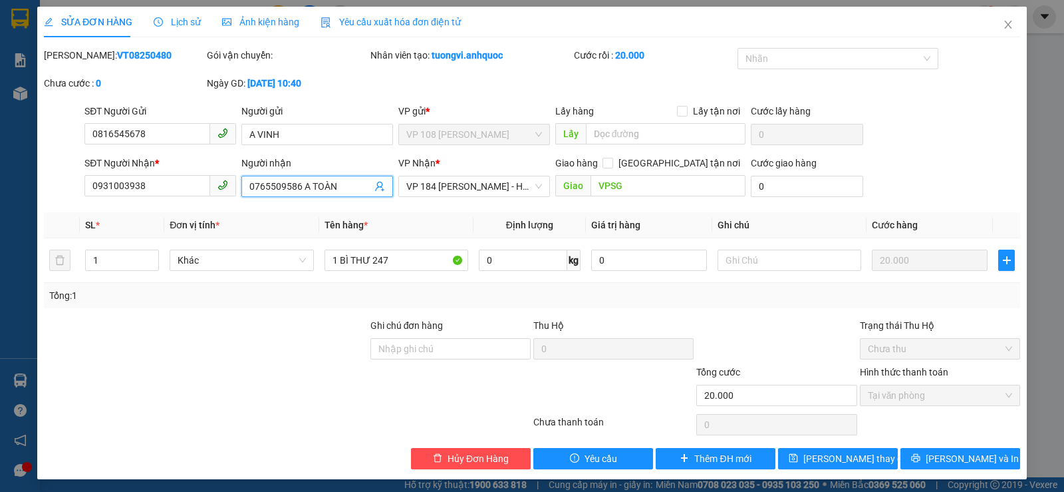
click at [303, 184] on input "0765509586 A TOÀN" at bounding box center [310, 186] width 122 height 15
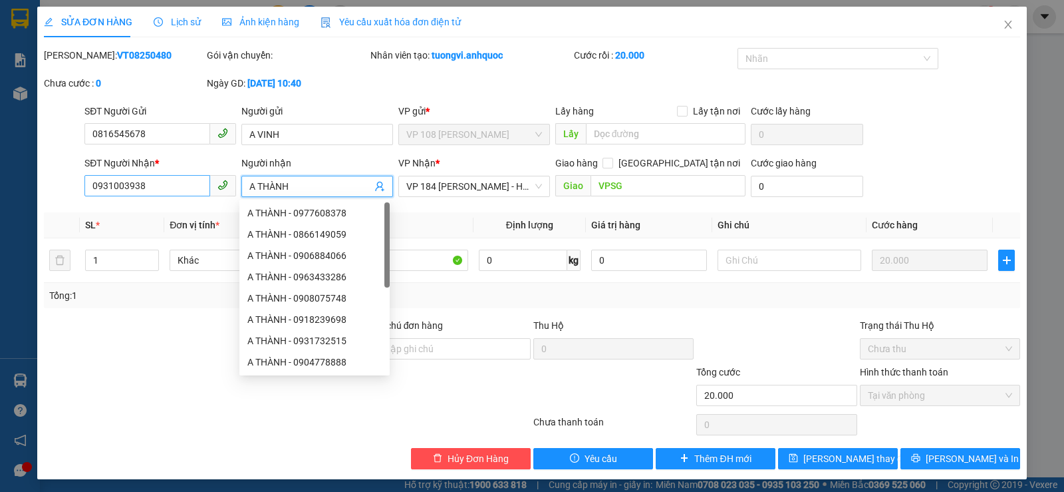
type input "A THÀNH"
click at [164, 188] on input "0931003938" at bounding box center [147, 185] width 126 height 21
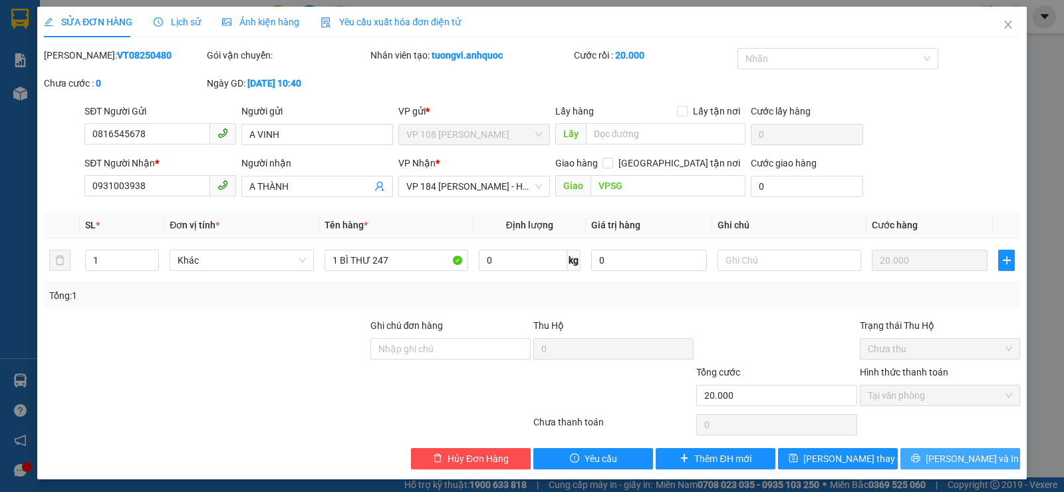
click at [943, 449] on button "[PERSON_NAME] và In" at bounding box center [961, 458] width 120 height 21
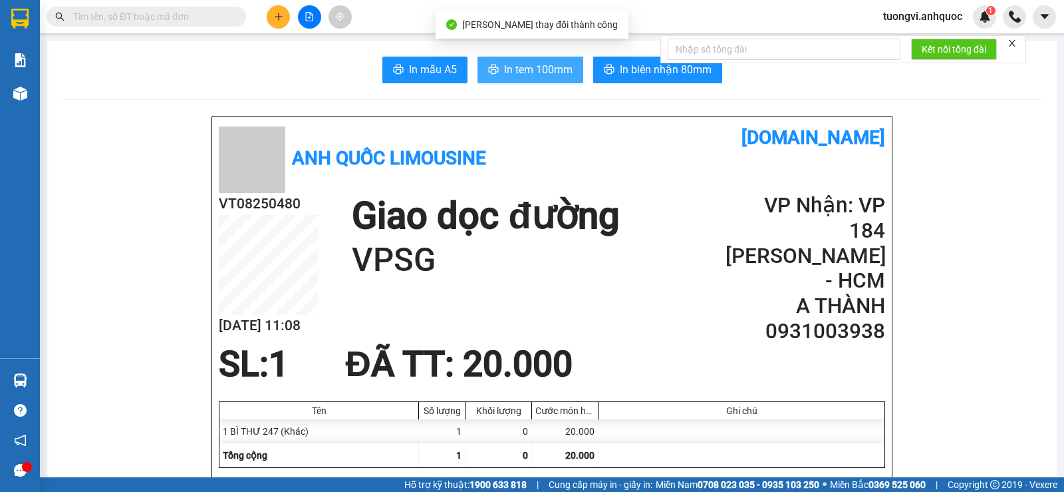
click at [566, 69] on span "In tem 100mm" at bounding box center [538, 69] width 69 height 17
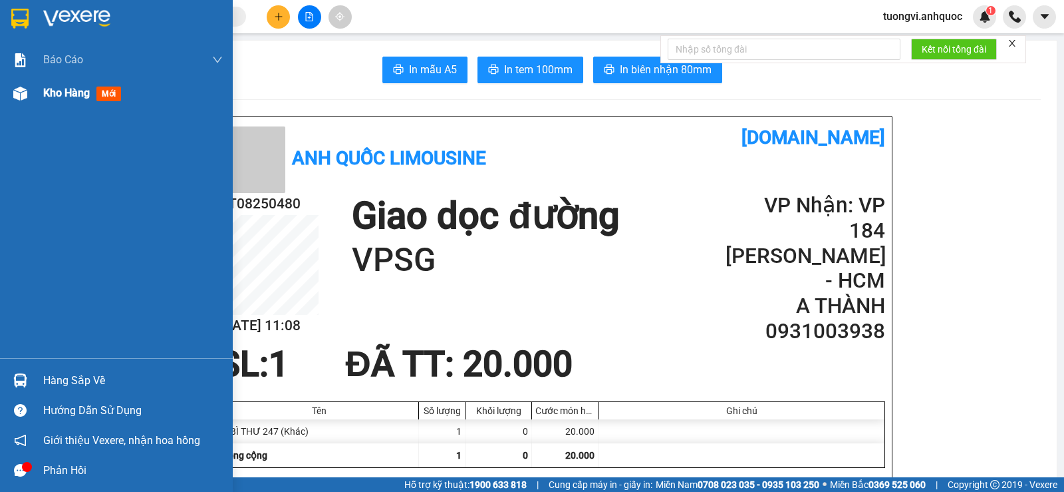
click at [27, 93] on div at bounding box center [20, 93] width 23 height 23
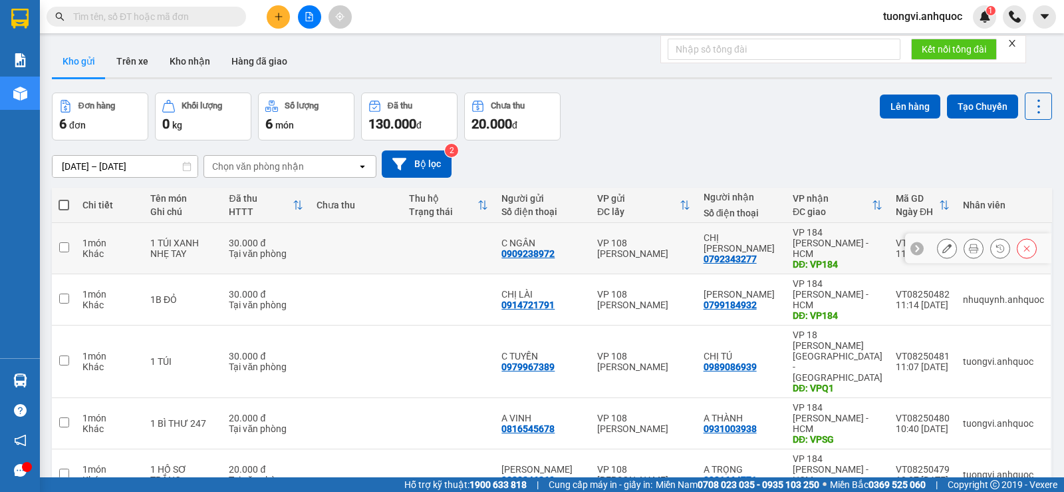
click at [873, 259] on div "DĐ: VP184" at bounding box center [838, 264] width 90 height 11
checkbox input "true"
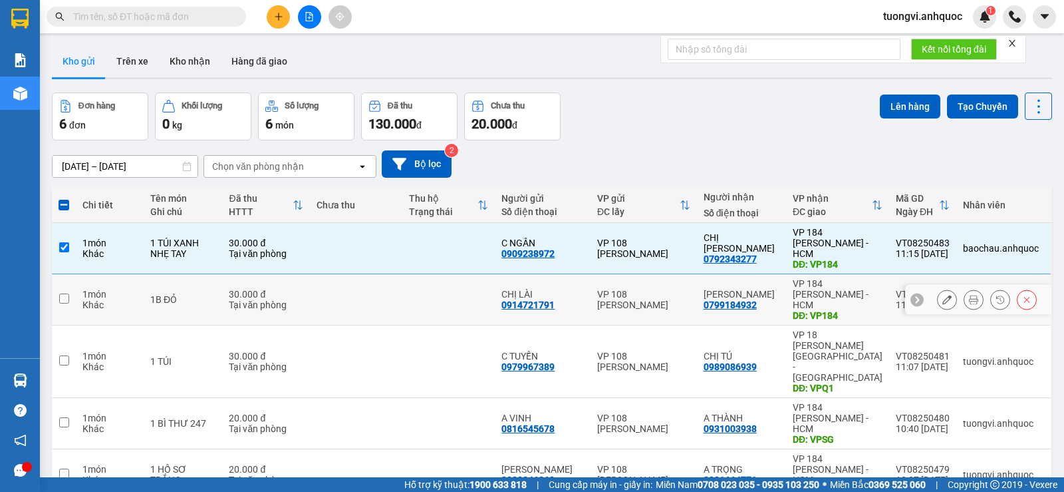
click at [849, 310] on div "DĐ: VP184" at bounding box center [838, 315] width 90 height 11
checkbox input "true"
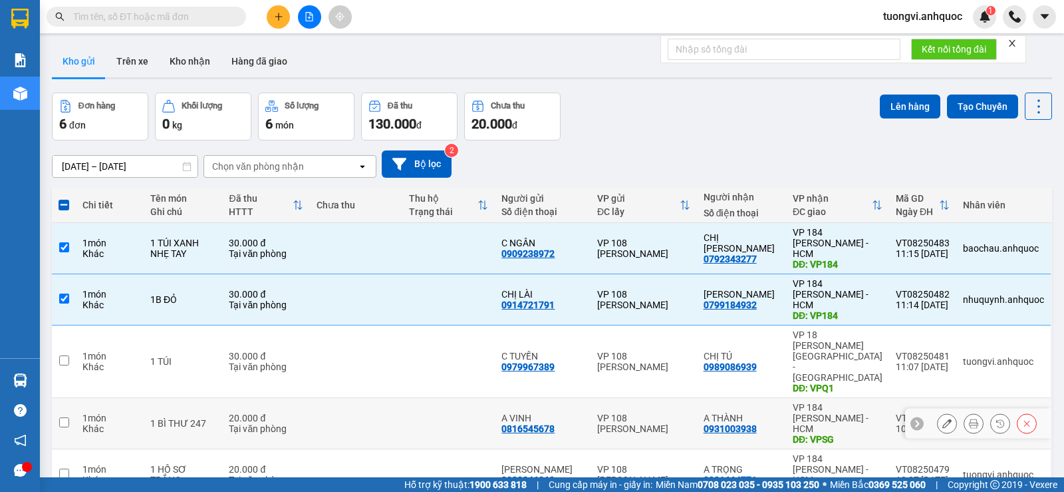
click at [851, 402] on div "VP 184 [PERSON_NAME] - HCM" at bounding box center [838, 418] width 90 height 32
checkbox input "true"
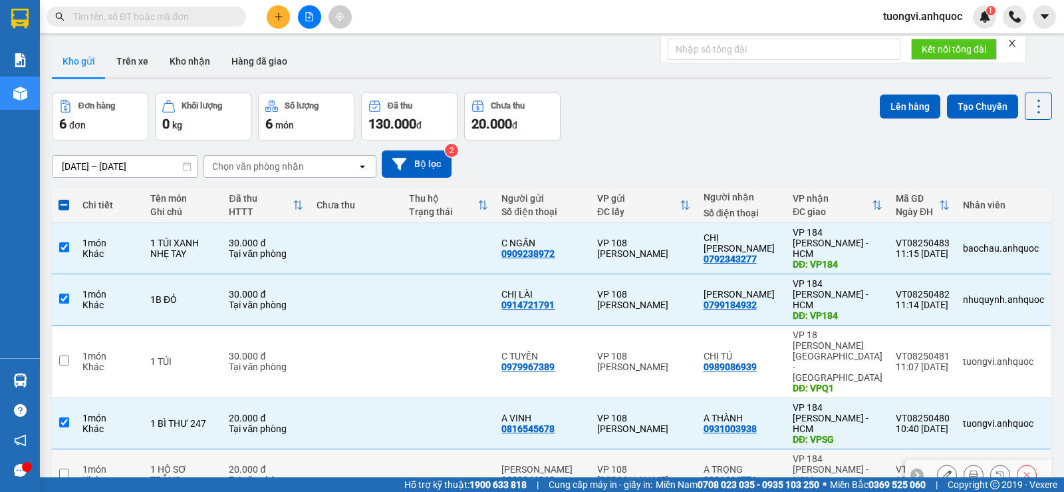
click at [851, 453] on div "VP 184 [PERSON_NAME] - HCM" at bounding box center [838, 469] width 90 height 32
checkbox input "true"
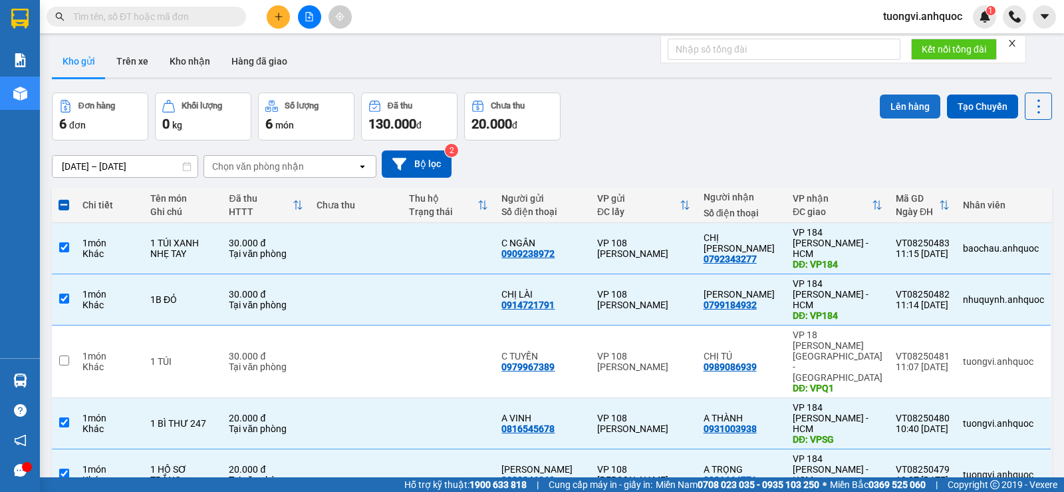
click at [922, 101] on button "Lên hàng" at bounding box center [910, 106] width 61 height 24
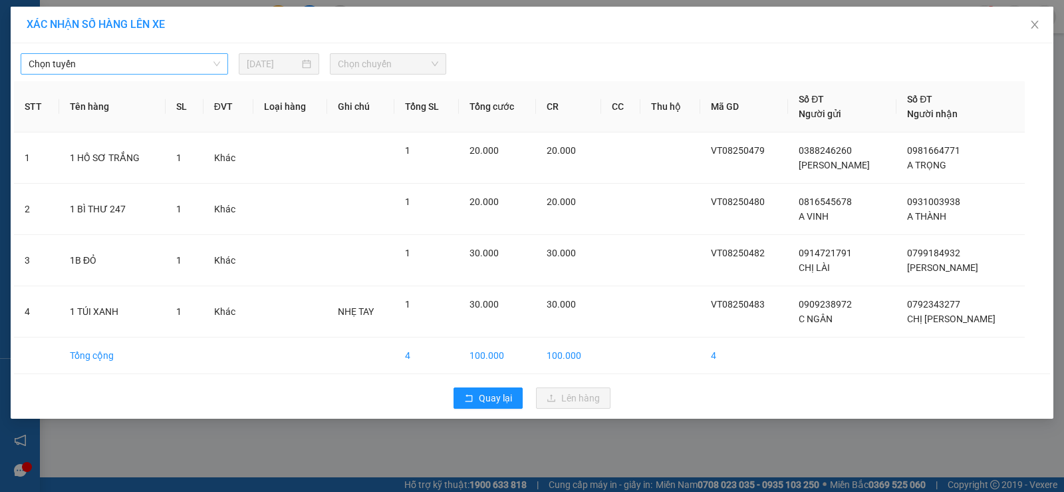
click at [145, 71] on span "Chọn tuyến" at bounding box center [125, 64] width 192 height 20
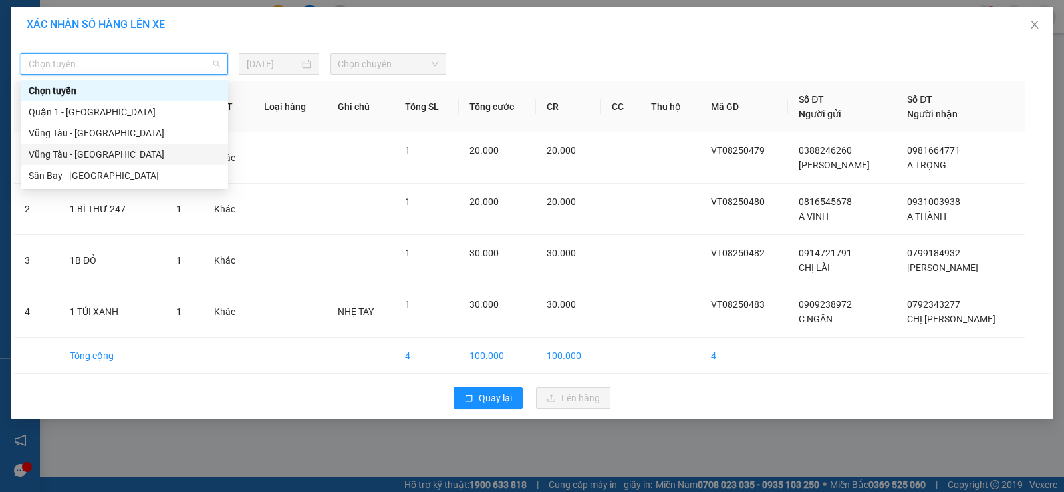
click at [145, 160] on div "Vũng Tàu - [GEOGRAPHIC_DATA]" at bounding box center [125, 154] width 192 height 15
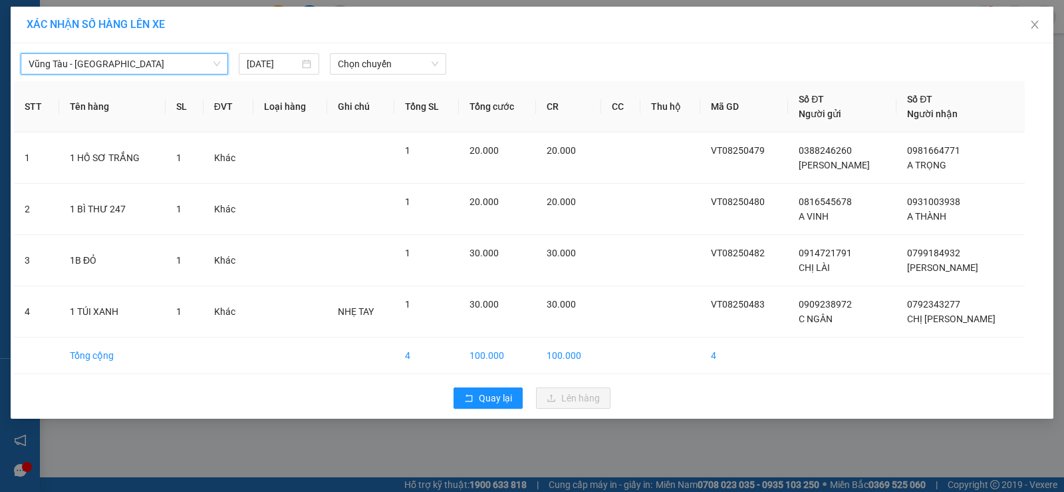
click at [403, 51] on div "[GEOGRAPHIC_DATA] - [GEOGRAPHIC_DATA] - [GEOGRAPHIC_DATA] [DATE] Chọn chuyến" at bounding box center [532, 61] width 1036 height 28
click at [401, 57] on span "Chọn chuyến" at bounding box center [388, 64] width 100 height 20
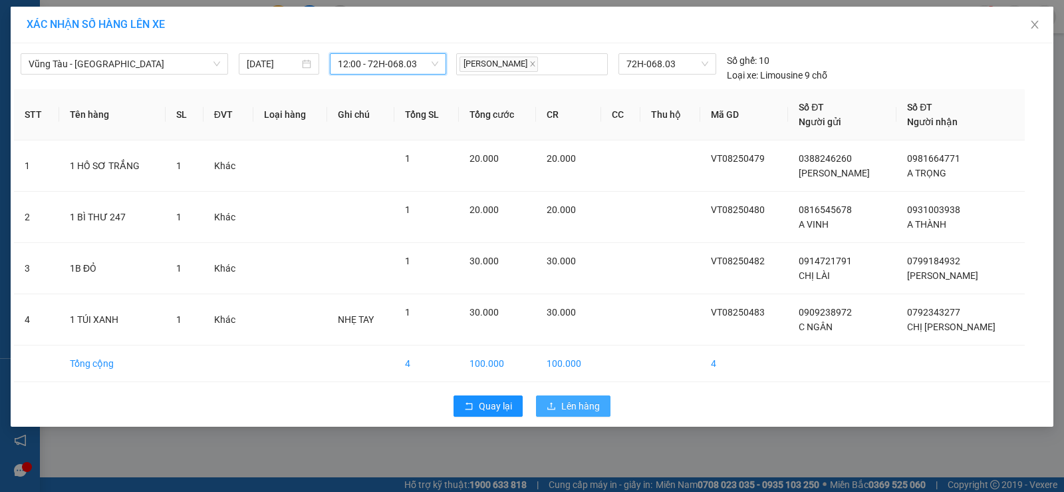
click at [563, 414] on button "Lên hàng" at bounding box center [573, 405] width 75 height 21
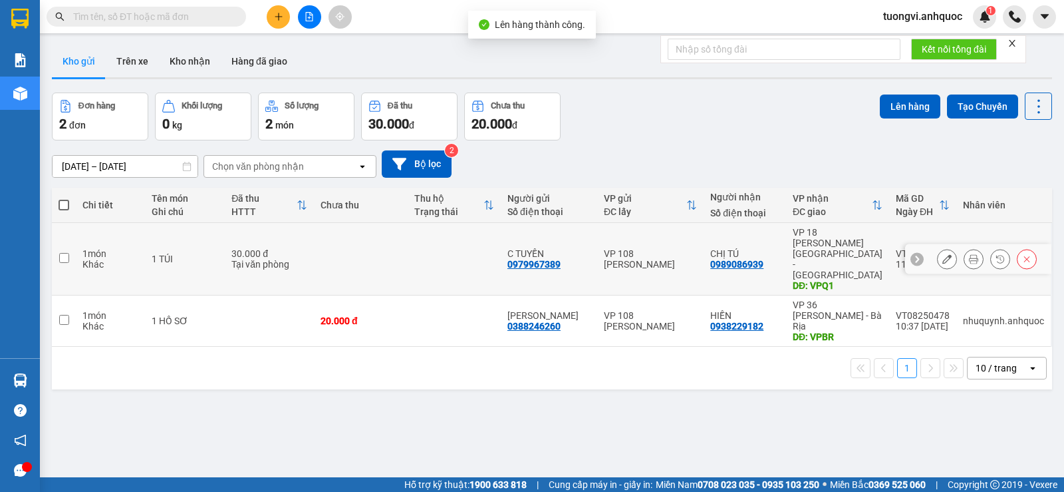
drag, startPoint x: 430, startPoint y: 236, endPoint x: 433, endPoint y: 267, distance: 30.8
click at [430, 237] on td at bounding box center [454, 259] width 93 height 73
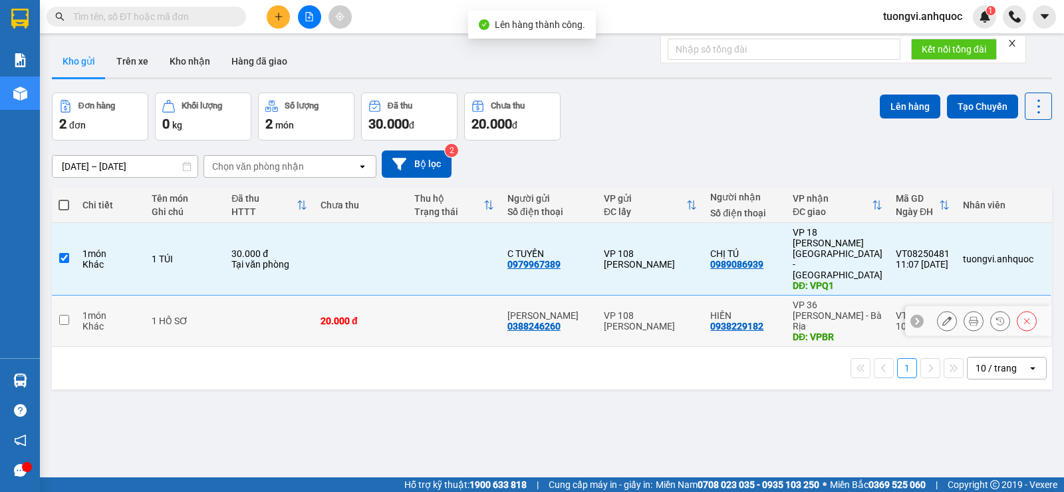
click at [434, 295] on td at bounding box center [454, 320] width 93 height 51
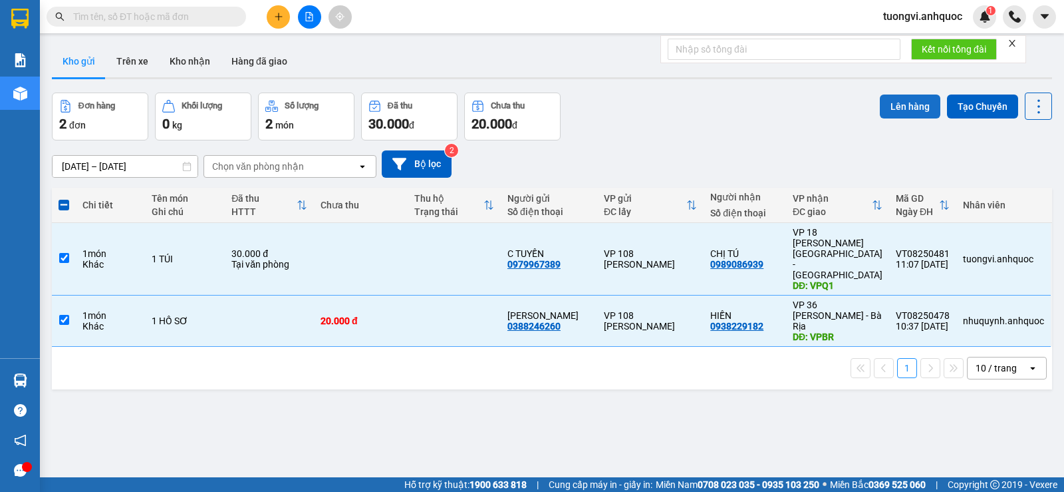
click at [891, 113] on button "Lên hàng" at bounding box center [910, 106] width 61 height 24
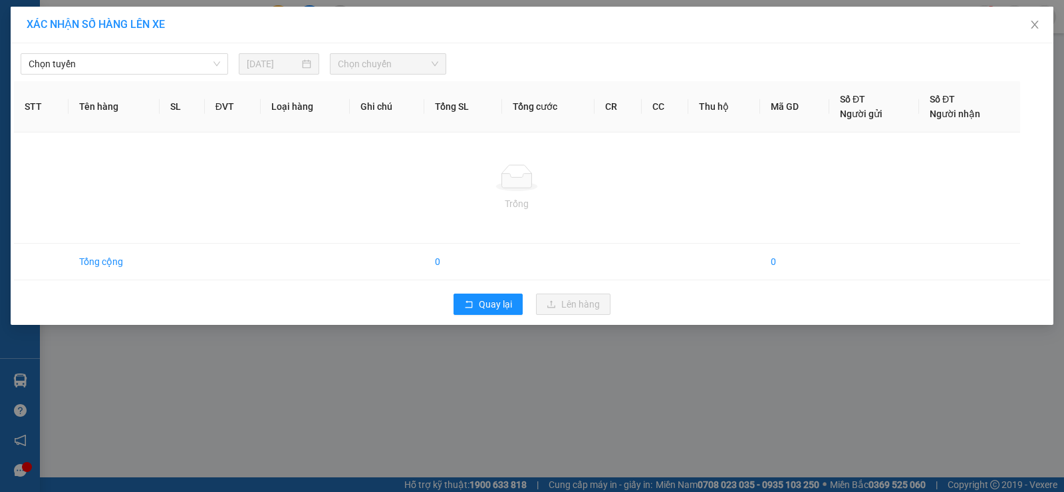
click at [128, 50] on div "Chọn tuyến [DATE] Chọn chuyến" at bounding box center [532, 61] width 1036 height 28
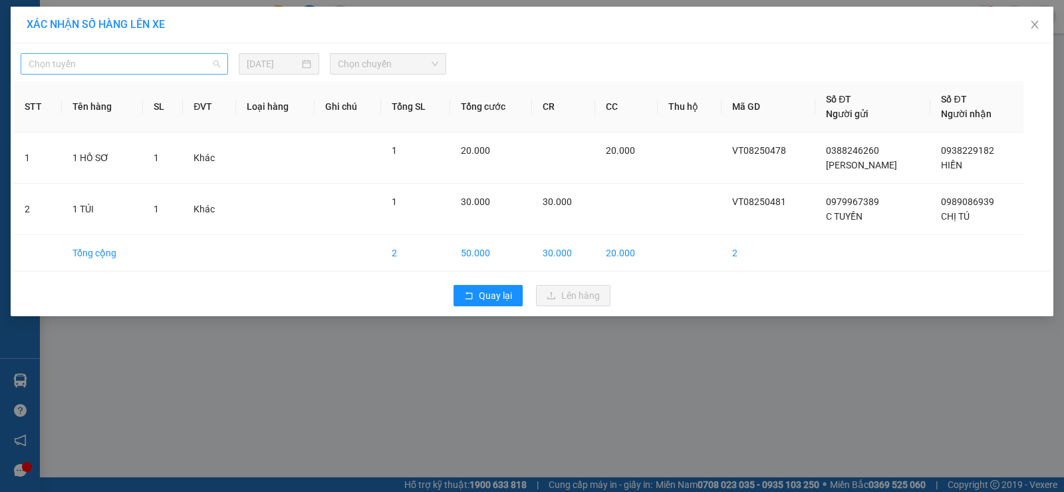
click at [120, 64] on span "Chọn tuyến" at bounding box center [125, 64] width 192 height 20
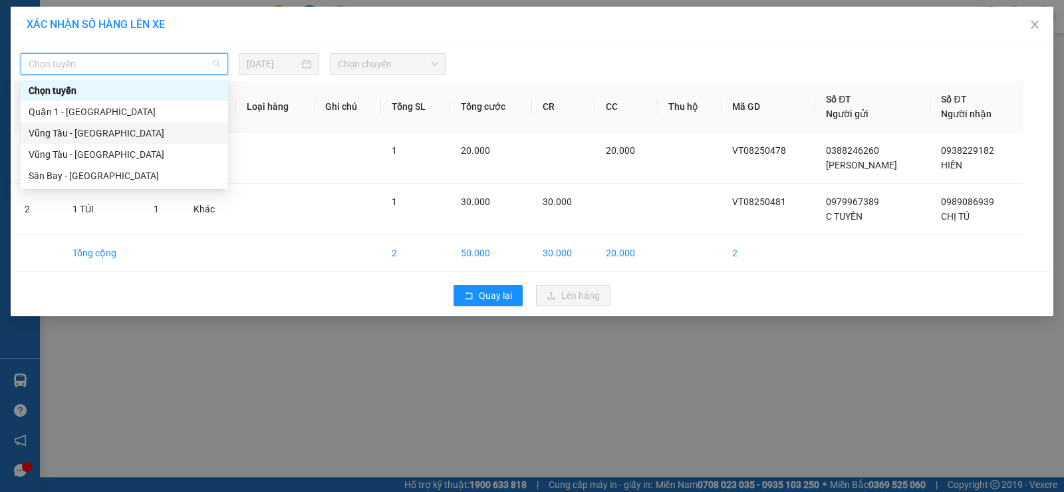
drag, startPoint x: 86, startPoint y: 138, endPoint x: 335, endPoint y: 36, distance: 269.0
click at [88, 138] on div "Vũng Tàu - [GEOGRAPHIC_DATA]" at bounding box center [125, 133] width 192 height 15
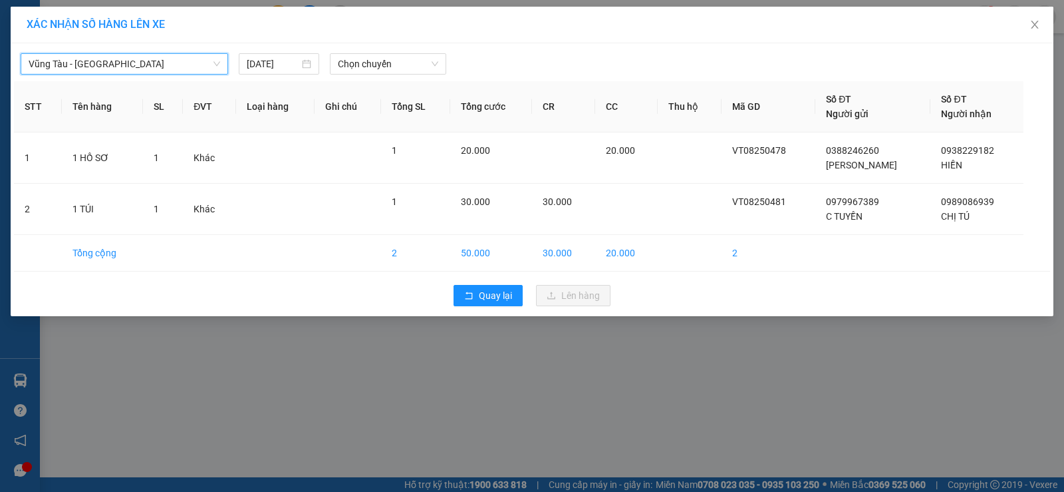
click at [335, 36] on div "XÁC NHẬN SỐ HÀNG LÊN XE" at bounding box center [532, 25] width 1043 height 37
click at [347, 53] on div "Vũng Tàu - Quận 1 [DATE] Chọn chuyến" at bounding box center [532, 61] width 1036 height 28
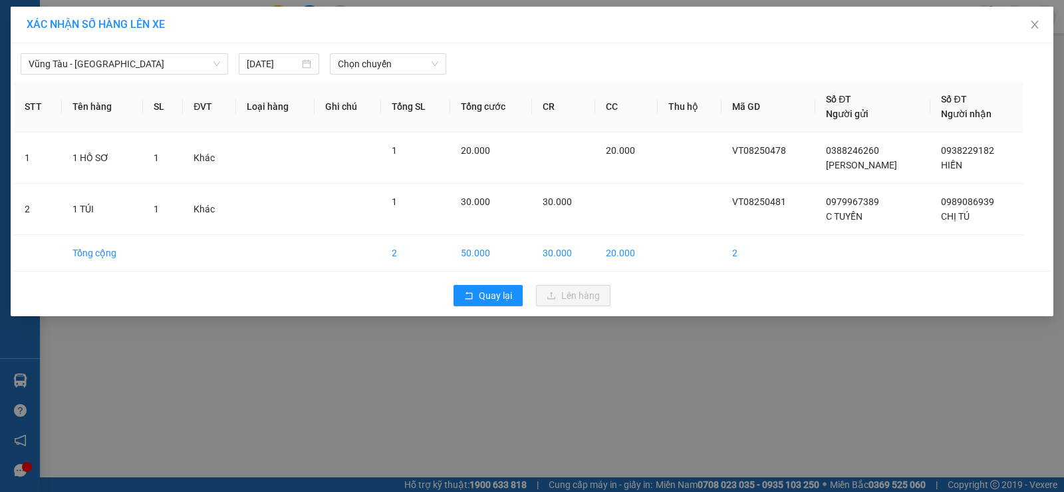
click at [348, 53] on div "Vũng Tàu - Quận 1 [DATE] Chọn chuyến" at bounding box center [532, 61] width 1036 height 28
click at [349, 58] on span "Chọn chuyến" at bounding box center [388, 64] width 100 height 20
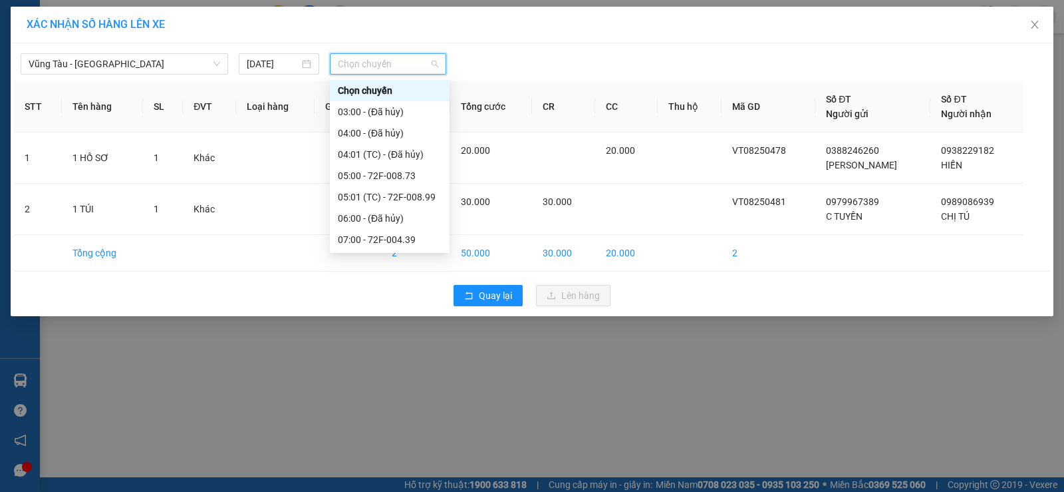
click at [390, 339] on div "12:00 - 72F-007.64" at bounding box center [390, 346] width 104 height 15
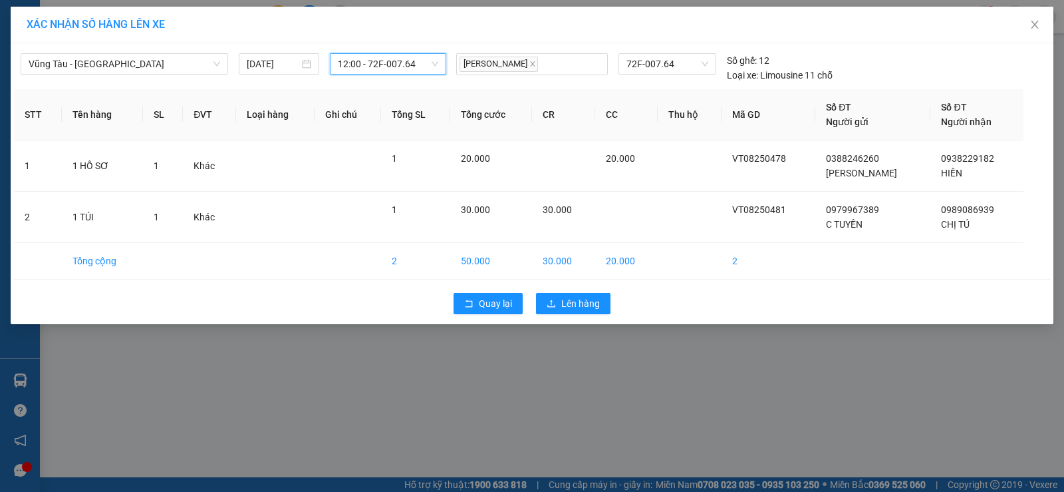
click at [613, 307] on div "Quay lại Lên hàng" at bounding box center [532, 303] width 1036 height 35
click at [599, 306] on span "Lên hàng" at bounding box center [580, 303] width 39 height 15
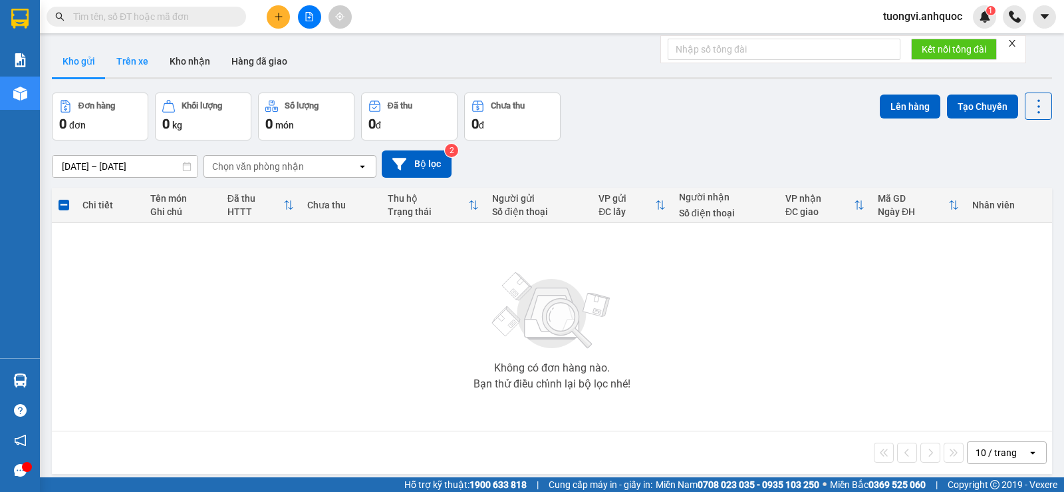
click at [132, 73] on button "Trên xe" at bounding box center [132, 61] width 53 height 32
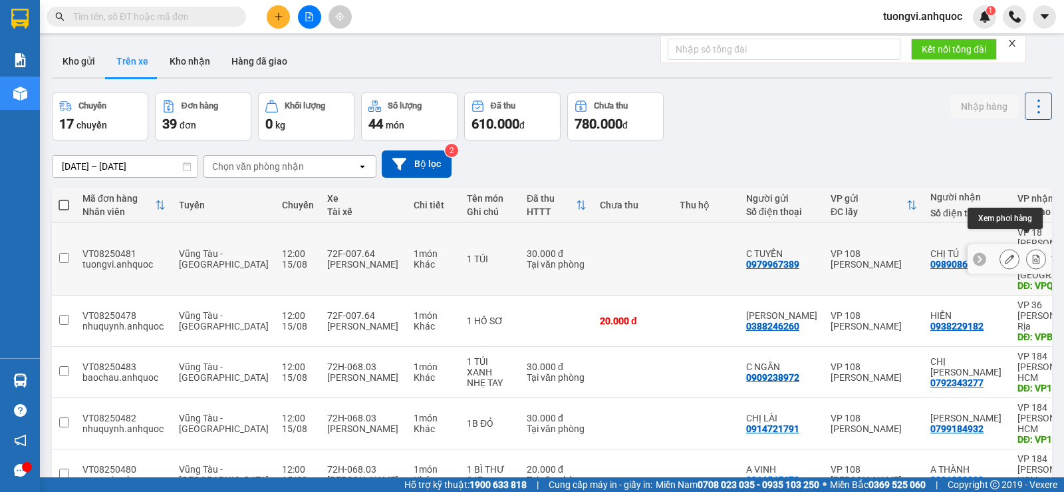
click at [1032, 254] on icon at bounding box center [1036, 258] width 9 height 9
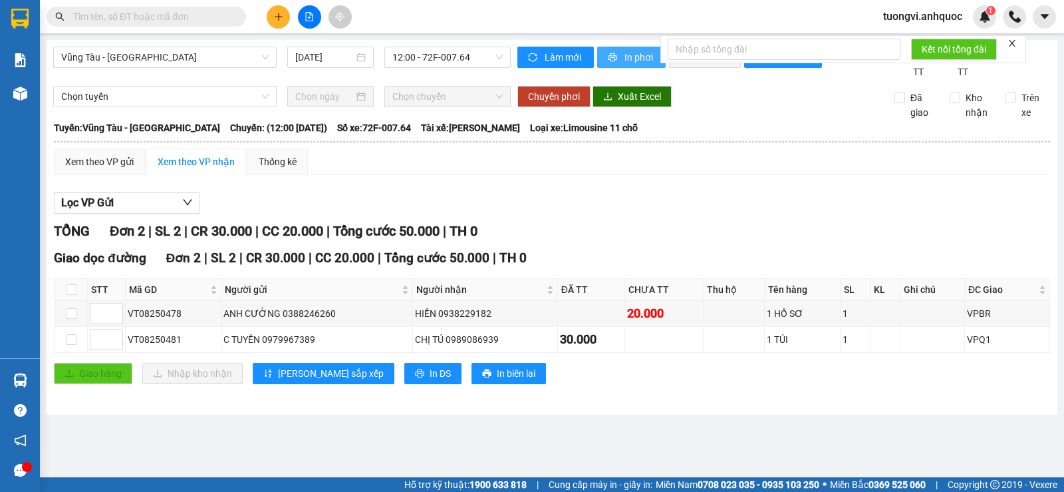
click at [643, 63] on span "In phơi" at bounding box center [640, 57] width 31 height 15
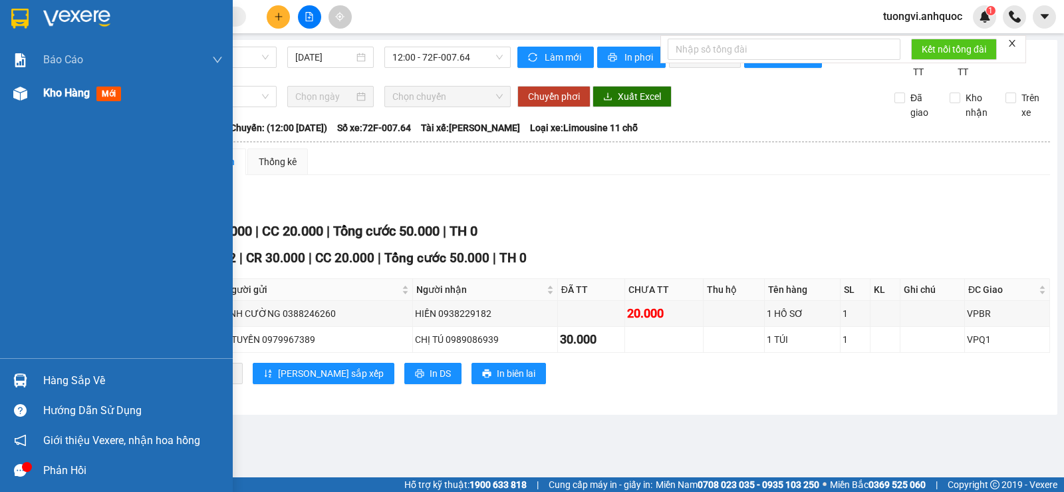
click at [21, 86] on img at bounding box center [20, 93] width 14 height 14
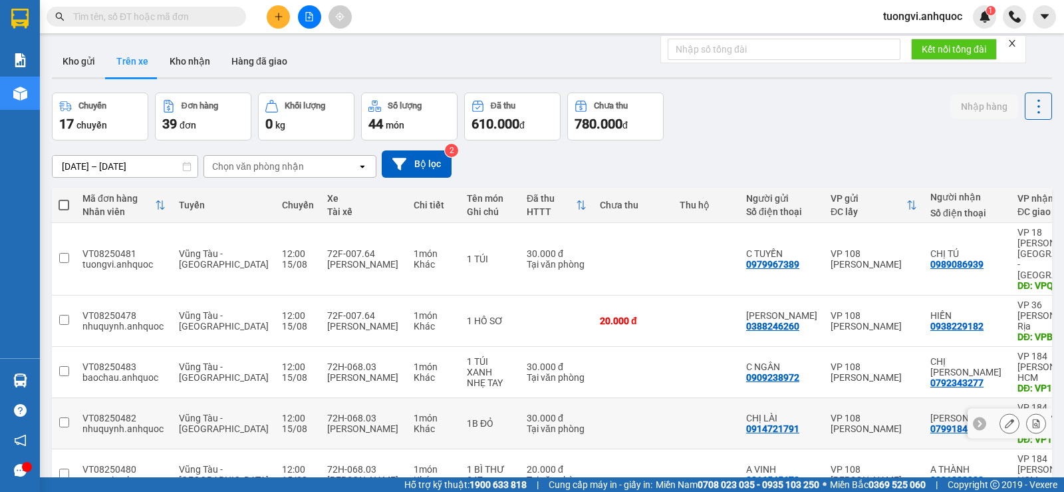
click at [1027, 412] on button at bounding box center [1036, 423] width 19 height 23
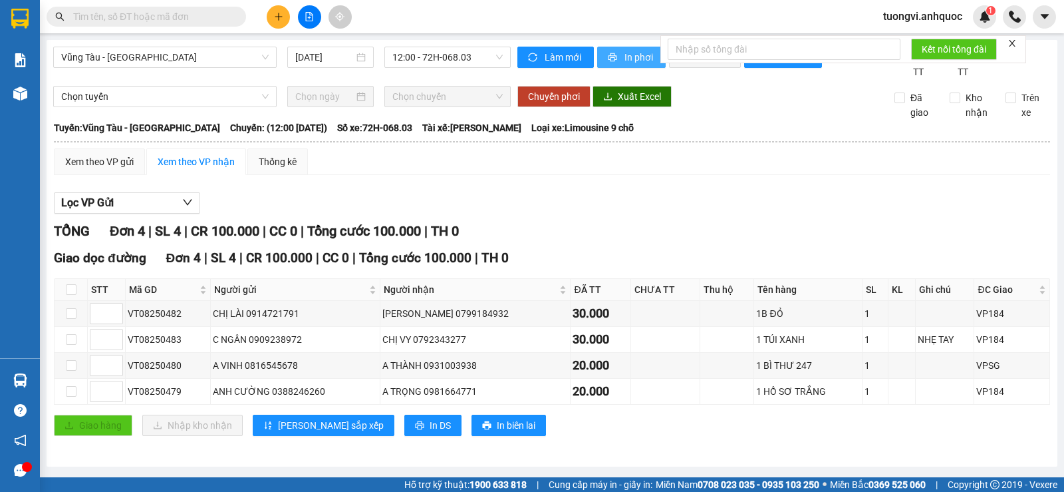
click at [625, 52] on span "In phơi" at bounding box center [640, 57] width 31 height 15
click at [279, 29] on div "Kết quả tìm kiếm ( 0 ) Bộ lọc No Data tuongvi.anhquoc 1" at bounding box center [532, 16] width 1064 height 33
click at [282, 23] on button at bounding box center [278, 16] width 23 height 23
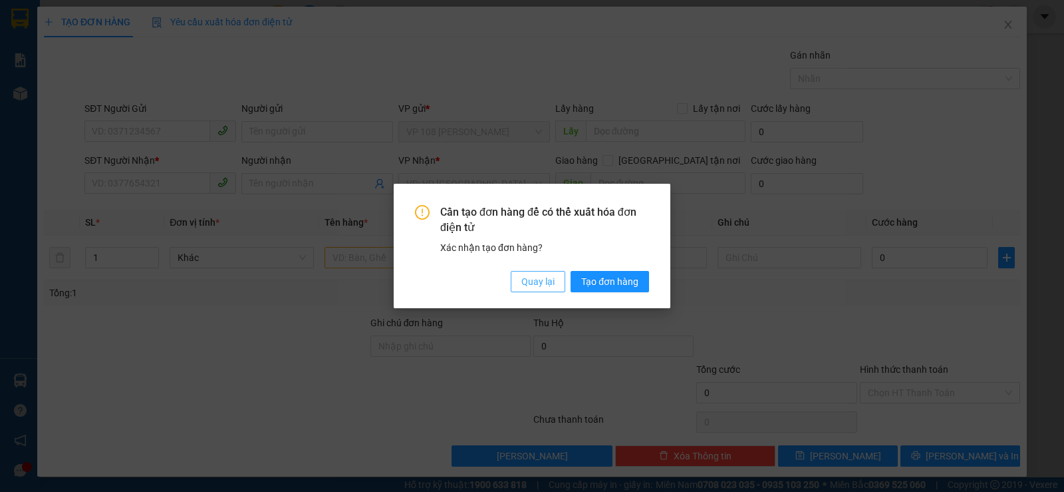
click at [550, 280] on span "Quay lại" at bounding box center [538, 281] width 33 height 15
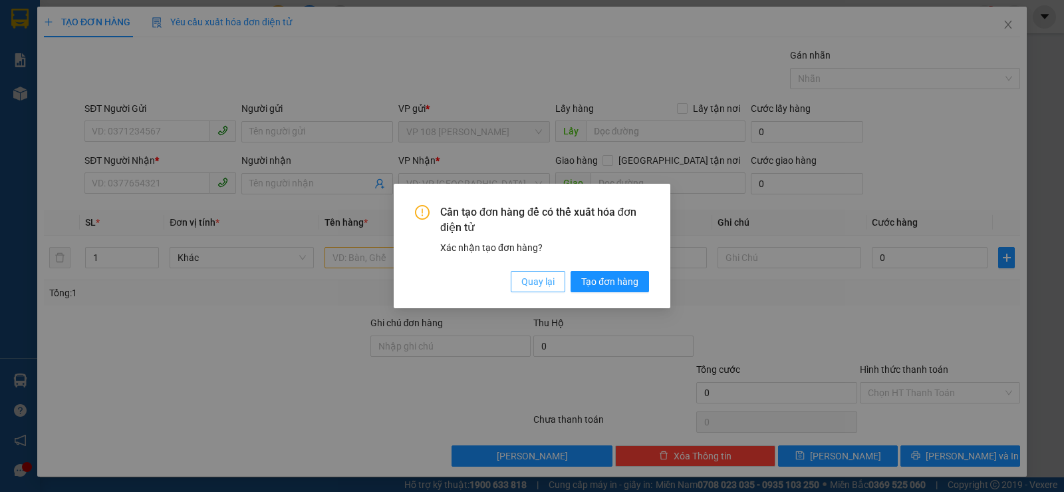
click at [563, 279] on button "Quay lại" at bounding box center [538, 281] width 55 height 21
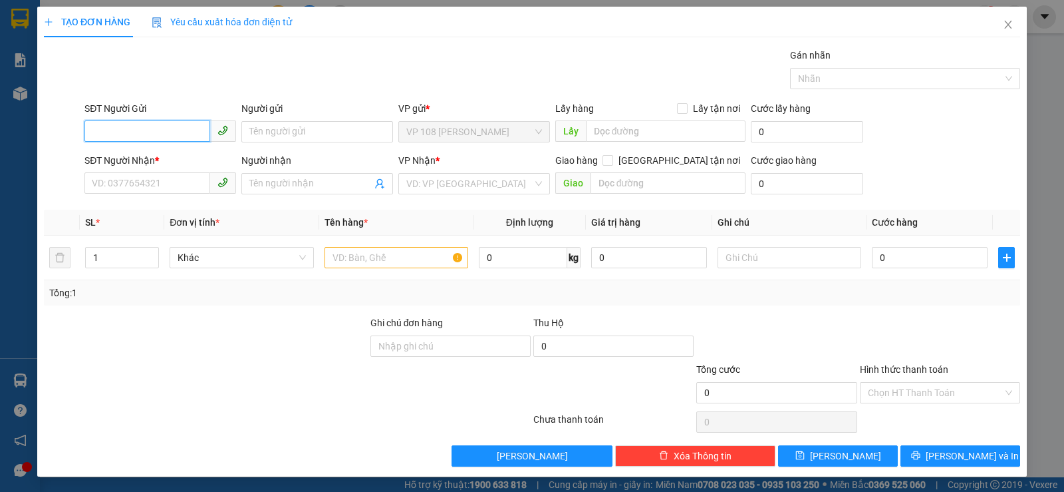
click at [129, 141] on input "SĐT Người Gửi" at bounding box center [147, 130] width 126 height 21
click at [144, 158] on div "0939234667 - [PERSON_NAME]" at bounding box center [159, 158] width 134 height 15
click at [148, 163] on div "0939234667 - [PERSON_NAME]" at bounding box center [159, 158] width 150 height 21
click at [162, 162] on div "0939234667 - [PERSON_NAME]" at bounding box center [159, 158] width 150 height 21
click at [162, 162] on div "0939234667 - [PERSON_NAME]" at bounding box center [159, 158] width 134 height 15
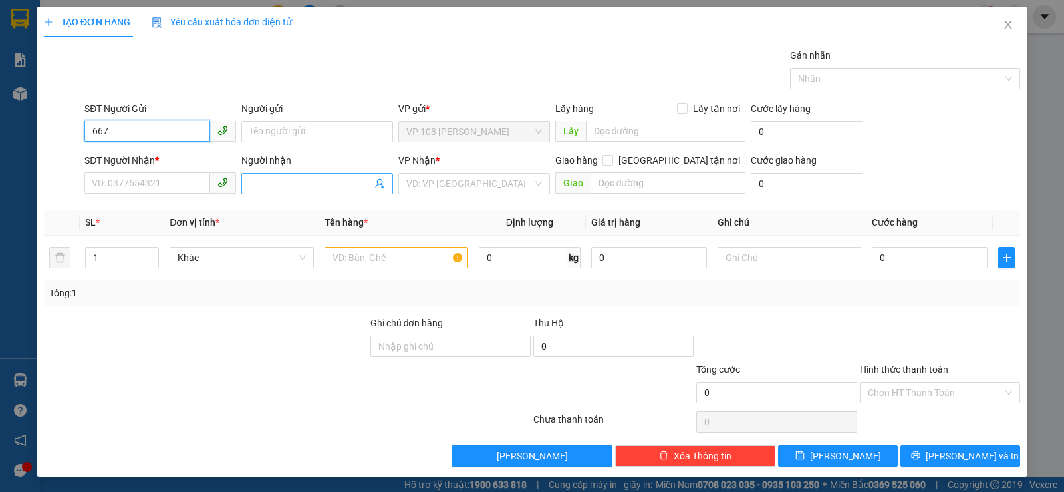
click at [158, 130] on input "667" at bounding box center [147, 130] width 126 height 21
type input "0939234667"
click at [153, 146] on div "0939234667 0939234667 - [PERSON_NAME]" at bounding box center [159, 158] width 150 height 27
click at [154, 152] on div "0939234667 - [PERSON_NAME]" at bounding box center [159, 158] width 134 height 15
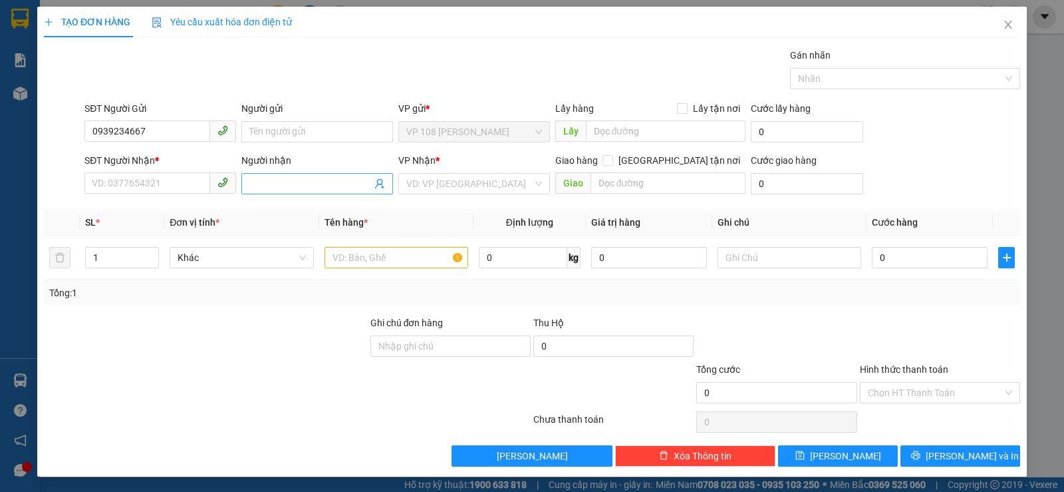
click at [154, 152] on div "0939234667 - [PERSON_NAME]" at bounding box center [159, 158] width 134 height 15
click at [163, 184] on input "SĐT Người Nhận *" at bounding box center [147, 182] width 126 height 21
click at [164, 184] on input "SĐT Người Nhận *" at bounding box center [147, 182] width 126 height 21
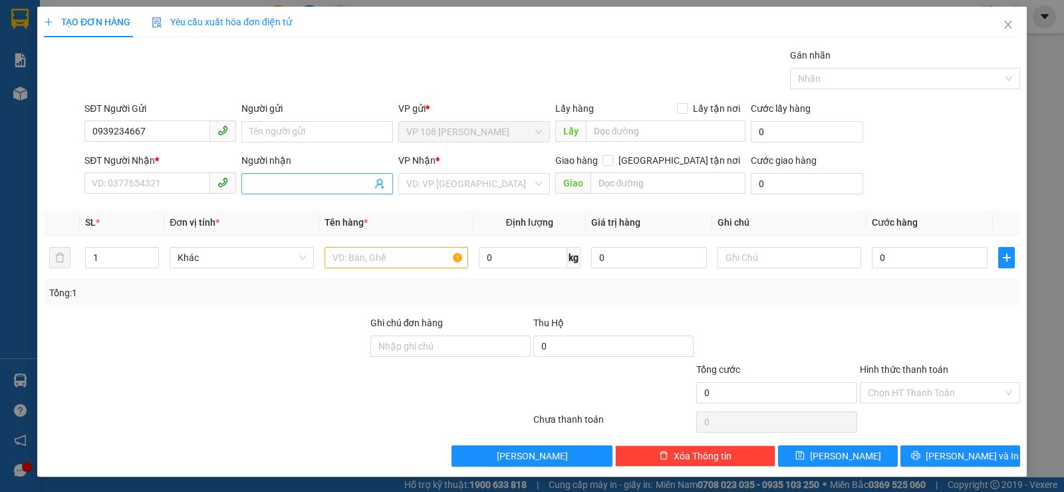
click at [295, 190] on input "Người nhận" at bounding box center [310, 183] width 122 height 15
click at [296, 182] on input "Người nhận" at bounding box center [310, 183] width 122 height 15
click at [296, 179] on input "Người nhận" at bounding box center [310, 183] width 122 height 15
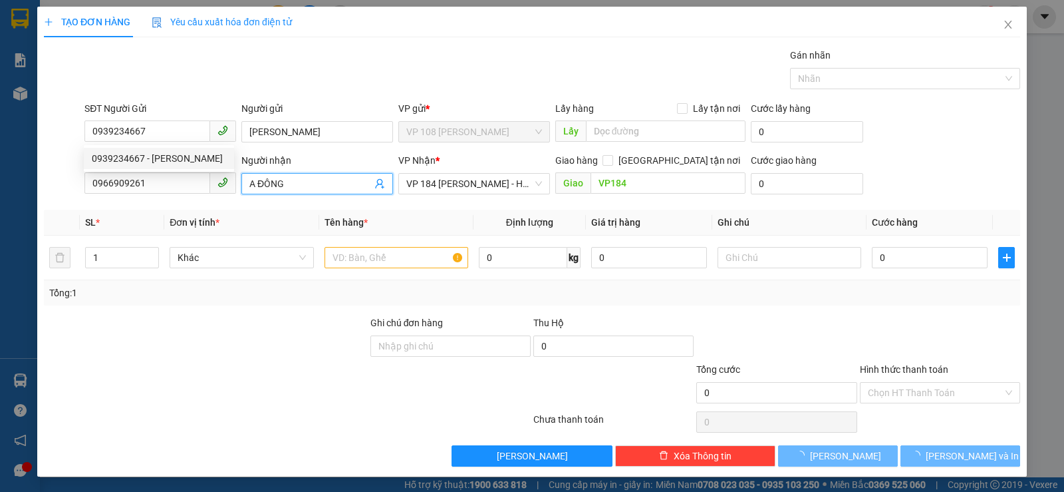
type input "[PERSON_NAME]"
type input "0966909261"
type input "A ĐÔNG"
type input "VP184"
click at [296, 178] on input "A ĐÔNG" at bounding box center [310, 183] width 122 height 15
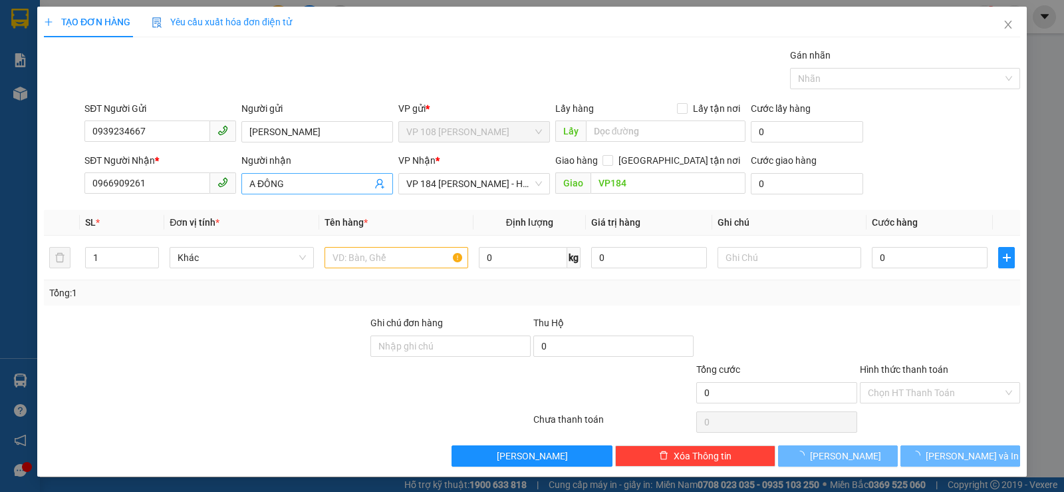
type input "20.000"
click at [296, 178] on input "A ĐÔNG" at bounding box center [310, 183] width 122 height 15
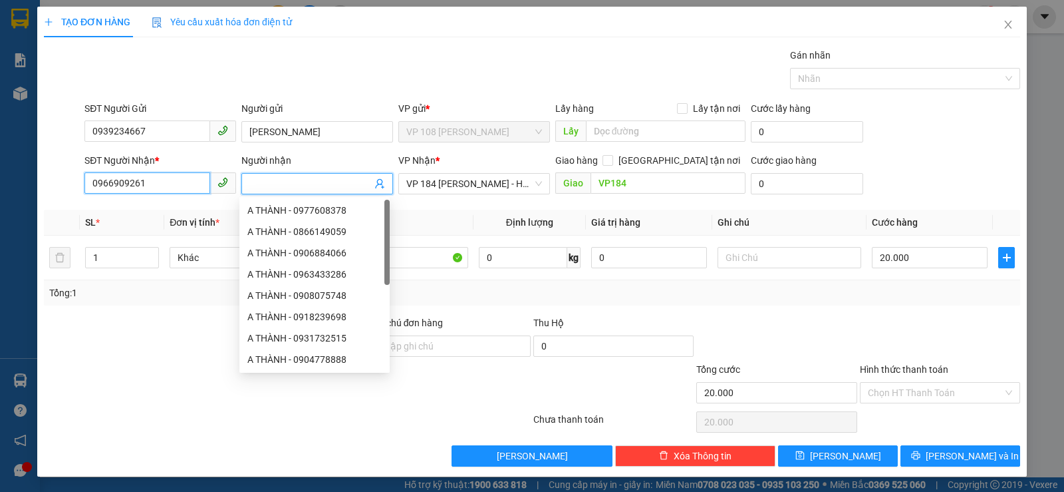
click at [194, 178] on input "0966909261" at bounding box center [147, 182] width 126 height 21
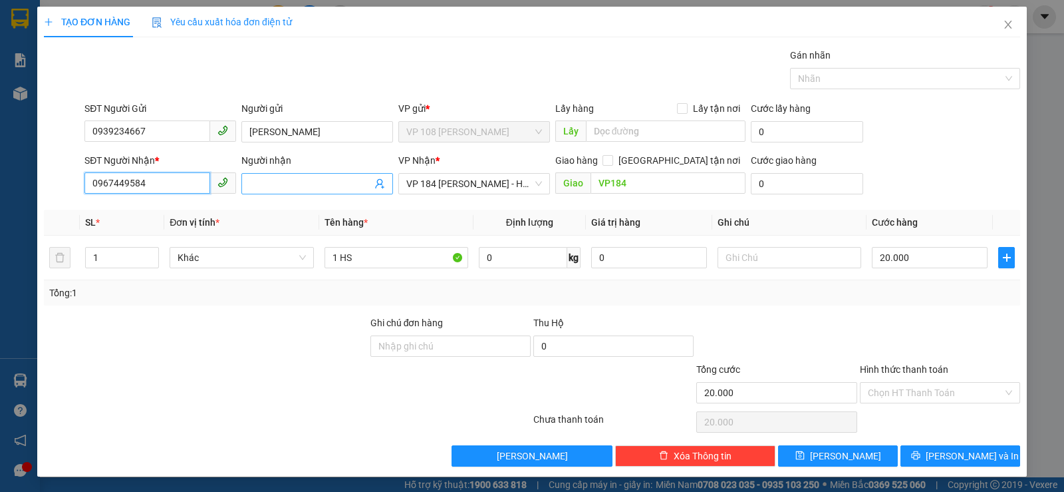
type input "0967449584"
click at [275, 188] on input "Người nhận" at bounding box center [310, 183] width 122 height 15
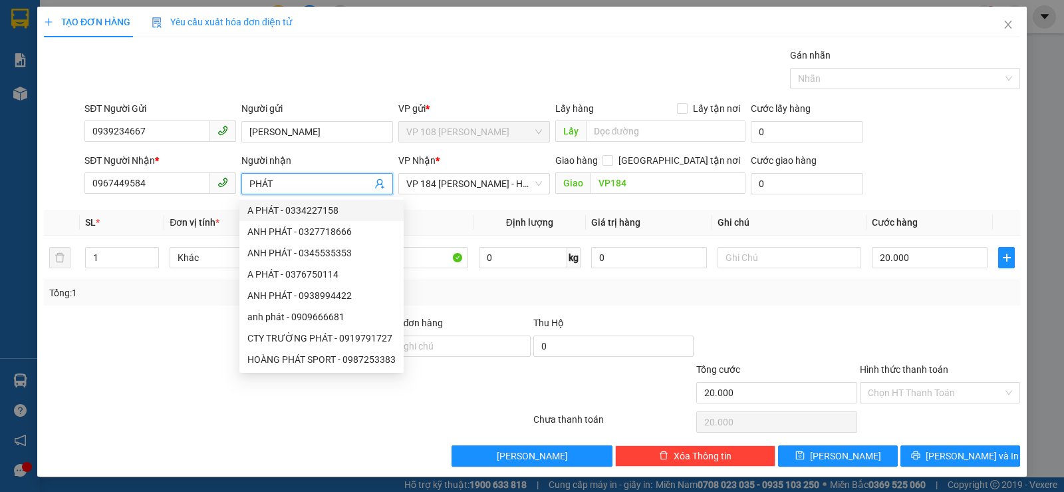
click at [249, 182] on input "PHÁT" at bounding box center [310, 183] width 122 height 15
click at [296, 182] on input "A PHÁT" at bounding box center [310, 183] width 122 height 15
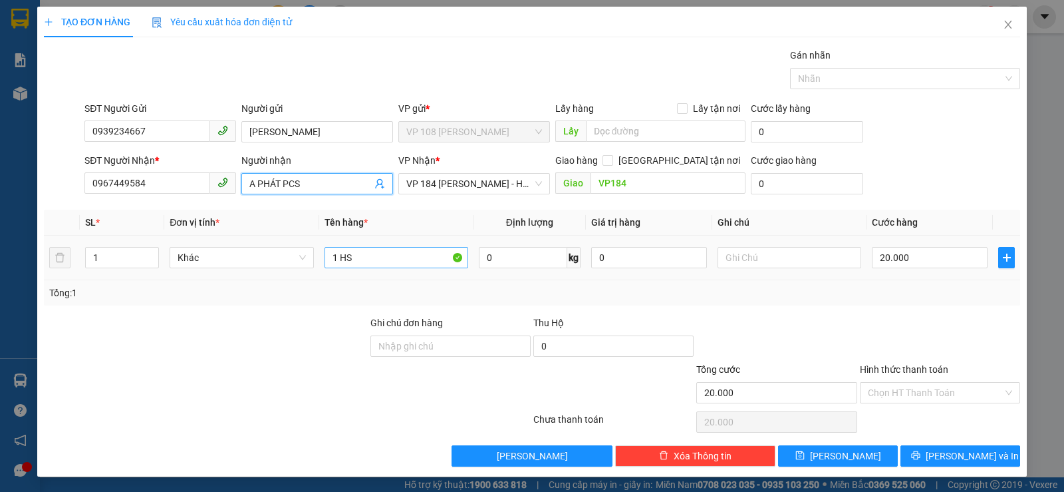
type input "A PHÁT PCS"
click at [409, 256] on input "1 HS" at bounding box center [397, 257] width 144 height 21
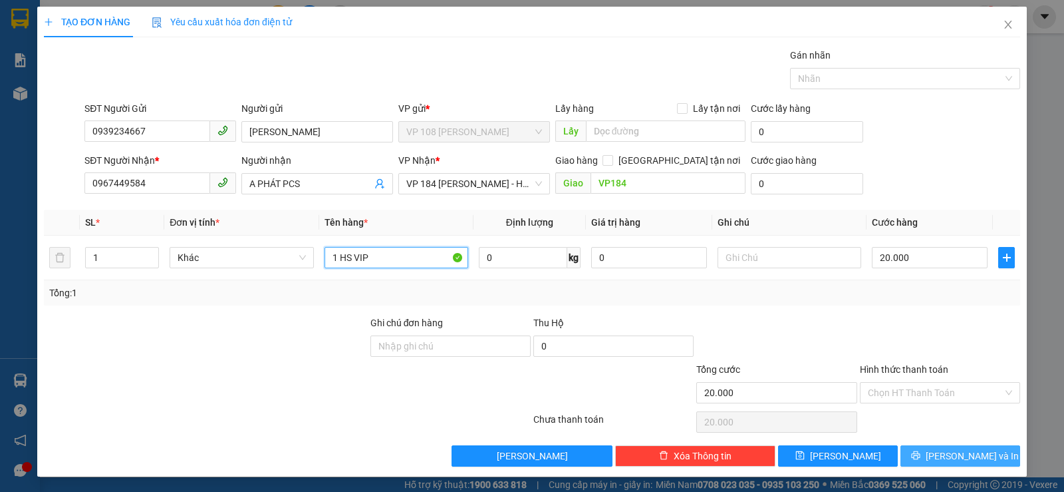
type input "1 HS VIP"
click at [957, 448] on span "[PERSON_NAME] và In" at bounding box center [972, 455] width 93 height 15
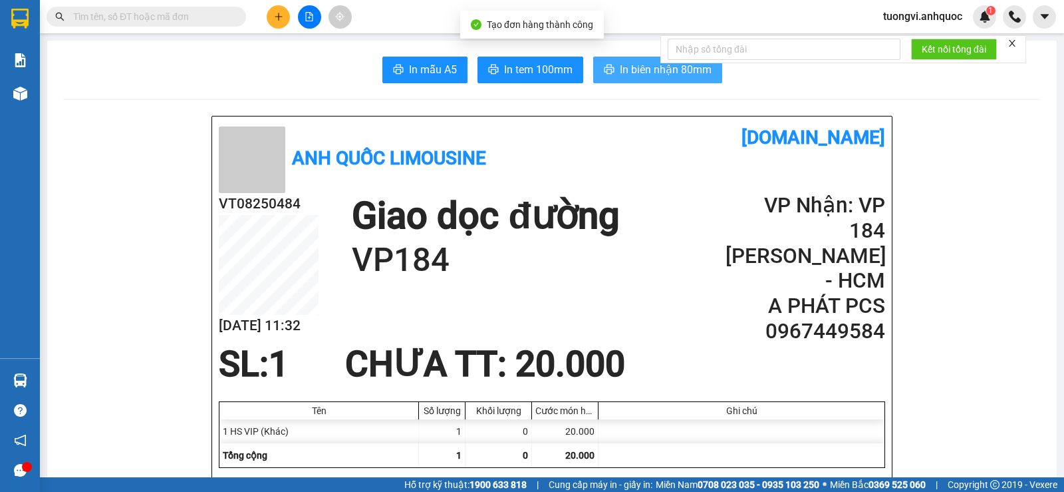
click at [655, 72] on span "In biên nhận 80mm" at bounding box center [666, 69] width 92 height 17
click at [699, 63] on div "Kết nối tổng đài" at bounding box center [844, 49] width 366 height 28
click at [702, 66] on span "In biên nhận 80mm" at bounding box center [666, 69] width 92 height 17
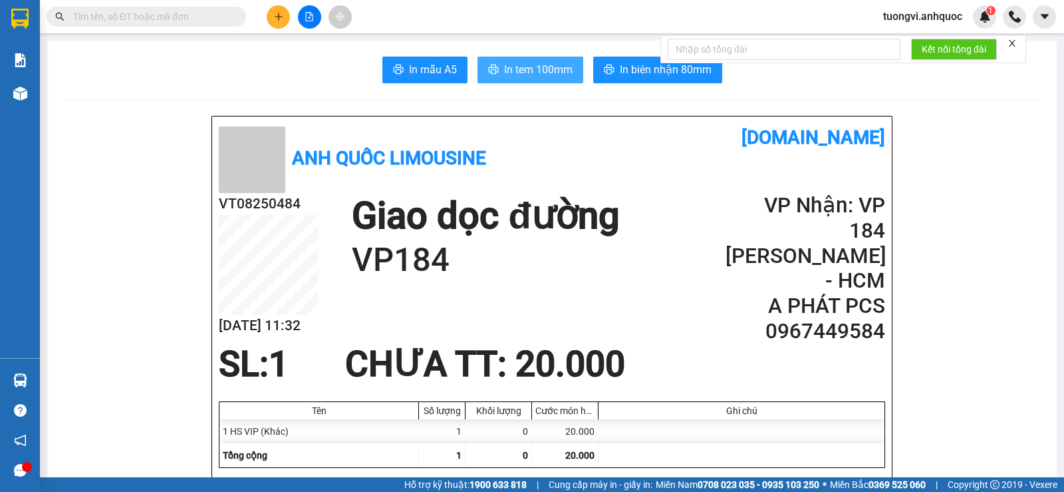
click at [524, 78] on button "In tem 100mm" at bounding box center [531, 70] width 106 height 27
click at [569, 73] on button "In tem 100mm" at bounding box center [531, 70] width 106 height 27
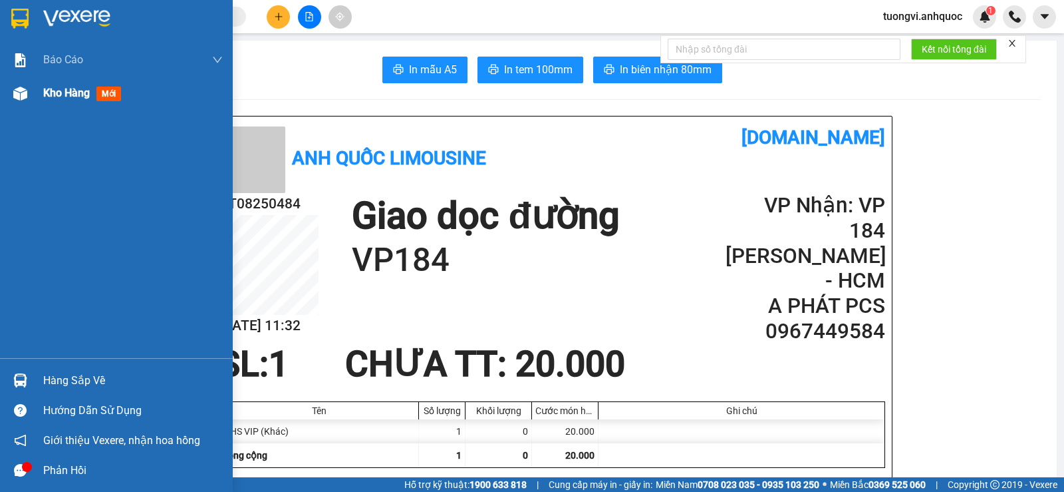
click at [55, 94] on span "Kho hàng" at bounding box center [66, 92] width 47 height 13
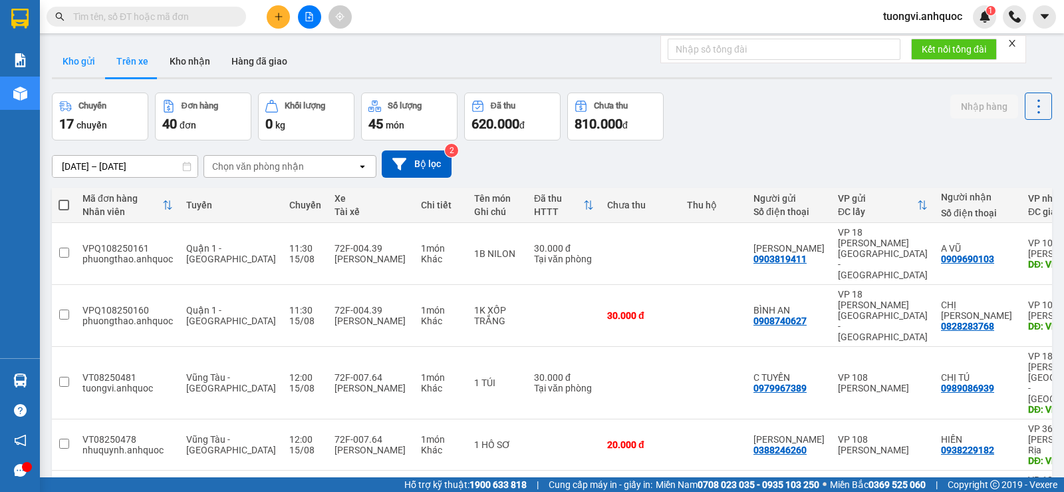
click at [84, 72] on button "Kho gửi" at bounding box center [79, 61] width 54 height 32
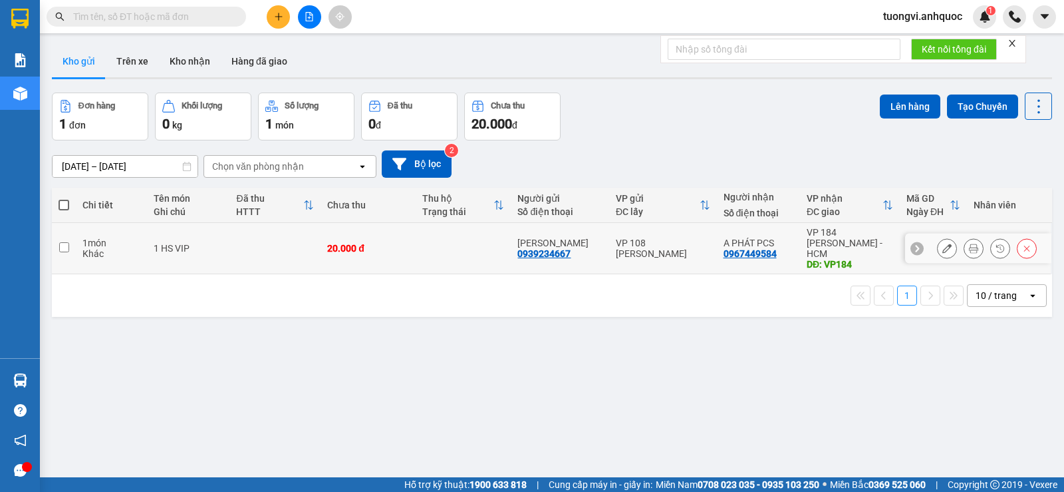
drag, startPoint x: 680, startPoint y: 256, endPoint x: 756, endPoint y: 218, distance: 85.7
click at [680, 255] on td "VP 108 [PERSON_NAME]" at bounding box center [663, 248] width 108 height 51
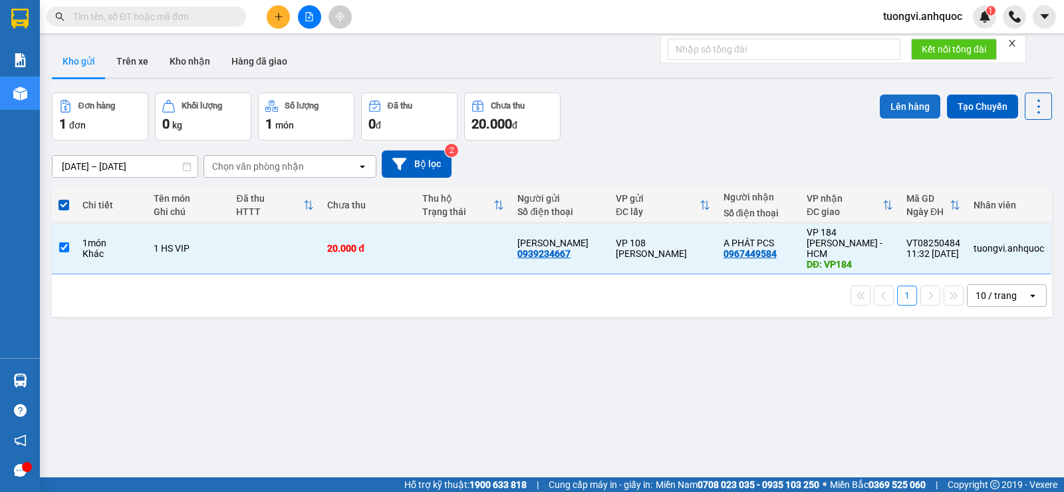
click at [887, 108] on button "Lên hàng" at bounding box center [910, 106] width 61 height 24
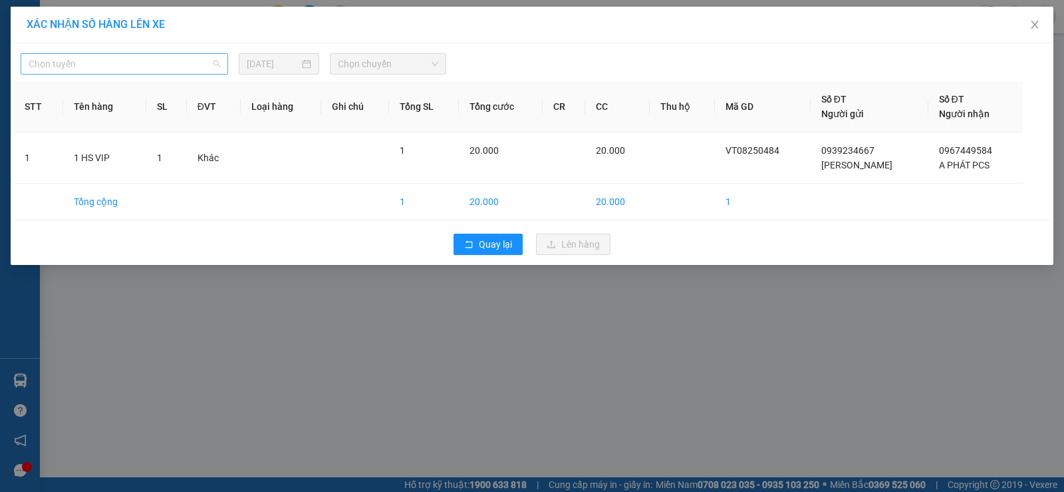
click at [156, 66] on span "Chọn tuyến" at bounding box center [125, 64] width 192 height 20
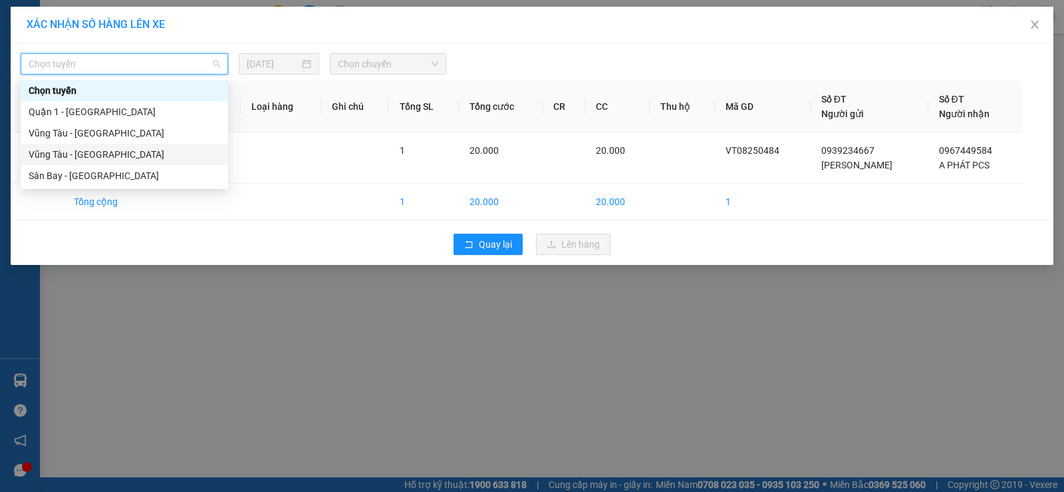
click at [129, 157] on div "Vũng Tàu - [GEOGRAPHIC_DATA]" at bounding box center [125, 154] width 192 height 15
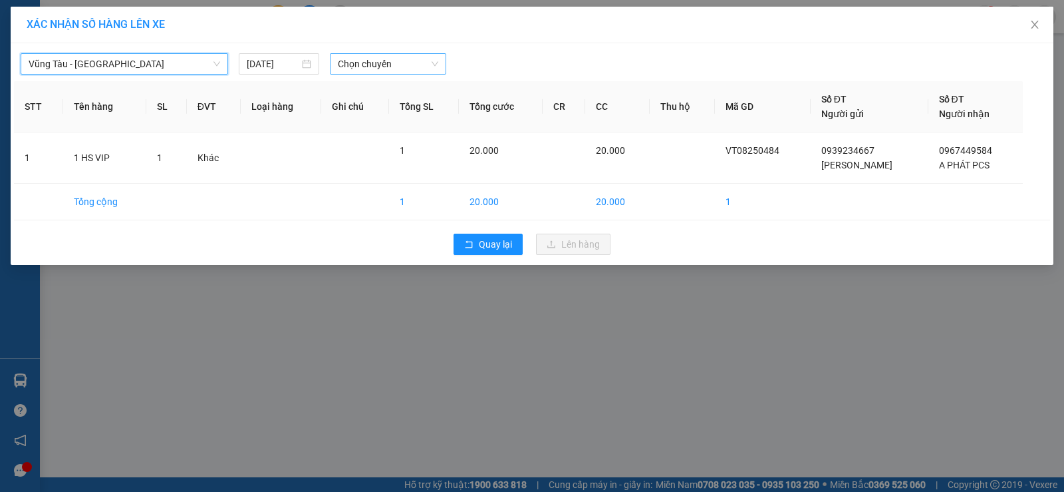
drag, startPoint x: 444, startPoint y: 70, endPoint x: 437, endPoint y: 69, distance: 6.7
click at [442, 69] on div "Chọn chuyến" at bounding box center [388, 63] width 116 height 21
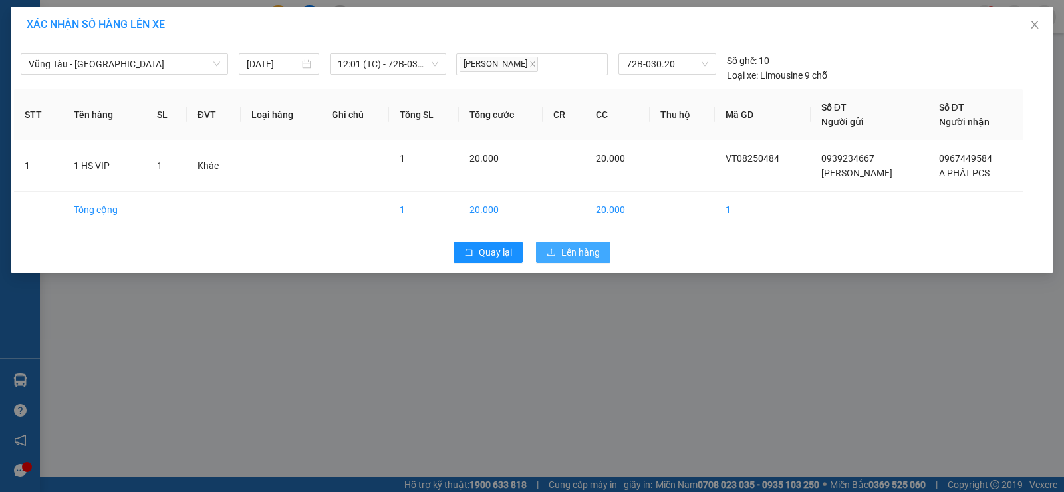
click at [587, 250] on span "Lên hàng" at bounding box center [580, 252] width 39 height 15
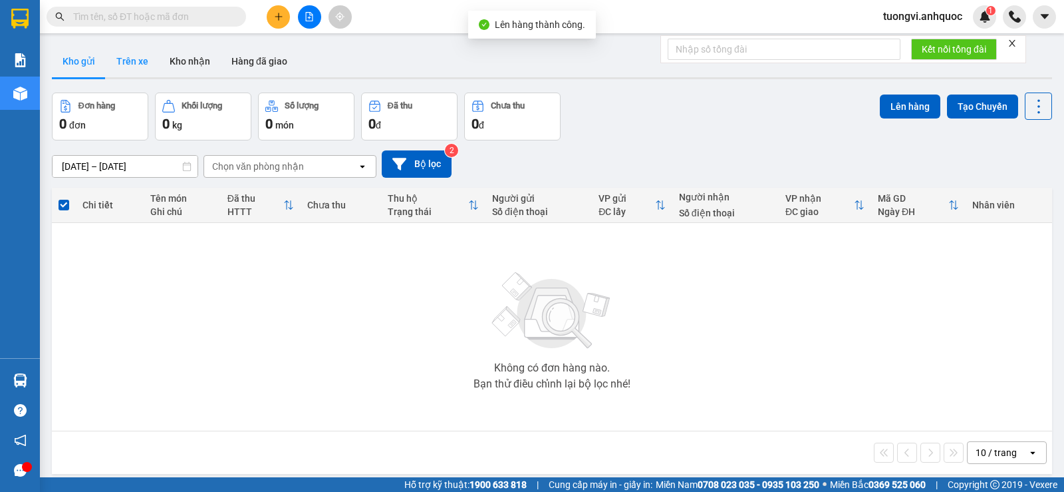
click at [124, 53] on button "Trên xe" at bounding box center [132, 61] width 53 height 32
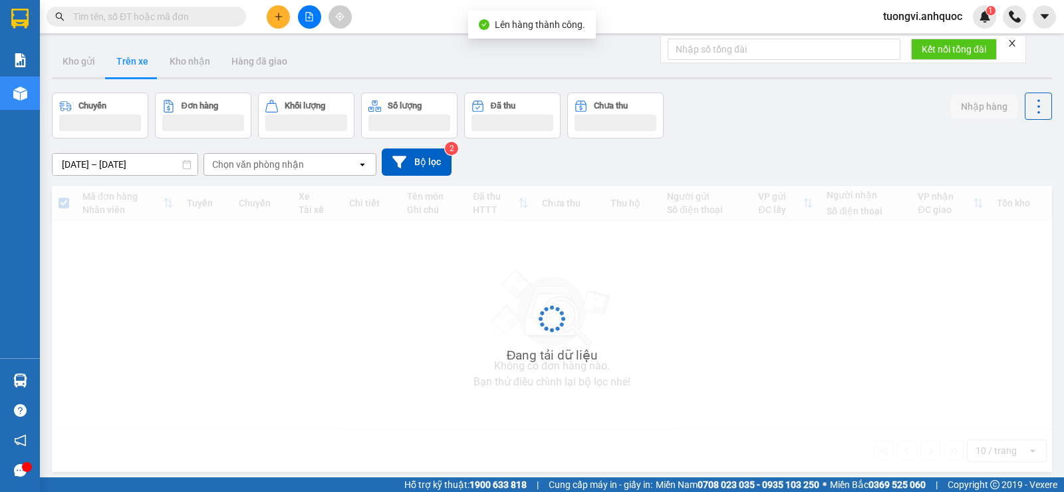
drag, startPoint x: 128, startPoint y: 52, endPoint x: 827, endPoint y: 146, distance: 705.4
click at [136, 52] on button "Trên xe" at bounding box center [132, 61] width 53 height 32
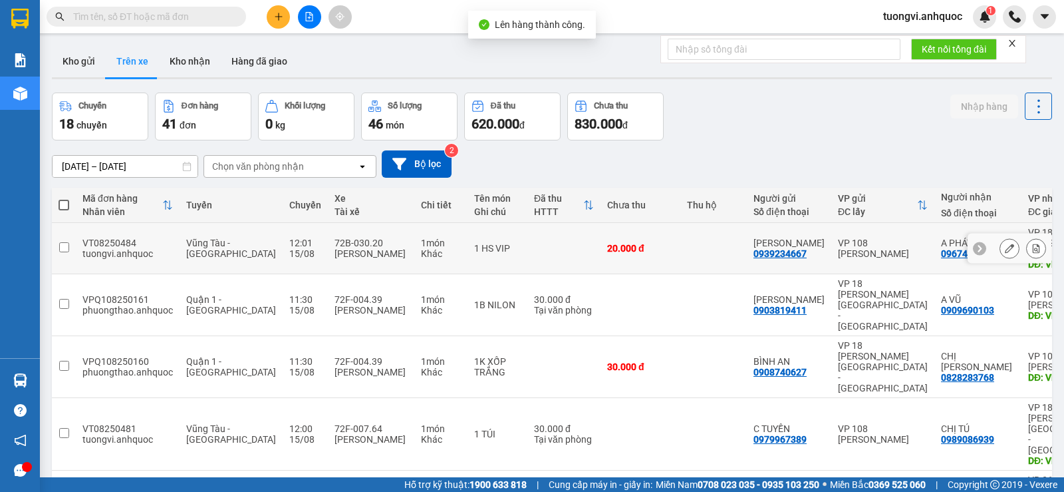
click at [1026, 244] on div at bounding box center [1036, 248] width 20 height 20
click at [1027, 244] on button at bounding box center [1036, 248] width 19 height 23
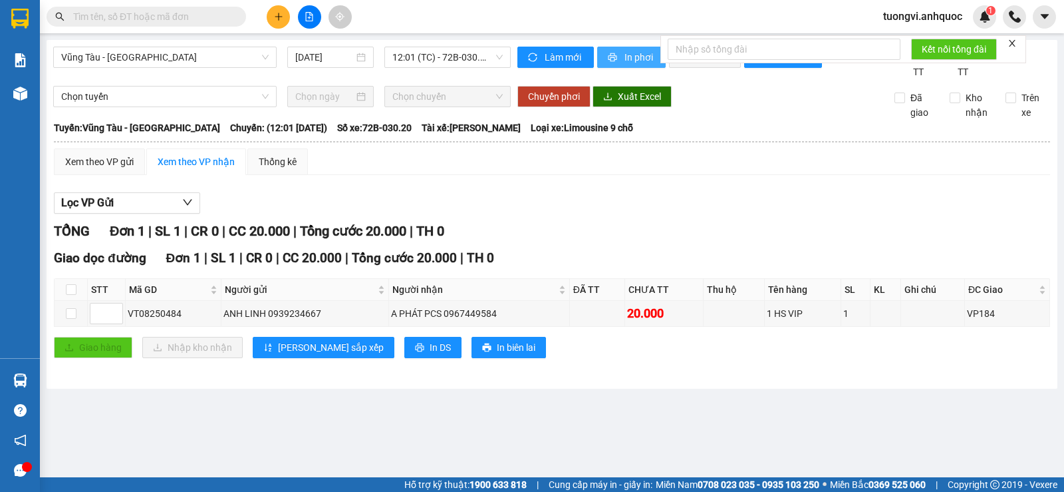
click at [619, 59] on button "In phơi" at bounding box center [631, 57] width 69 height 21
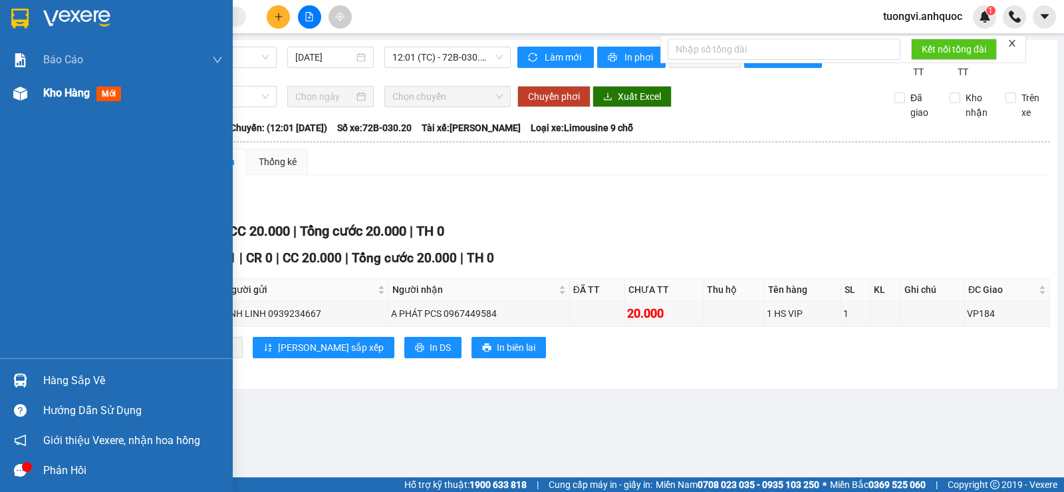
click at [29, 88] on div at bounding box center [20, 93] width 23 height 23
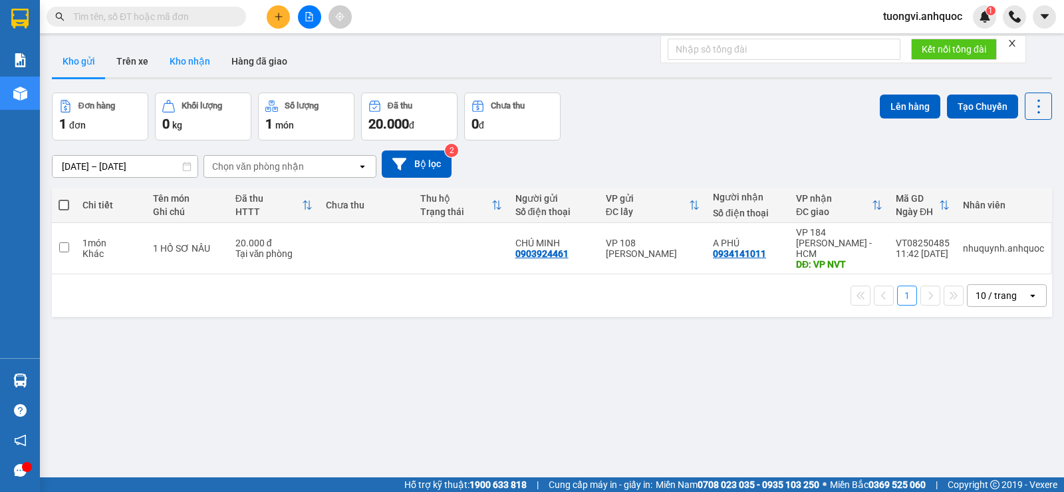
click at [204, 65] on button "Kho nhận" at bounding box center [190, 61] width 62 height 32
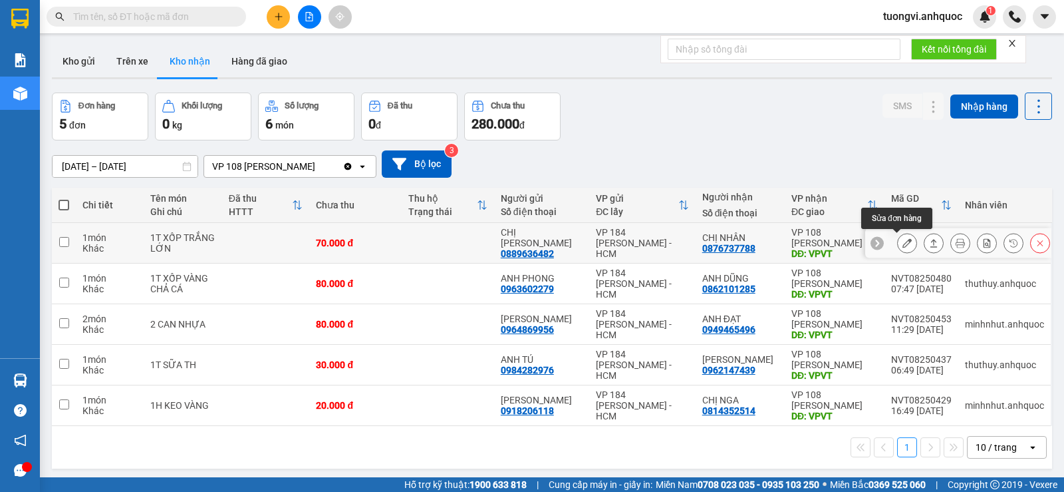
click at [903, 247] on icon at bounding box center [907, 242] width 9 height 9
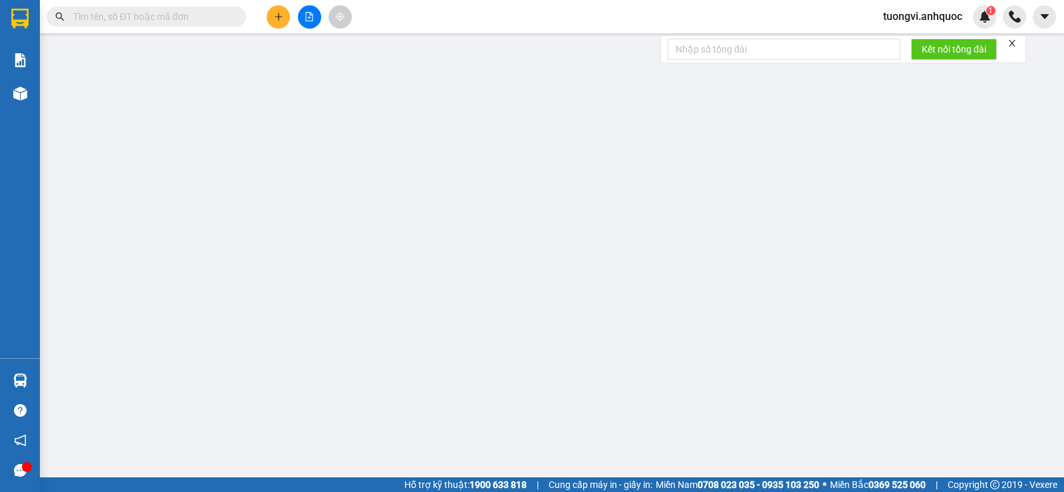
type input "0889636482"
type input "CHỊ TRANG"
type input "0876737788"
type input "CHỊ NHÂN"
type input "VPVT"
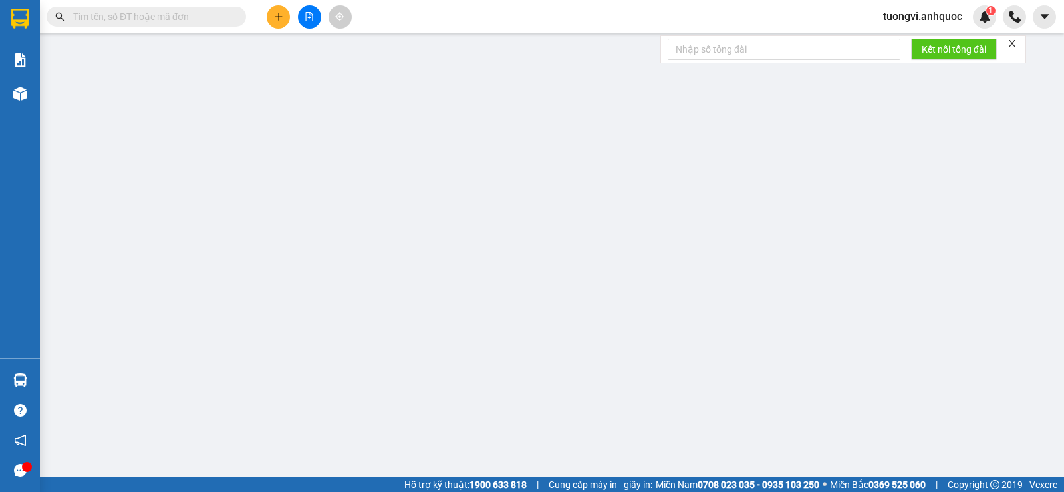
type input "70.000"
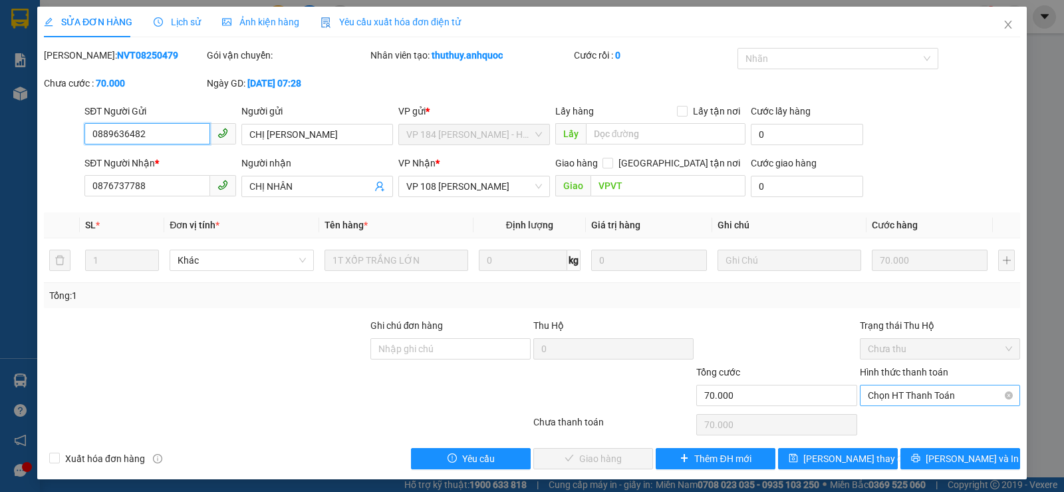
click at [927, 394] on span "Chọn HT Thanh Toán" at bounding box center [940, 395] width 144 height 20
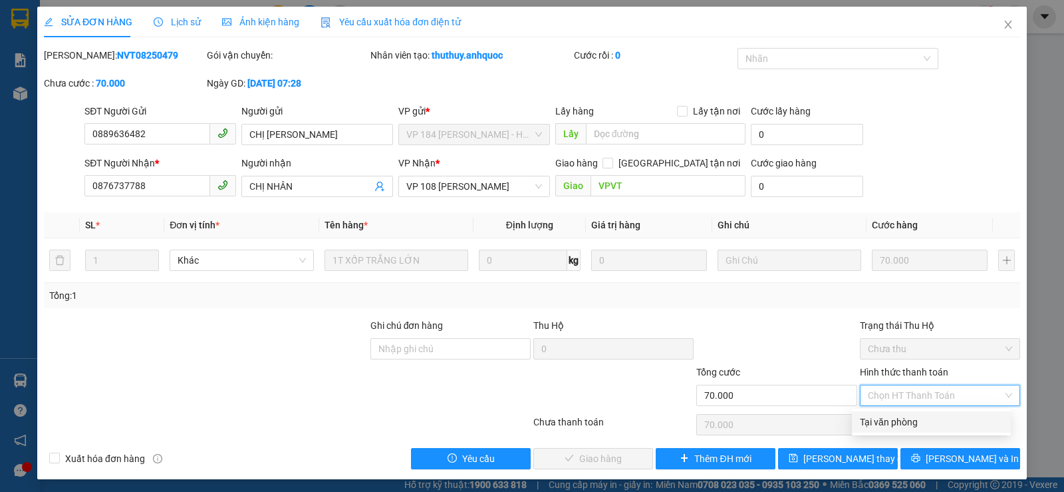
click at [927, 420] on div "Tại văn phòng" at bounding box center [931, 421] width 143 height 15
type input "0"
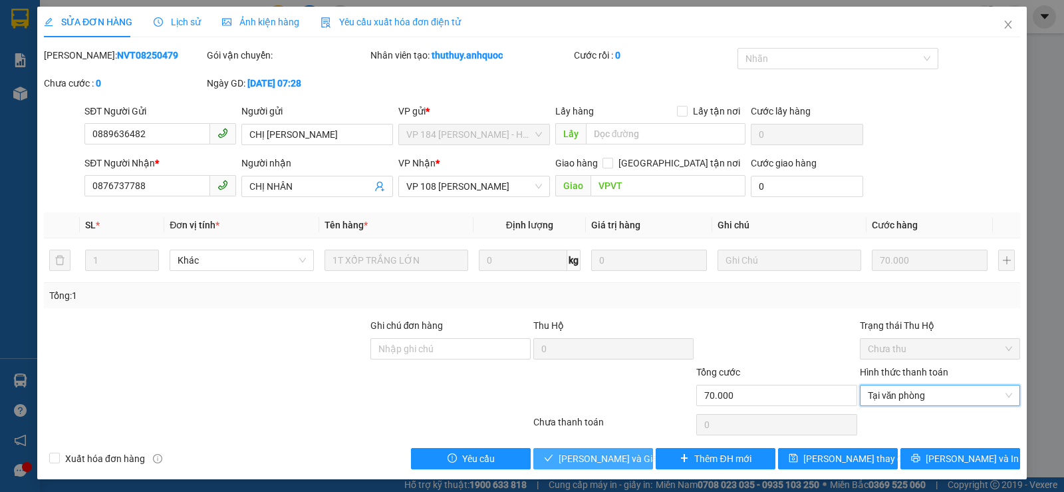
click at [625, 456] on span "Lưu và Giao hàng" at bounding box center [623, 458] width 128 height 15
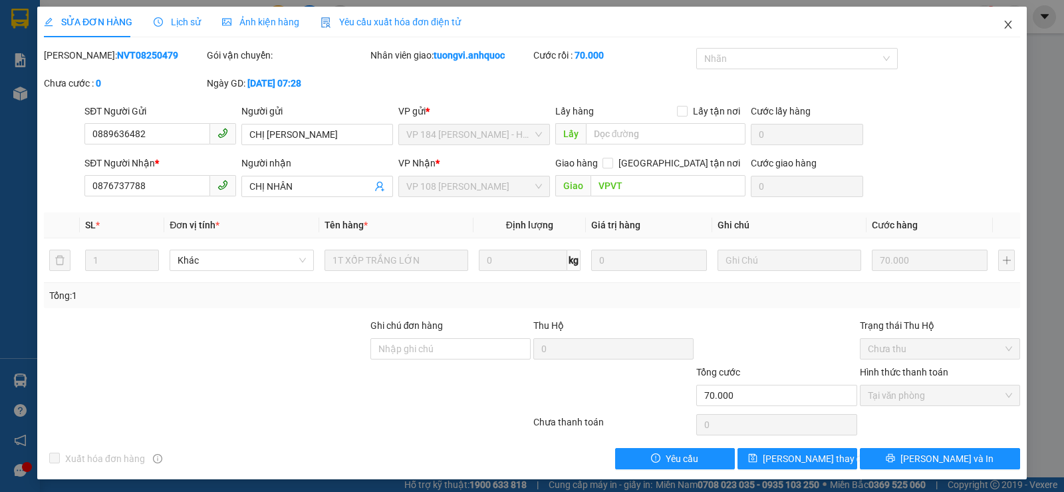
click at [1004, 22] on icon "close" at bounding box center [1007, 25] width 7 height 8
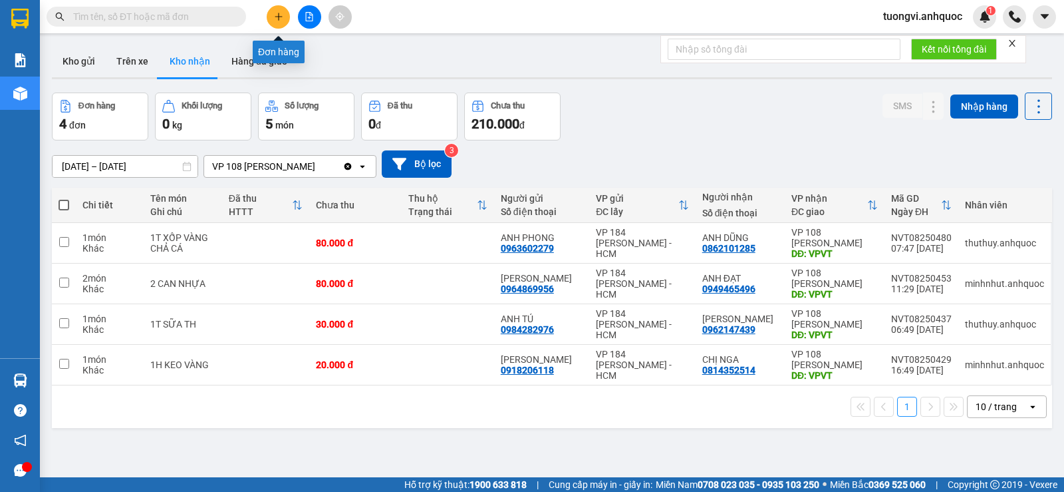
click at [277, 23] on button at bounding box center [278, 16] width 23 height 23
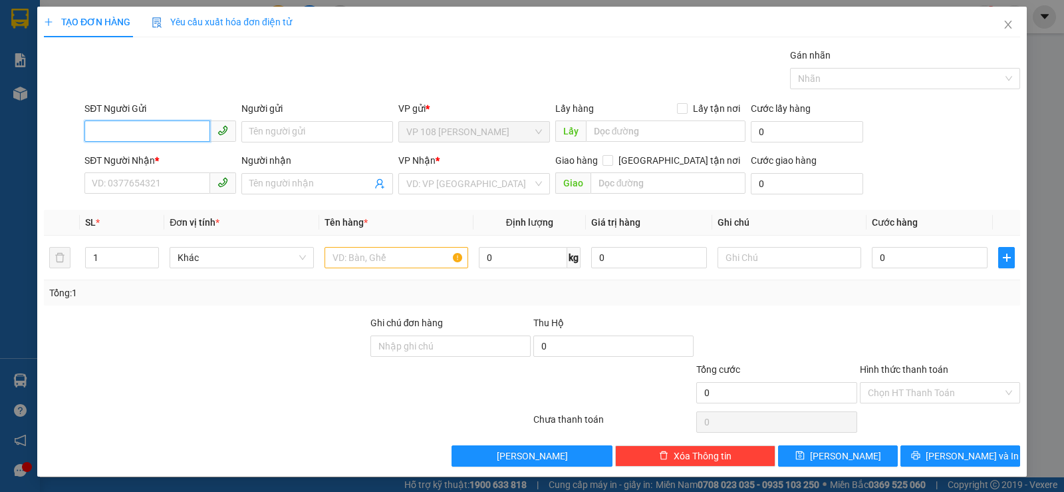
click at [137, 133] on input "SĐT Người Gửi" at bounding box center [147, 130] width 126 height 21
click at [192, 136] on input "SĐT Người Gửi" at bounding box center [147, 130] width 126 height 21
click at [180, 157] on div "0939234667 - [PERSON_NAME]" at bounding box center [159, 158] width 134 height 15
type input "0939234667"
type input "[PERSON_NAME]"
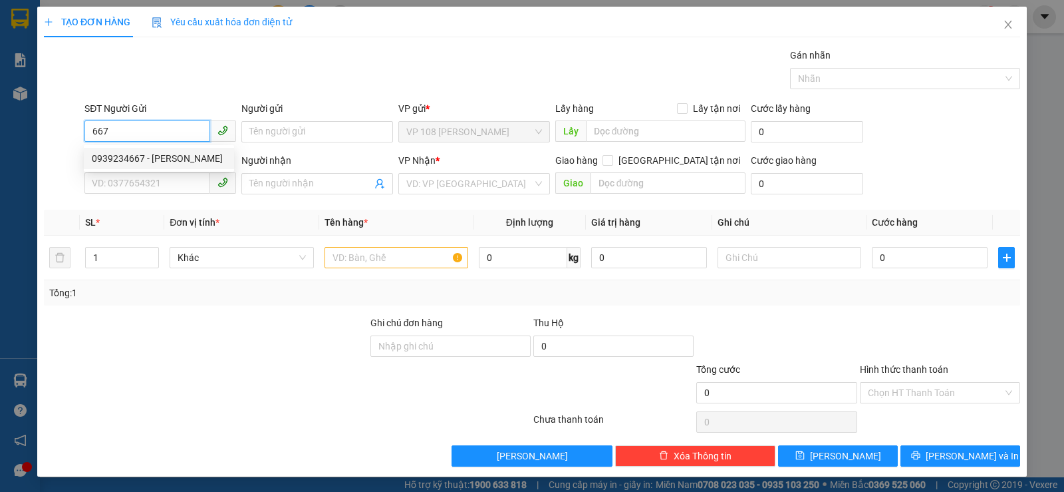
type input "0967449584"
type input "A PHÁT PCS"
type input "VP184"
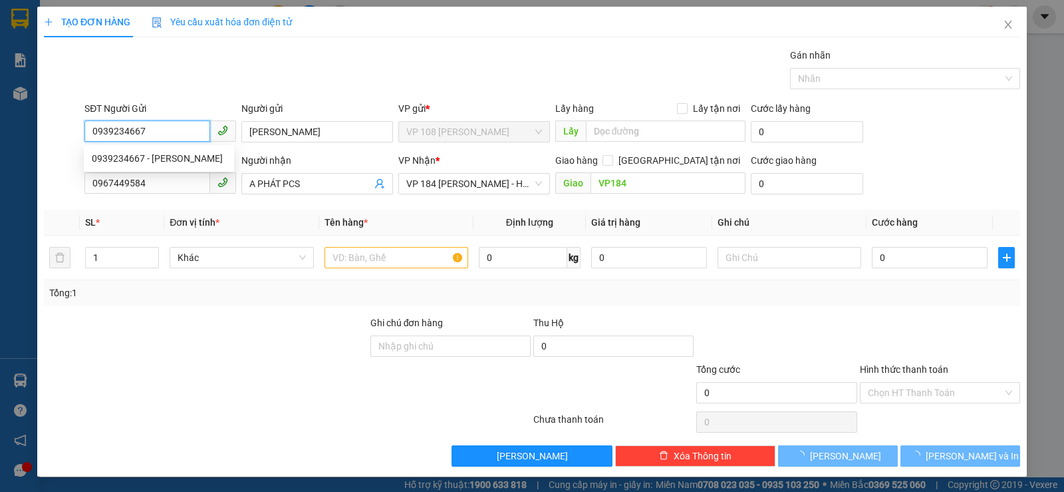
type input "20.000"
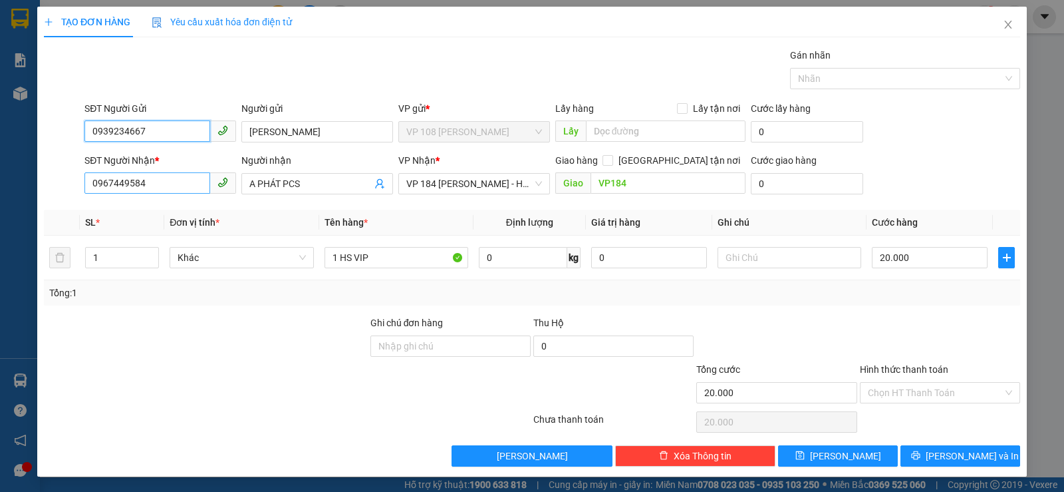
type input "0939234667"
click at [168, 179] on input "0967449584" at bounding box center [147, 182] width 126 height 21
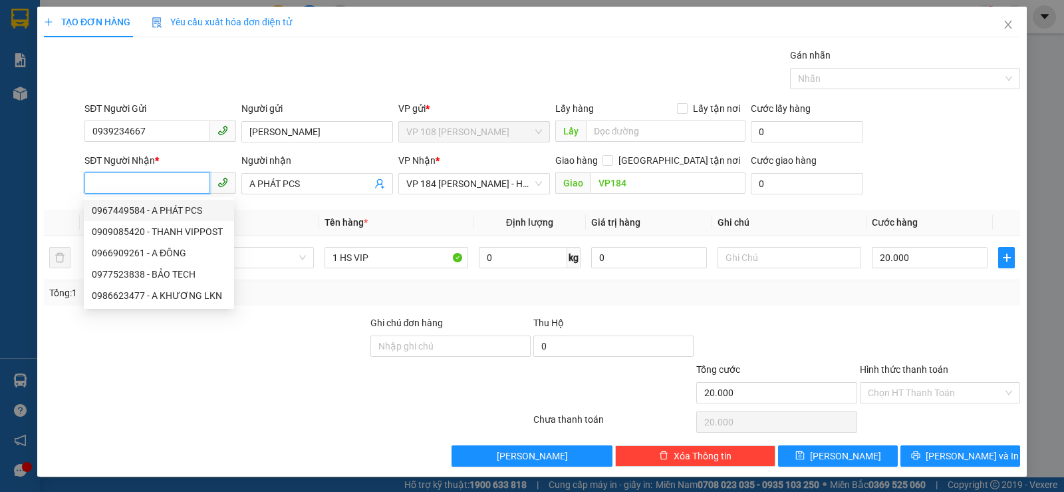
click at [184, 186] on input "SĐT Người Nhận *" at bounding box center [147, 182] width 126 height 21
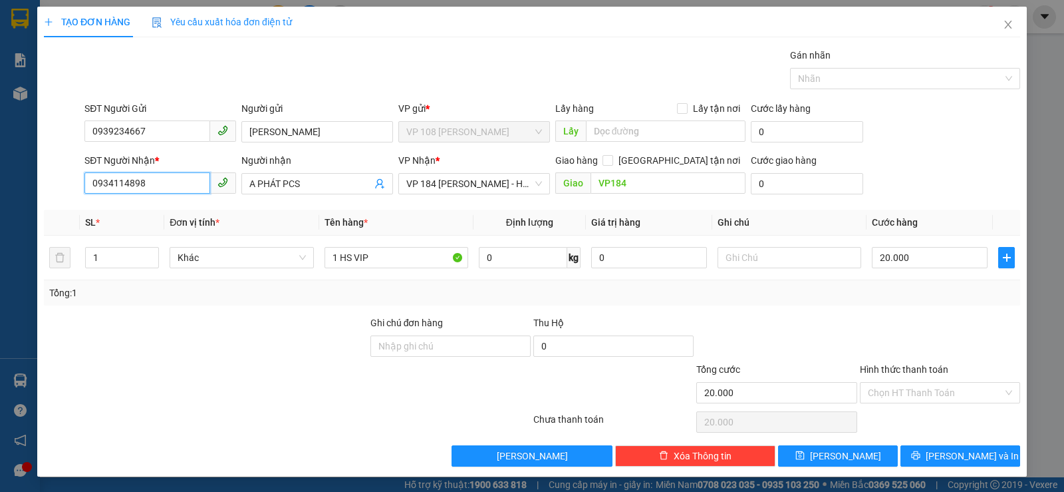
click at [110, 181] on input "0934114898" at bounding box center [147, 182] width 126 height 21
type input "0934114898"
click at [276, 180] on input "A PHÁT PCS" at bounding box center [310, 183] width 122 height 15
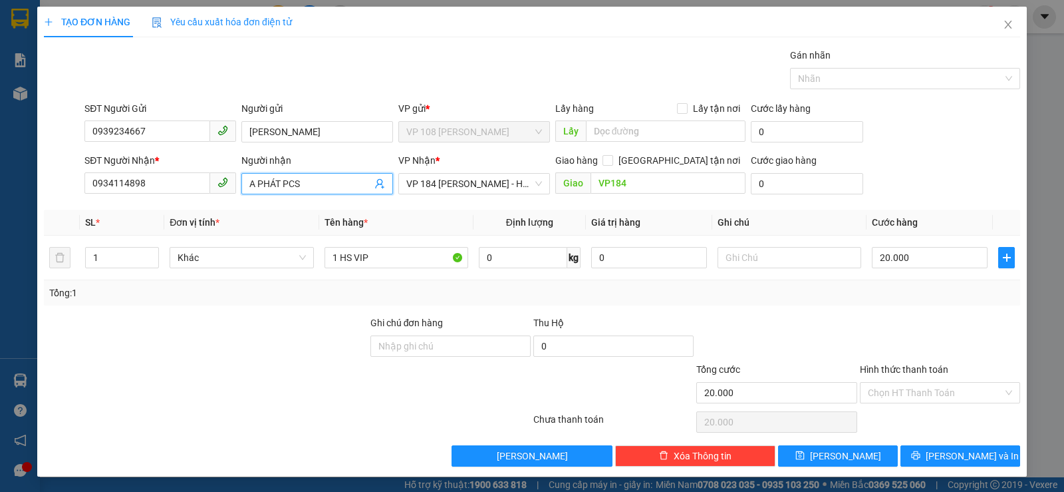
click at [276, 180] on input "A PHÁT PCS" at bounding box center [310, 183] width 122 height 15
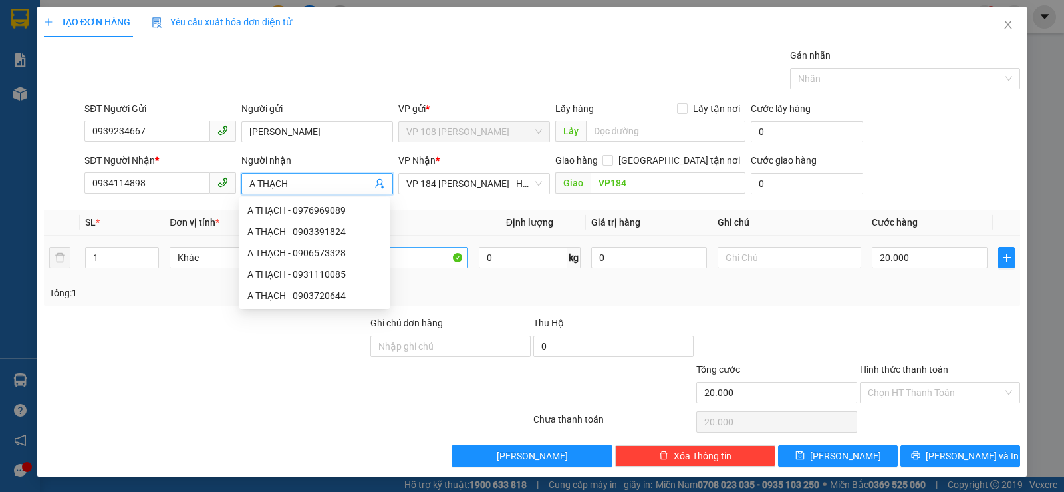
type input "A THẠCH"
click at [414, 255] on input "1 HS VIP" at bounding box center [397, 257] width 144 height 21
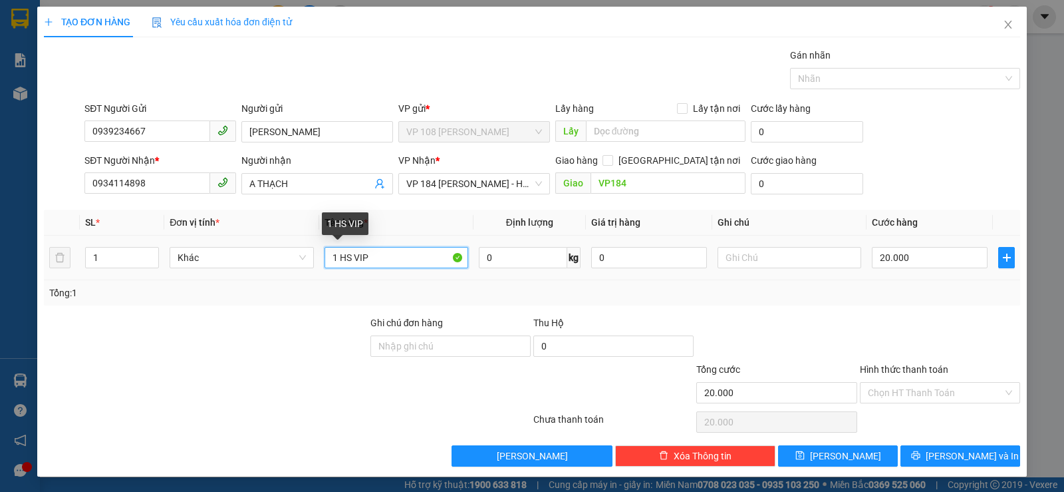
click at [440, 251] on input "1 HS VIP" at bounding box center [397, 257] width 144 height 21
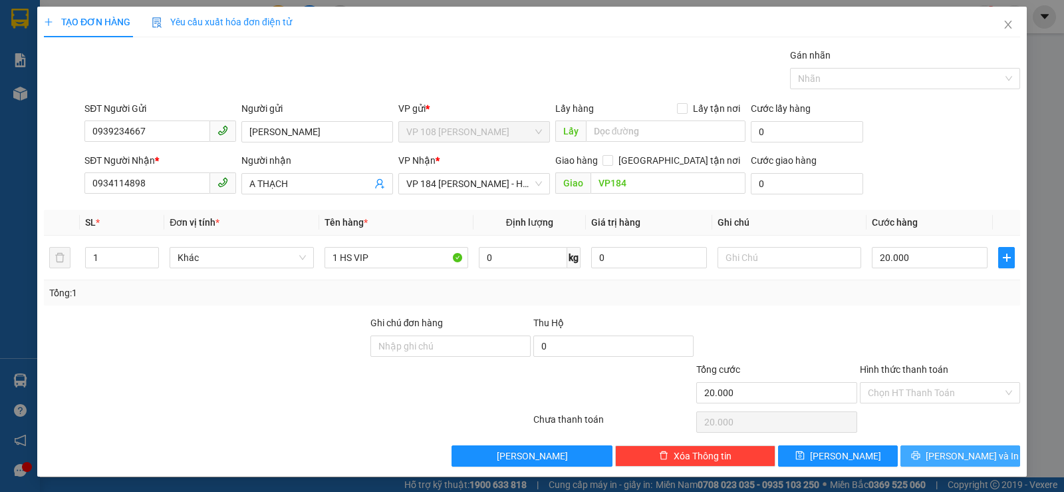
click at [919, 463] on button "[PERSON_NAME] và In" at bounding box center [961, 455] width 120 height 21
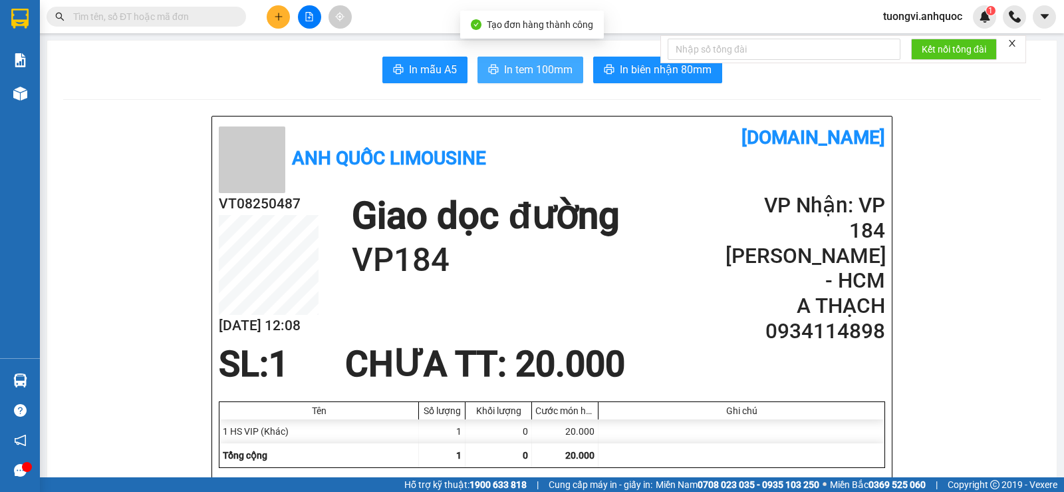
click at [517, 66] on span "In tem 100mm" at bounding box center [538, 69] width 69 height 17
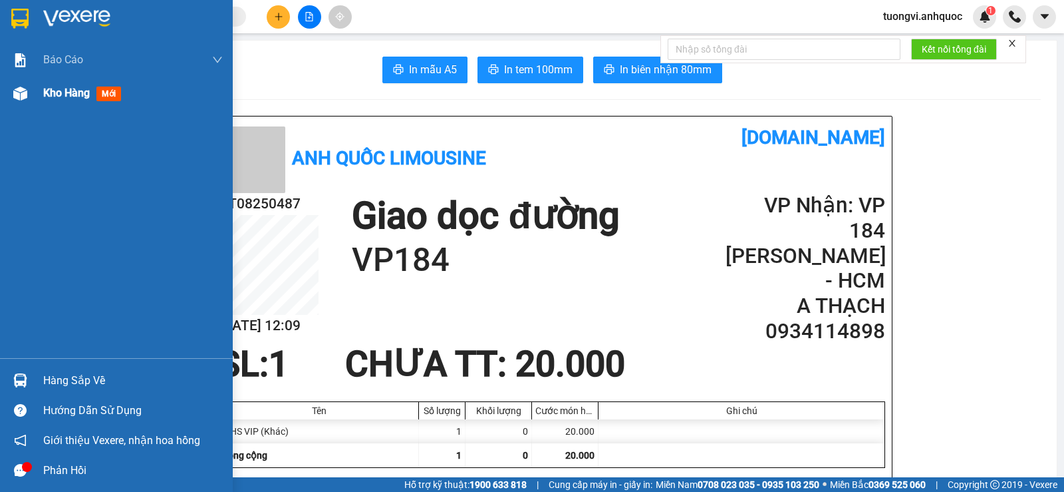
click at [58, 80] on div "Kho hàng mới" at bounding box center [133, 92] width 180 height 33
click at [63, 96] on span "Kho hàng" at bounding box center [66, 92] width 47 height 13
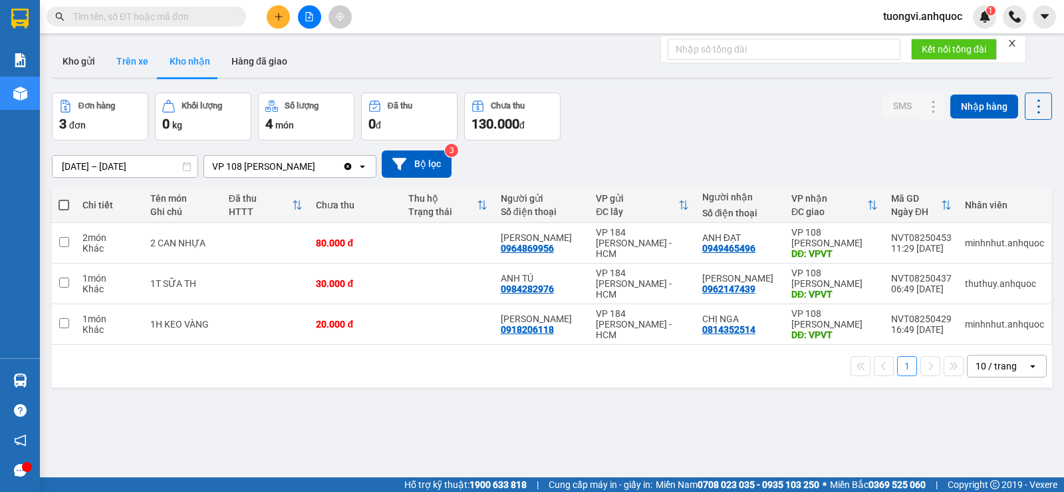
click at [115, 54] on button "Trên xe" at bounding box center [132, 61] width 53 height 32
type input "[DATE] – [DATE]"
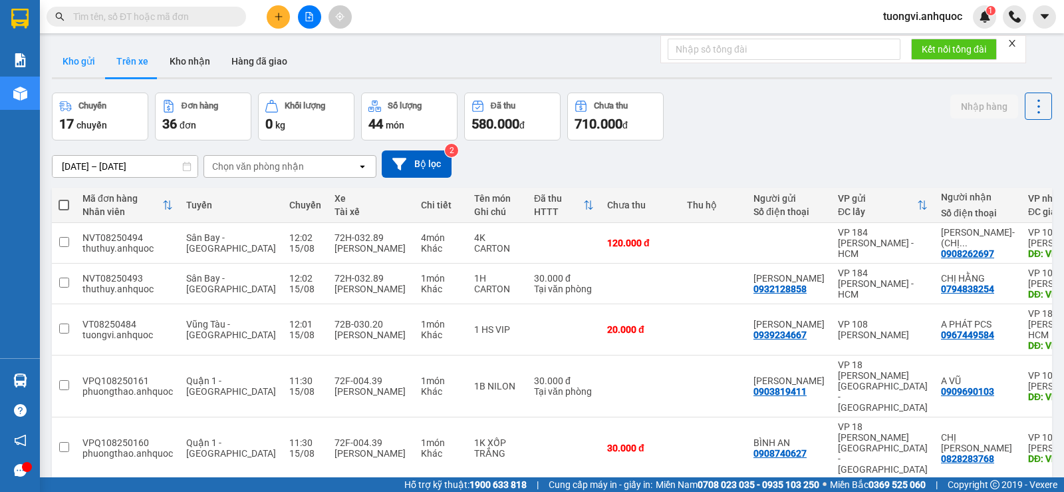
click at [88, 65] on button "Kho gửi" at bounding box center [79, 61] width 54 height 32
click at [87, 65] on button "Kho gửi" at bounding box center [79, 61] width 54 height 32
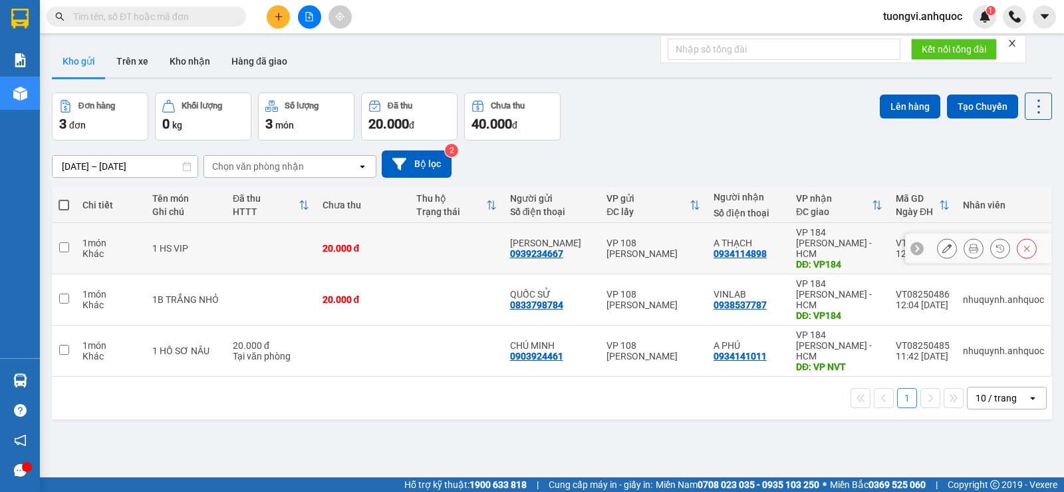
click at [878, 227] on td "VP 184 Nguyễn Văn Trỗi - HCM DĐ: VP184" at bounding box center [840, 248] width 100 height 51
checkbox input "true"
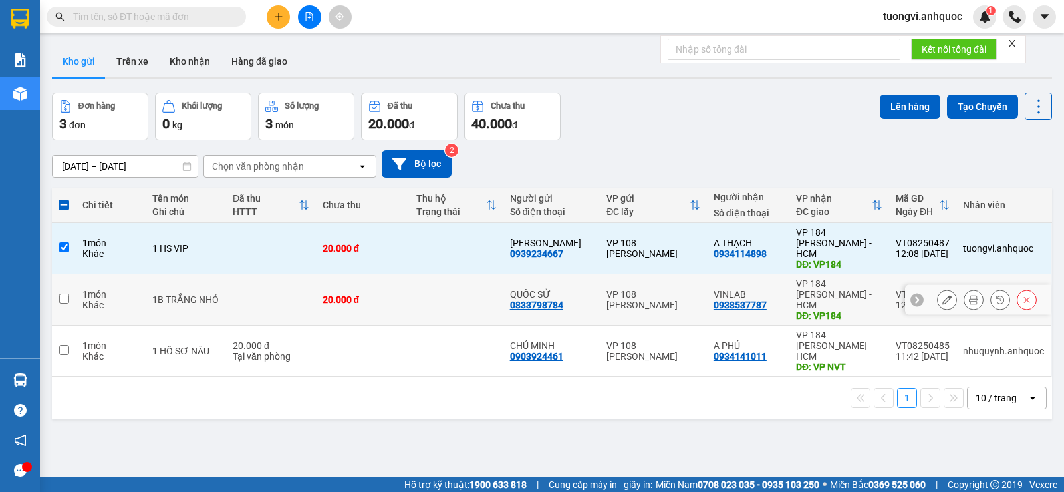
click at [858, 278] on div "VP 184 [PERSON_NAME] - HCM" at bounding box center [839, 294] width 86 height 32
checkbox input "true"
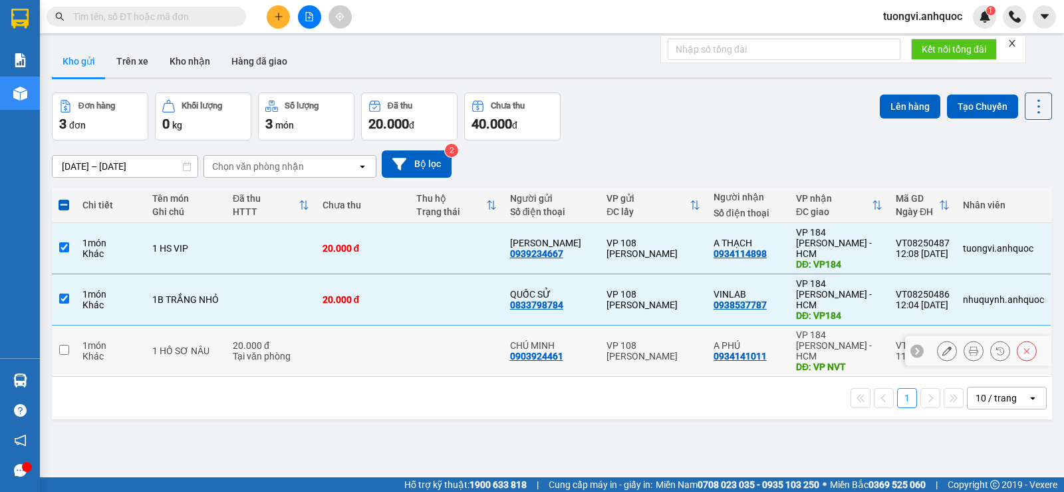
click at [662, 340] on div "VP 108 [PERSON_NAME]" at bounding box center [654, 350] width 94 height 21
checkbox input "true"
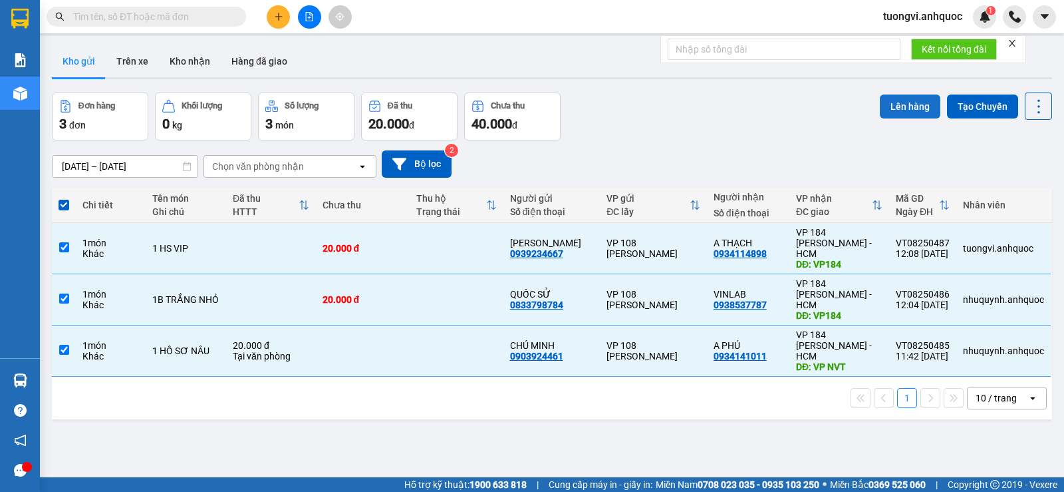
click at [916, 116] on button "Lên hàng" at bounding box center [910, 106] width 61 height 24
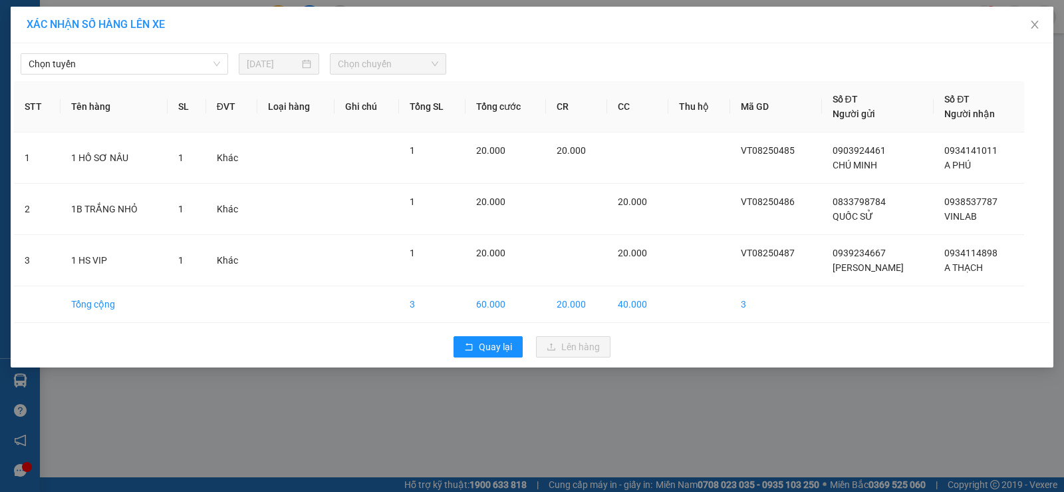
click at [137, 75] on div "Chọn tuyến 15/08/2025 Chọn chuyến STT Tên hàng SL ĐVT Loại hàng Ghi chú Tổng SL…" at bounding box center [532, 205] width 1043 height 324
drag, startPoint x: 152, startPoint y: 61, endPoint x: 124, endPoint y: 202, distance: 143.0
click at [152, 63] on span "Chọn tuyến" at bounding box center [125, 64] width 192 height 20
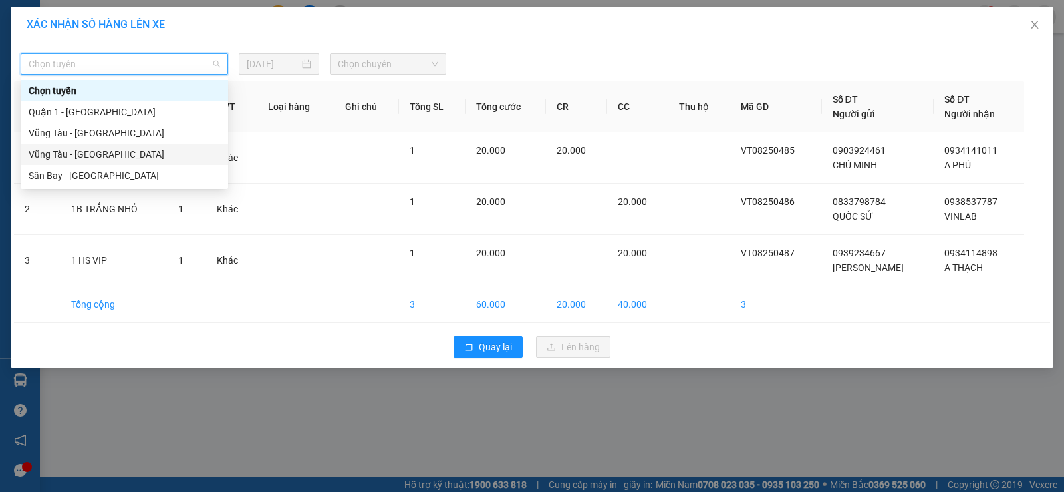
click at [130, 150] on div "Vũng Tàu - [GEOGRAPHIC_DATA]" at bounding box center [125, 154] width 192 height 15
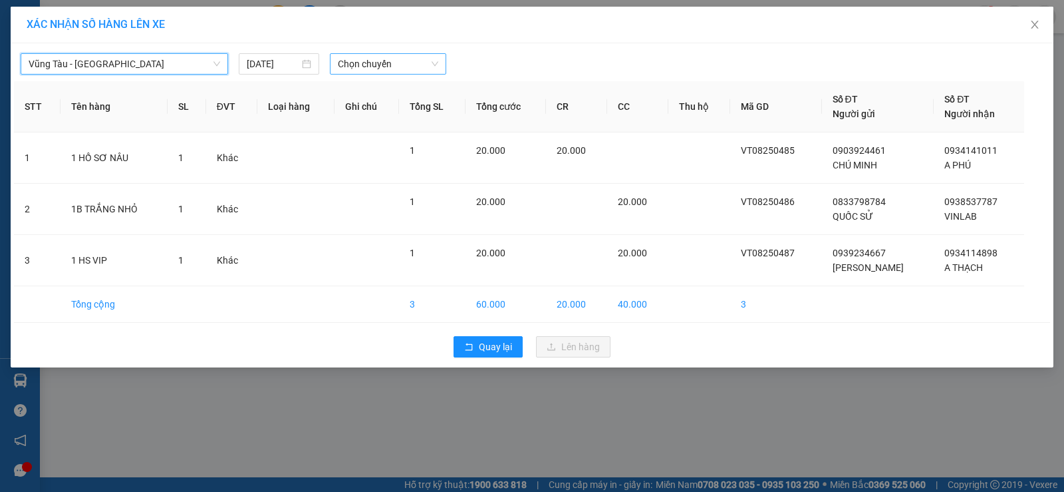
click at [370, 59] on span "Chọn chuyến" at bounding box center [388, 64] width 100 height 20
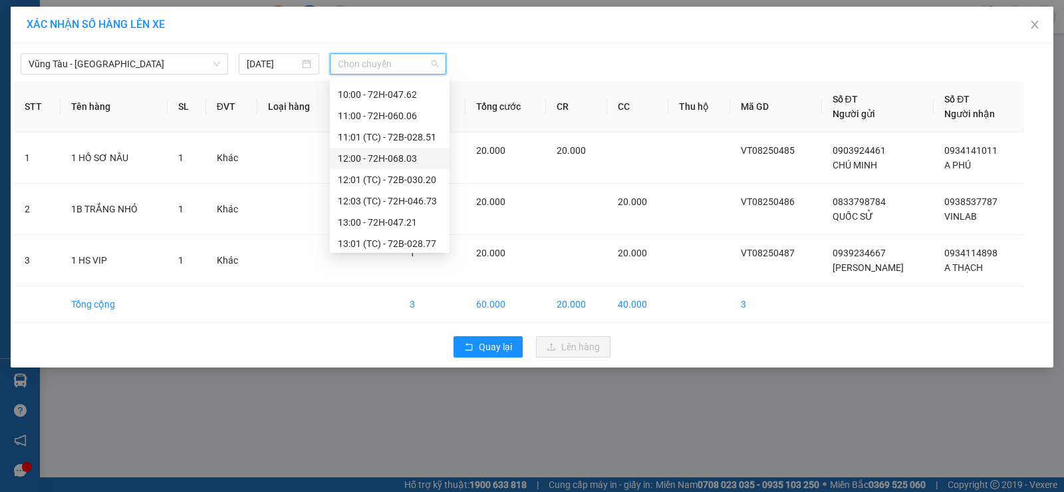
scroll to position [399, 0]
click at [384, 198] on div "13:00 - 72H-047.21" at bounding box center [390, 202] width 104 height 15
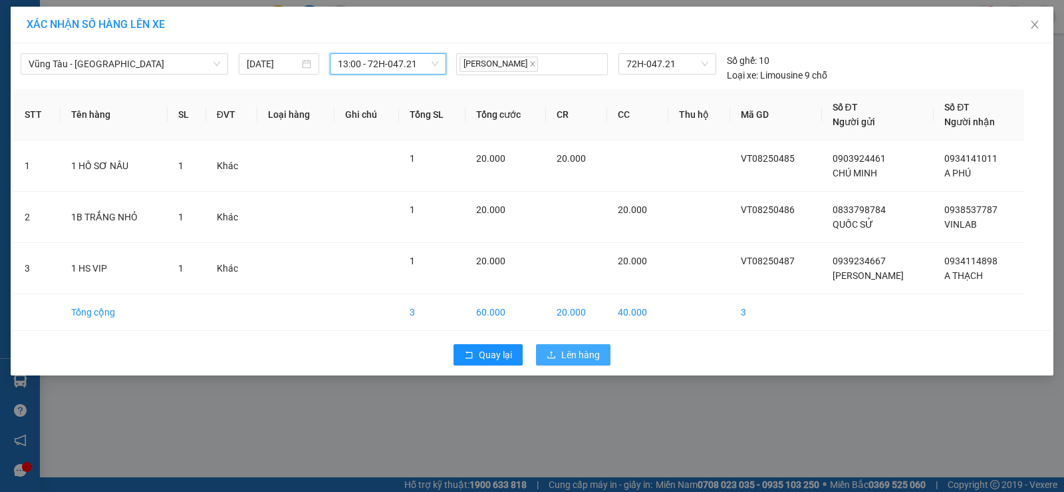
click at [553, 351] on icon "upload" at bounding box center [551, 354] width 9 height 9
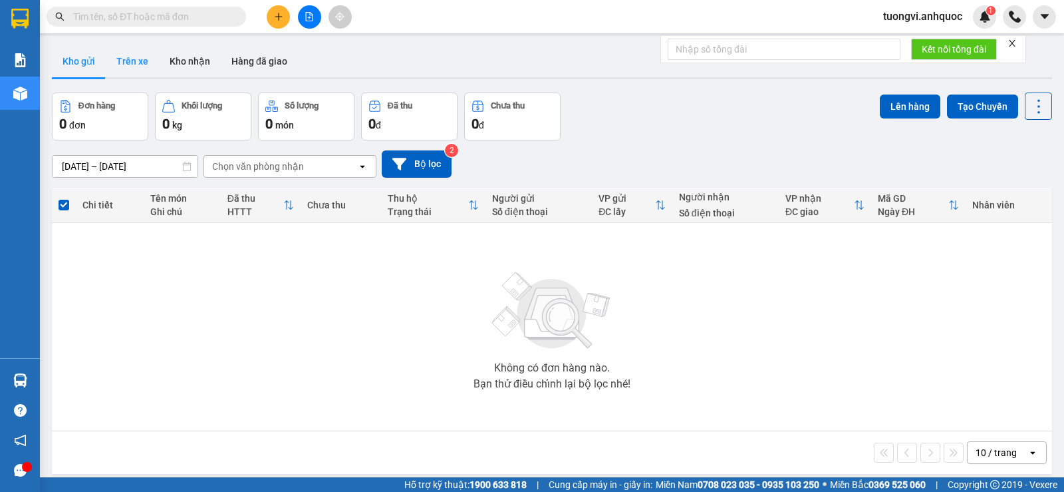
click at [133, 55] on button "Trên xe" at bounding box center [132, 61] width 53 height 32
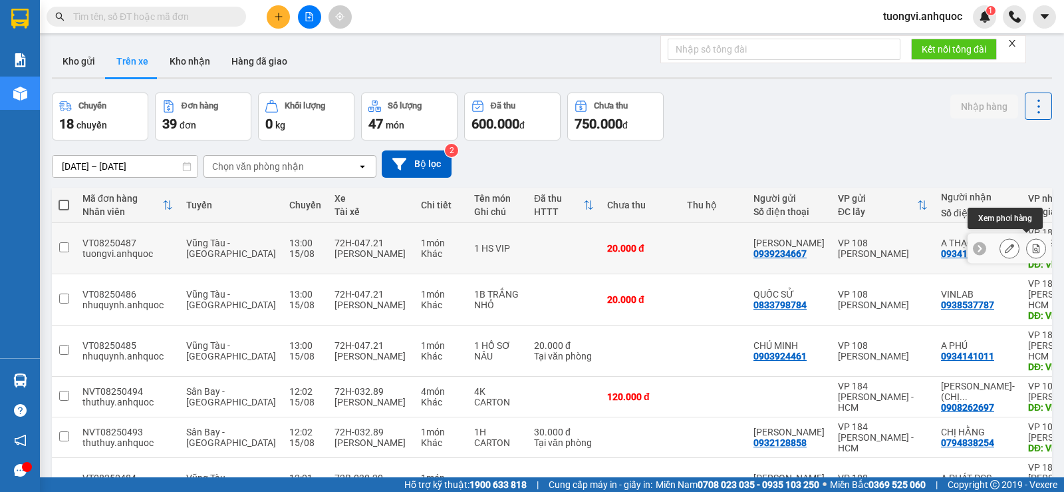
click at [1031, 247] on button at bounding box center [1036, 248] width 19 height 23
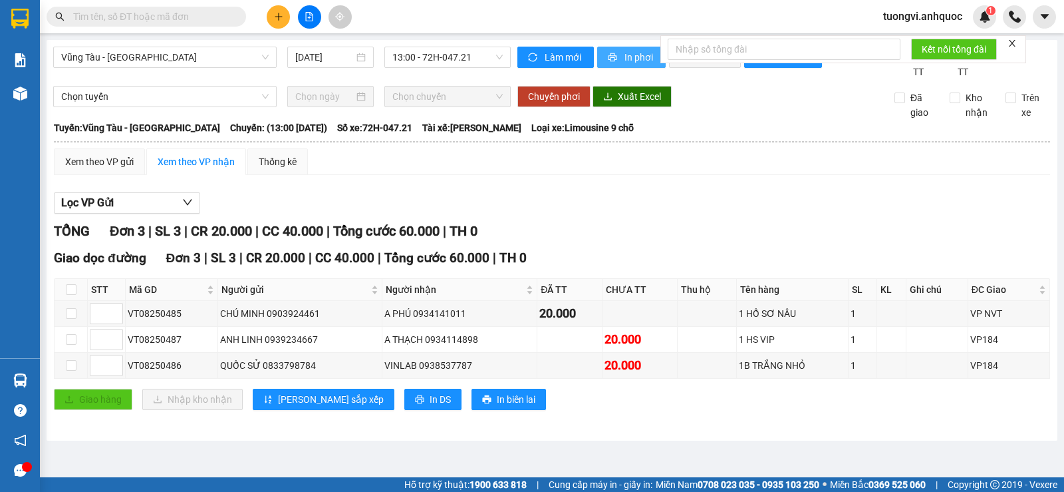
click at [633, 59] on span "In phơi" at bounding box center [640, 57] width 31 height 15
click at [611, 63] on span "printer" at bounding box center [613, 58] width 11 height 11
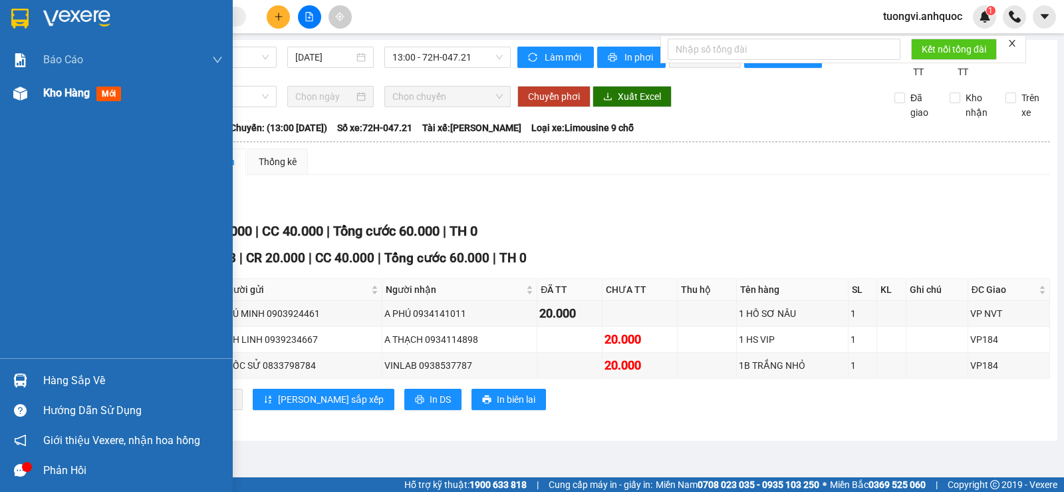
click at [22, 94] on img at bounding box center [20, 93] width 14 height 14
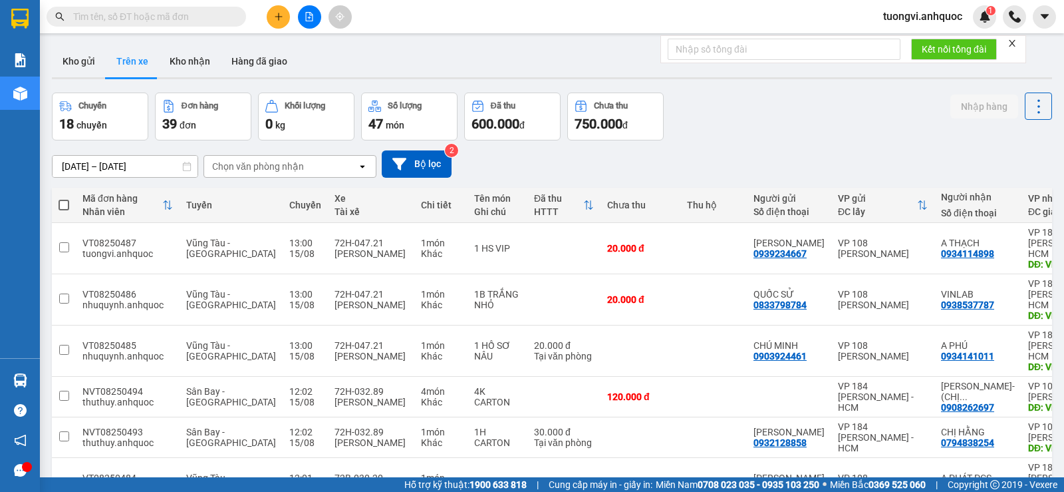
click at [305, 17] on icon "file-add" at bounding box center [309, 16] width 9 height 9
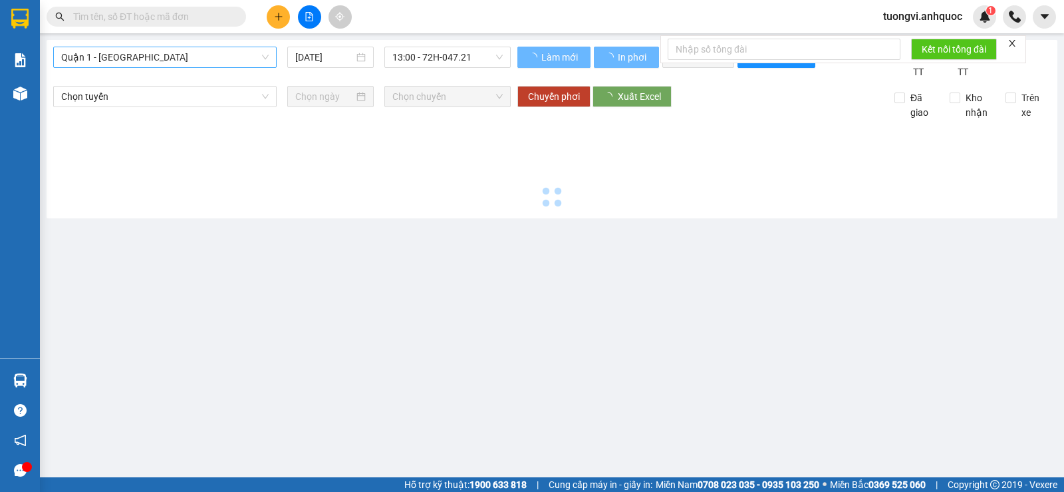
click at [176, 56] on span "Quận 1 - [GEOGRAPHIC_DATA]" at bounding box center [165, 57] width 208 height 20
click at [177, 56] on span "Quận 1 - [GEOGRAPHIC_DATA]" at bounding box center [165, 57] width 208 height 20
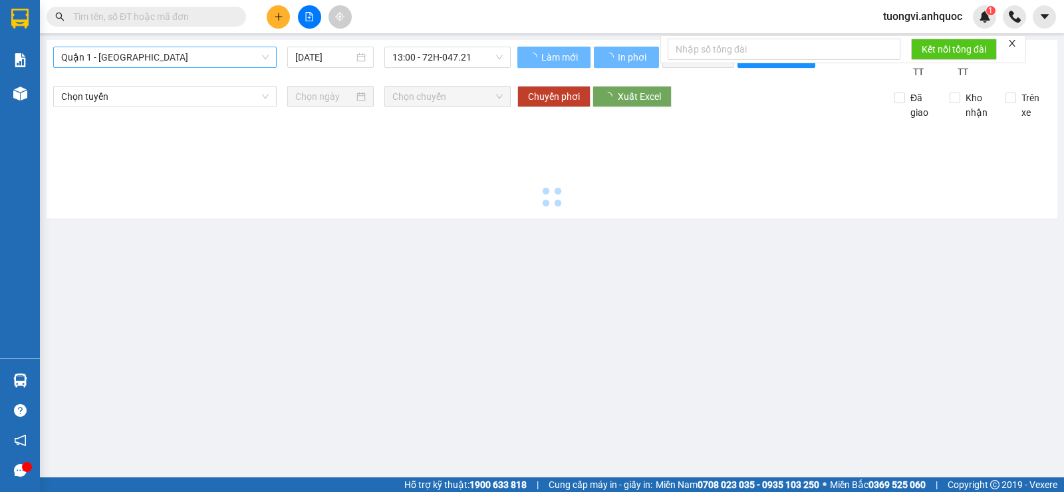
click at [177, 56] on span "Quận 1 - [GEOGRAPHIC_DATA]" at bounding box center [165, 57] width 208 height 20
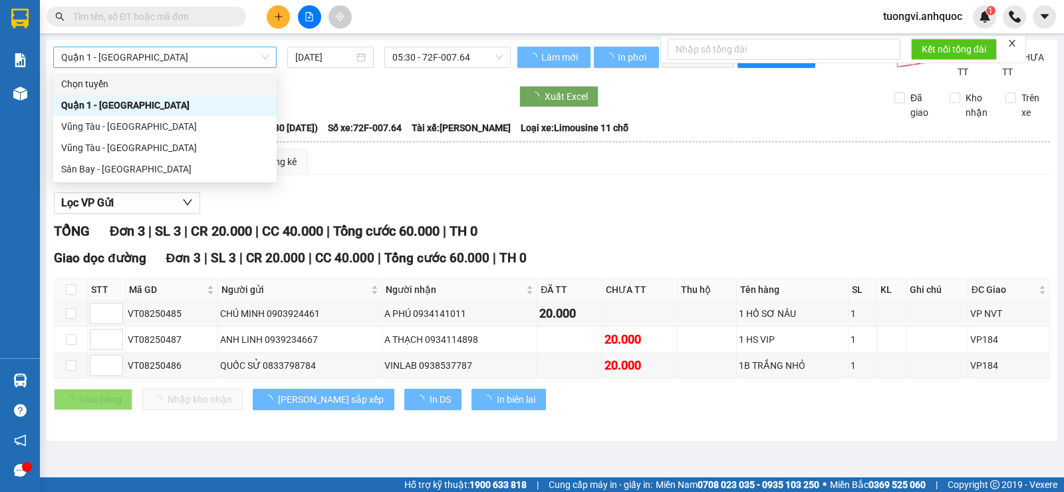
click at [177, 56] on span "Quận 1 - [GEOGRAPHIC_DATA]" at bounding box center [165, 57] width 208 height 20
click at [179, 128] on div "Vũng Tàu - [GEOGRAPHIC_DATA]" at bounding box center [165, 126] width 208 height 15
click at [189, 63] on span "Quận 1 - [GEOGRAPHIC_DATA]" at bounding box center [165, 57] width 208 height 20
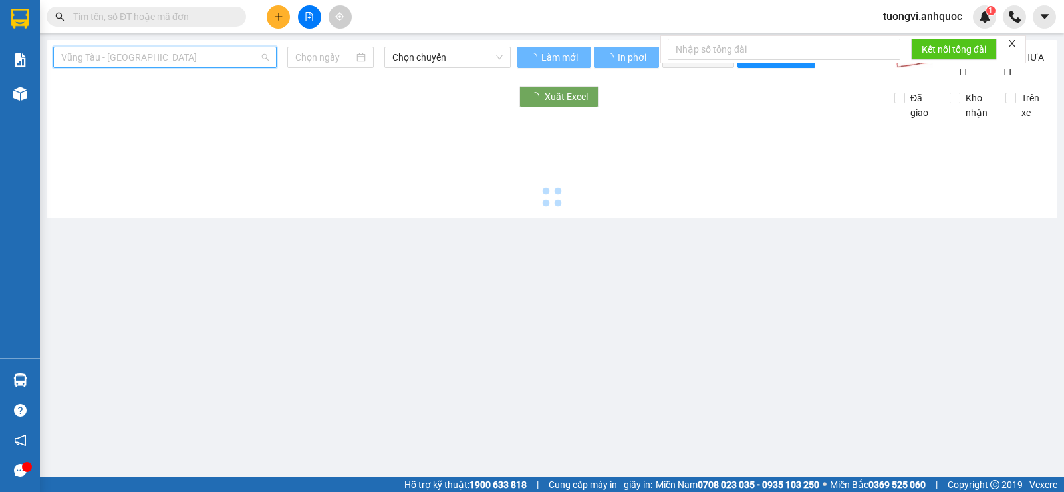
click at [185, 61] on span "Vũng Tàu - [GEOGRAPHIC_DATA]" at bounding box center [165, 57] width 208 height 20
click at [428, 59] on span "Chọn chuyến" at bounding box center [447, 57] width 110 height 20
click at [224, 53] on span "Quận 1 - [GEOGRAPHIC_DATA]" at bounding box center [165, 57] width 208 height 20
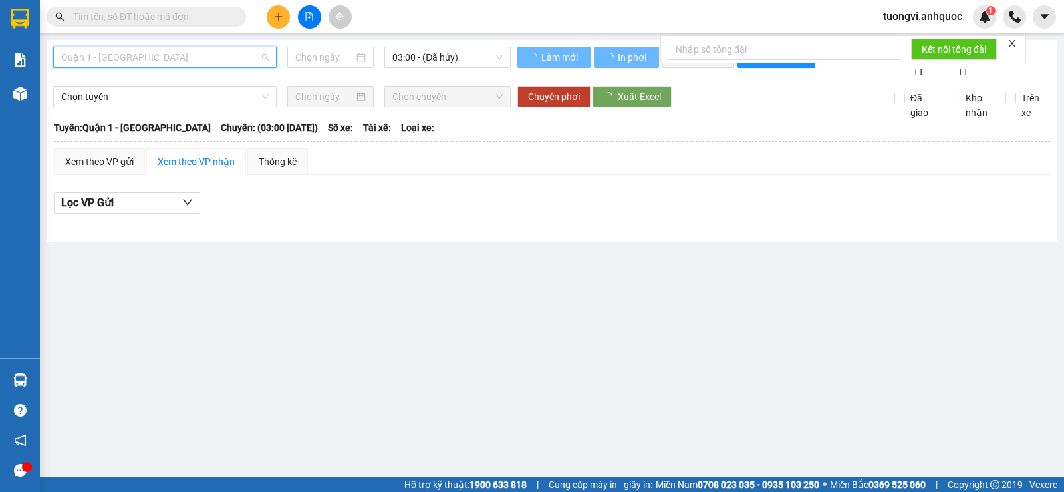
type input "[DATE]"
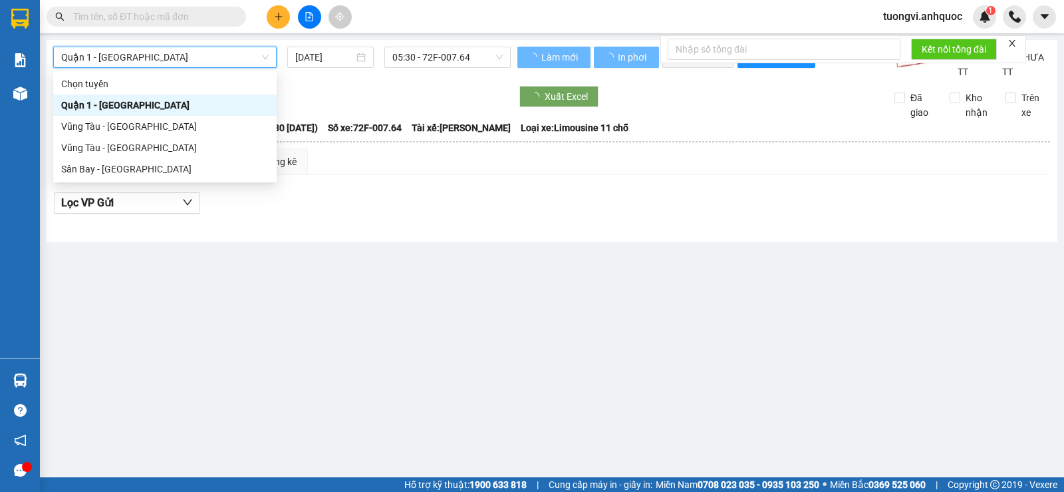
click at [224, 53] on span "Quận 1 - [GEOGRAPHIC_DATA]" at bounding box center [165, 57] width 208 height 20
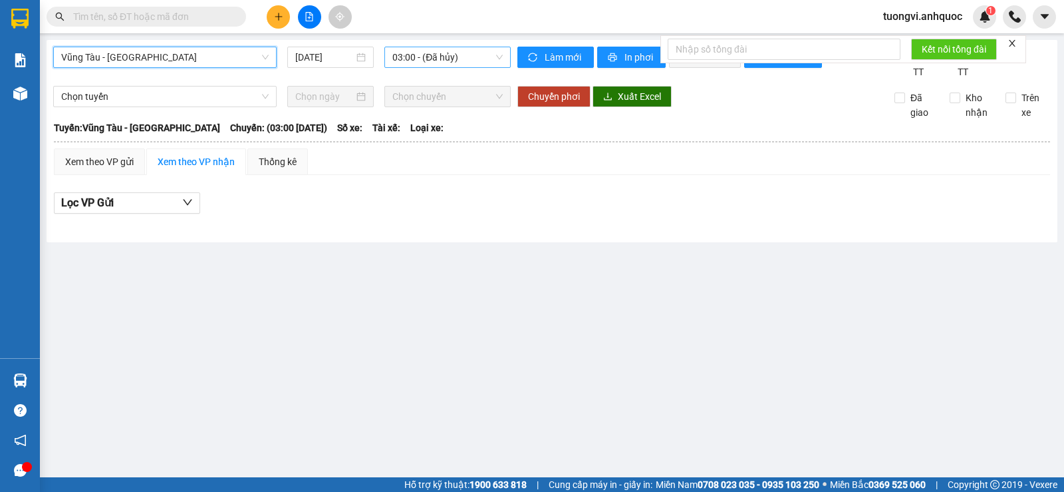
click at [488, 55] on span "03:00 - (Đã hủy)" at bounding box center [447, 57] width 110 height 20
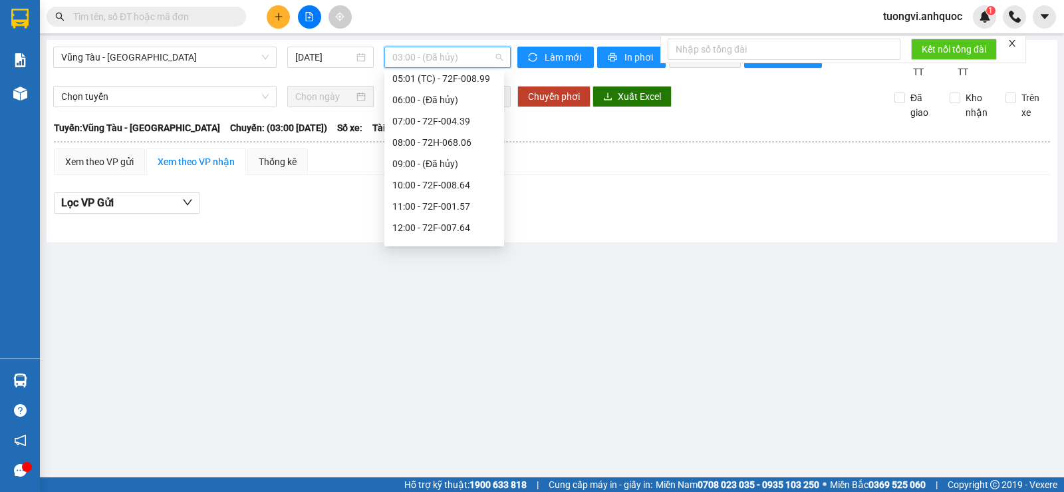
scroll to position [200, 0]
click at [472, 114] on div "11:00 - 72F-001.57" at bounding box center [444, 118] width 104 height 15
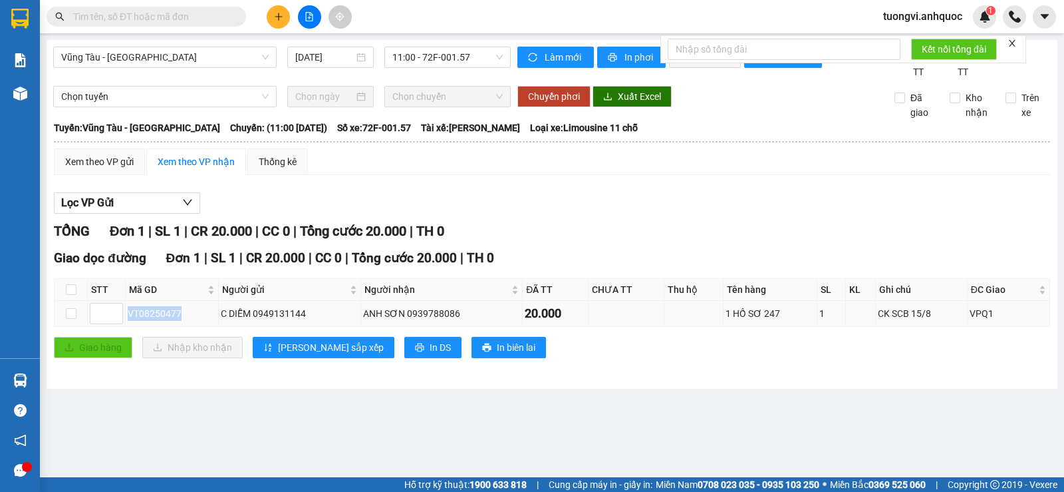
drag, startPoint x: 187, startPoint y: 327, endPoint x: 182, endPoint y: 341, distance: 14.7
click at [118, 327] on tr "VT08250477 C DIỄM 0949131144 ANH SƠN 0939788086 20.000 1 HỒ SƠ 247 1 CK SCB 15/…" at bounding box center [553, 314] width 996 height 26
drag, startPoint x: 309, startPoint y: 325, endPoint x: 126, endPoint y: 334, distance: 182.5
click at [126, 327] on tr "VT08250477 C DIỄM 0949131144 ANH SƠN 0939788086 20.000 1 HỒ SƠ 247 1 CK SCB 15/…" at bounding box center [553, 314] width 996 height 26
copy tr "VT08250477 C DIỄM 0949131144"
